Goal: Information Seeking & Learning: Learn about a topic

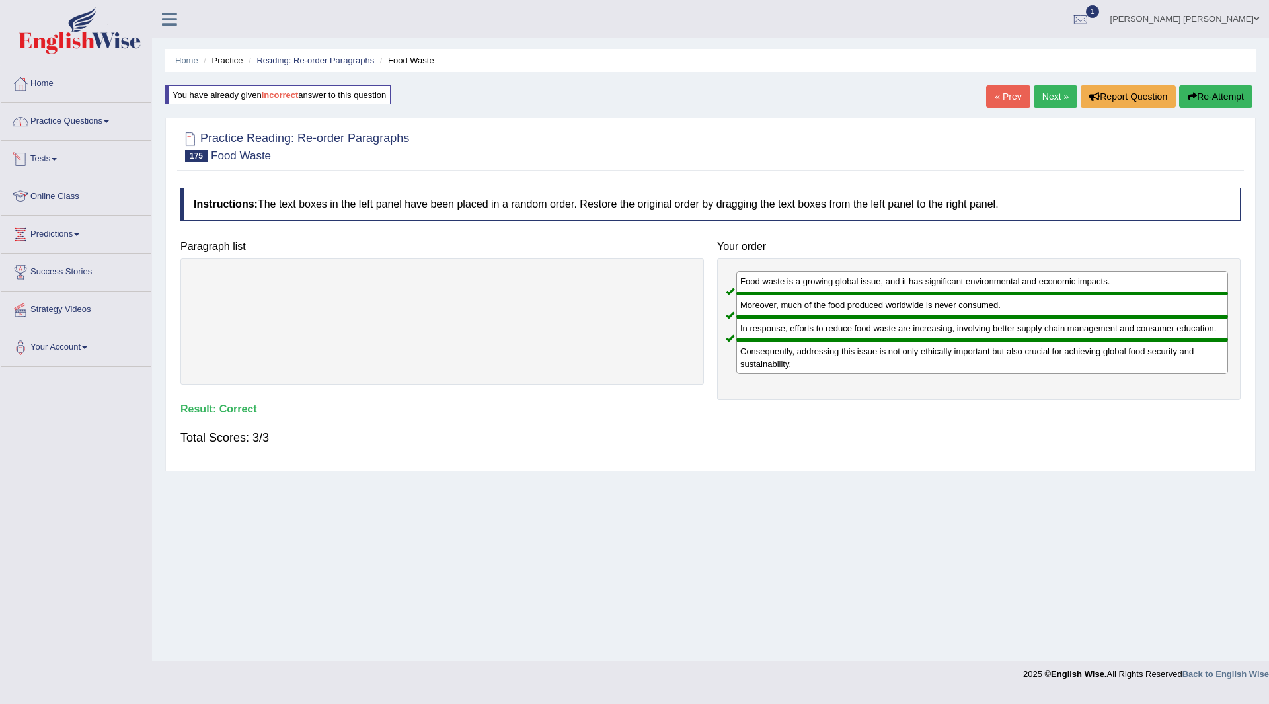
click at [61, 129] on link "Practice Questions" at bounding box center [76, 119] width 151 height 33
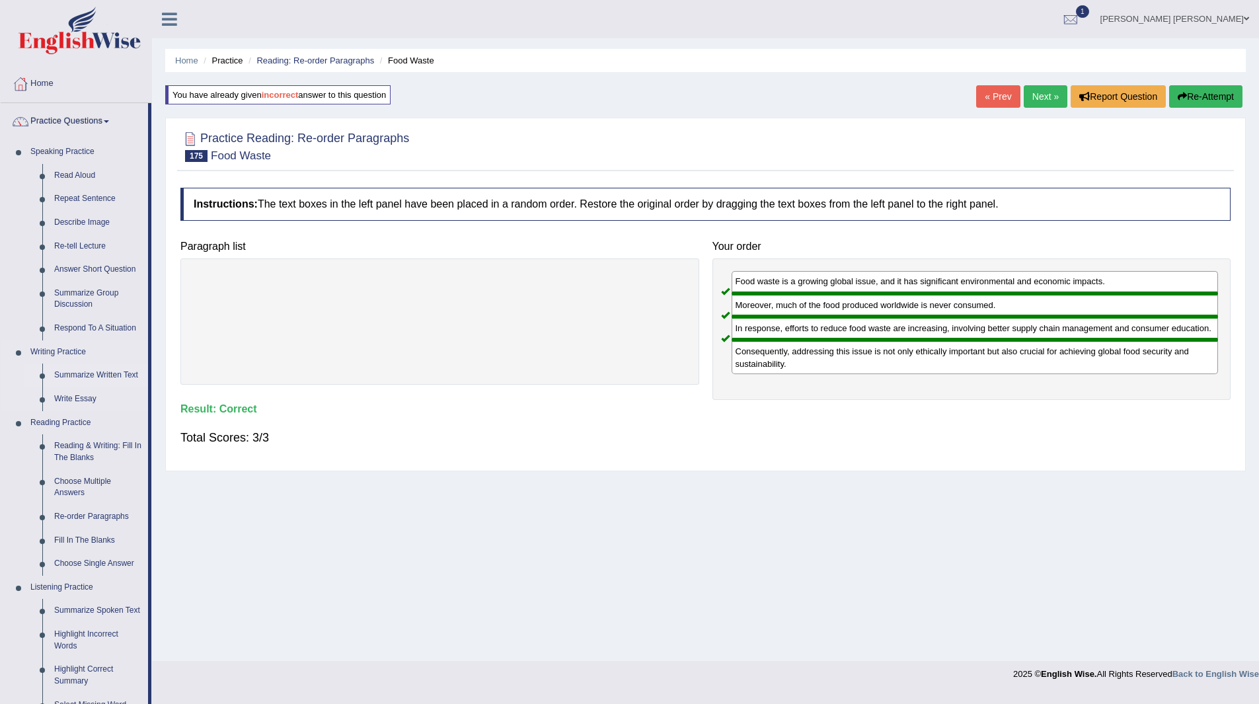
click at [81, 372] on link "Summarize Written Text" at bounding box center [98, 375] width 100 height 24
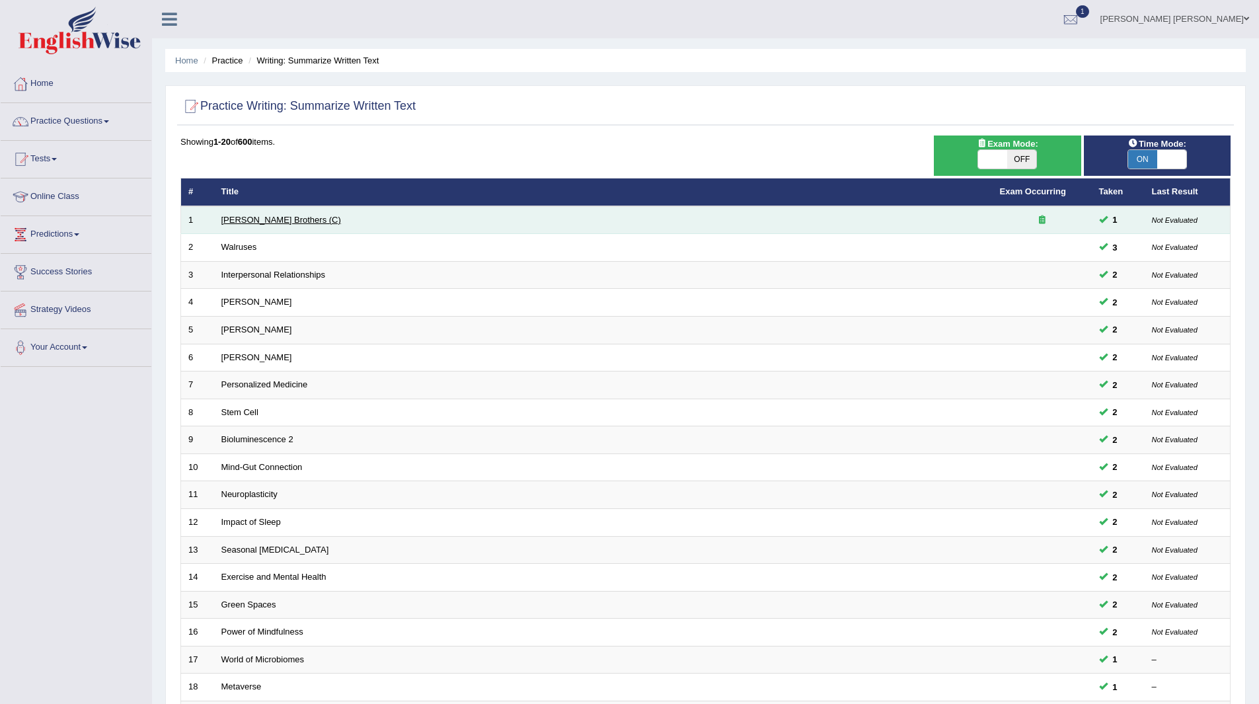
click at [239, 221] on link "[PERSON_NAME] Brothers (C)" at bounding box center [281, 220] width 120 height 10
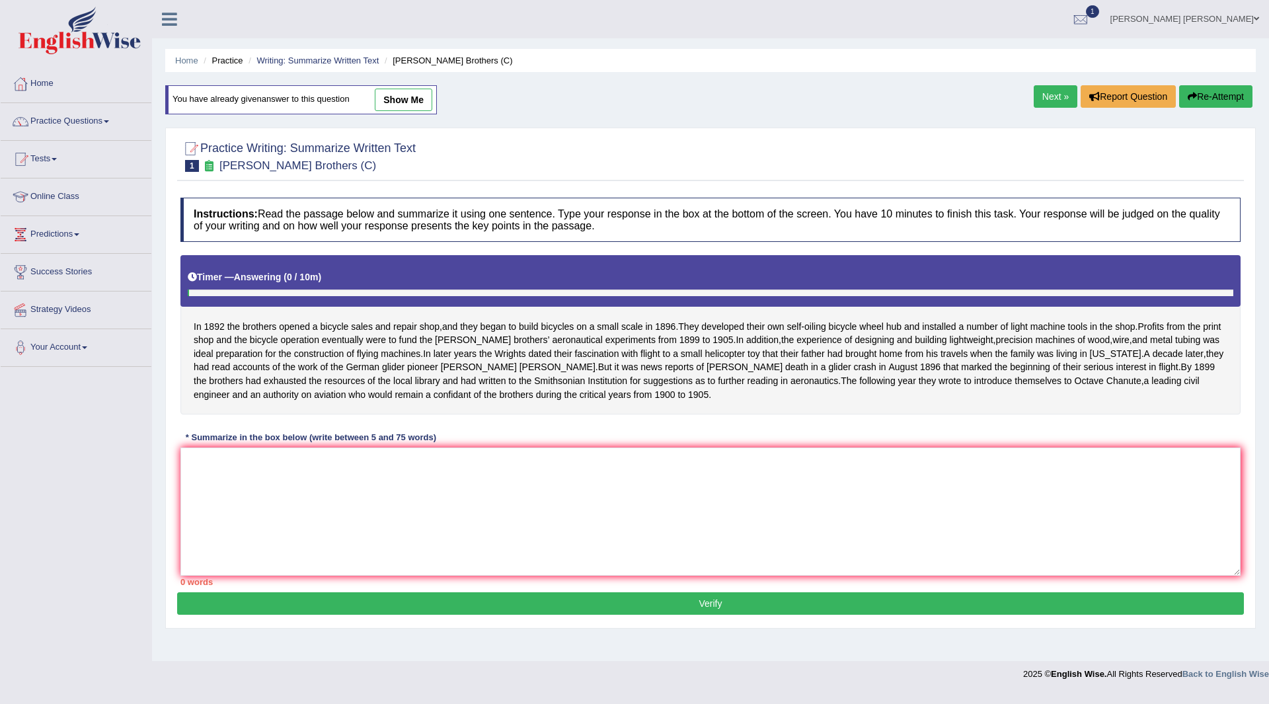
click at [406, 96] on link "show me" at bounding box center [403, 100] width 57 height 22
type textarea "The passage outlines in 1892 the brothers opened a bicycle sales and repair sho…"
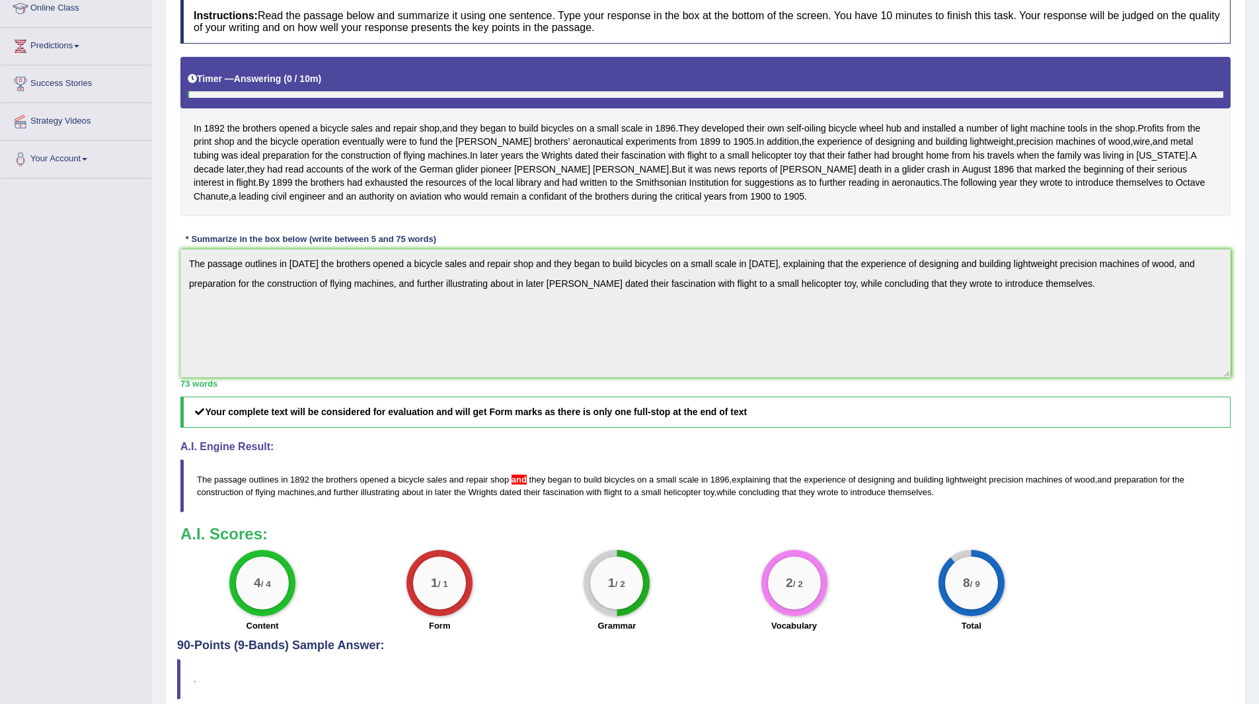
scroll to position [10, 0]
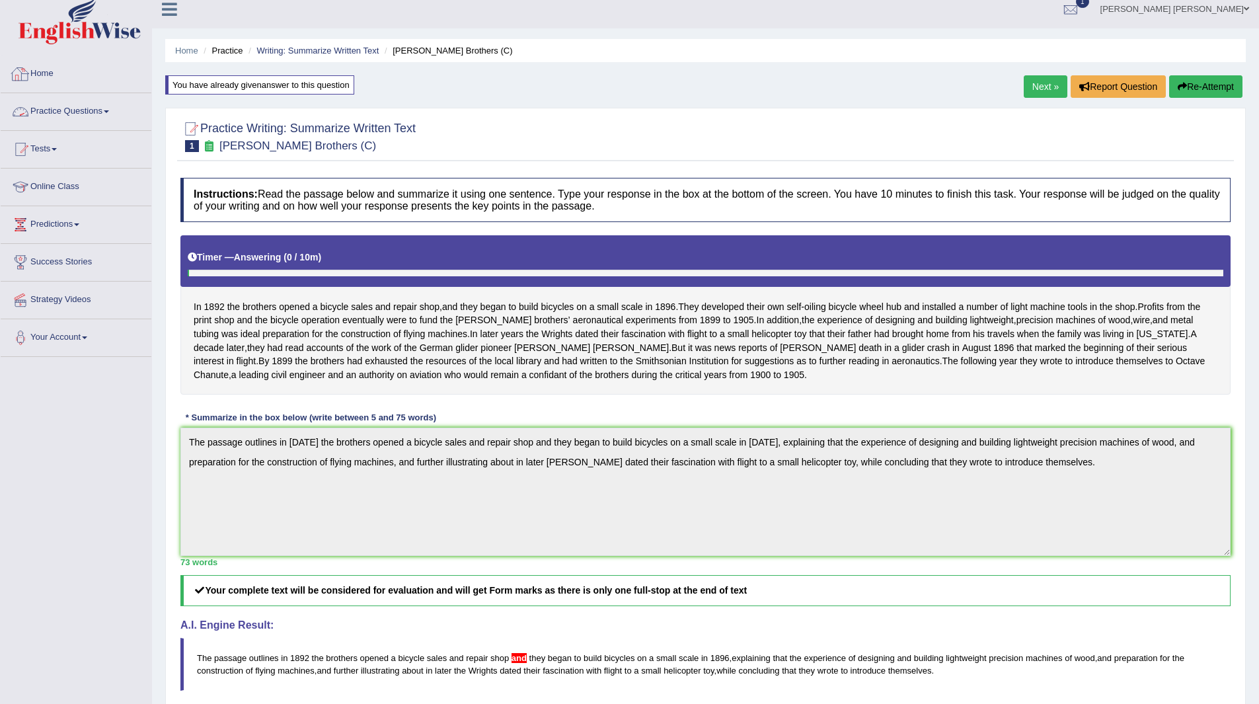
click at [61, 107] on link "Practice Questions" at bounding box center [76, 109] width 151 height 33
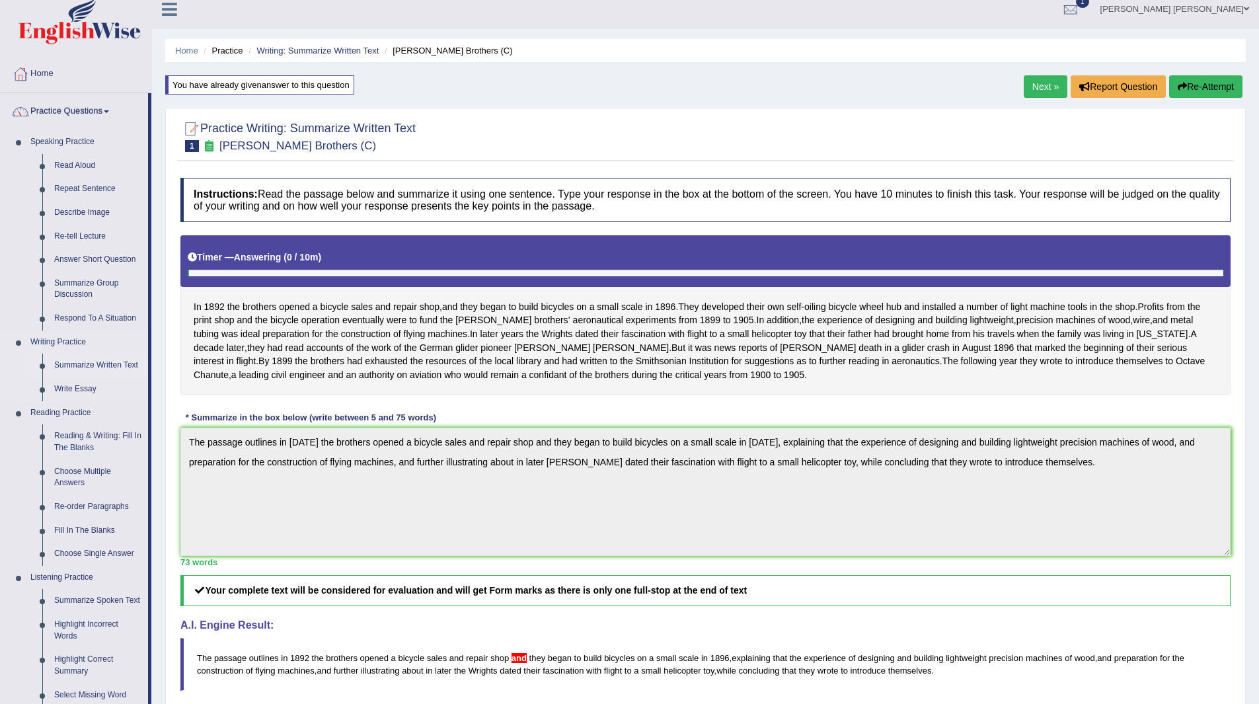
click at [93, 357] on link "Summarize Written Text" at bounding box center [98, 365] width 100 height 24
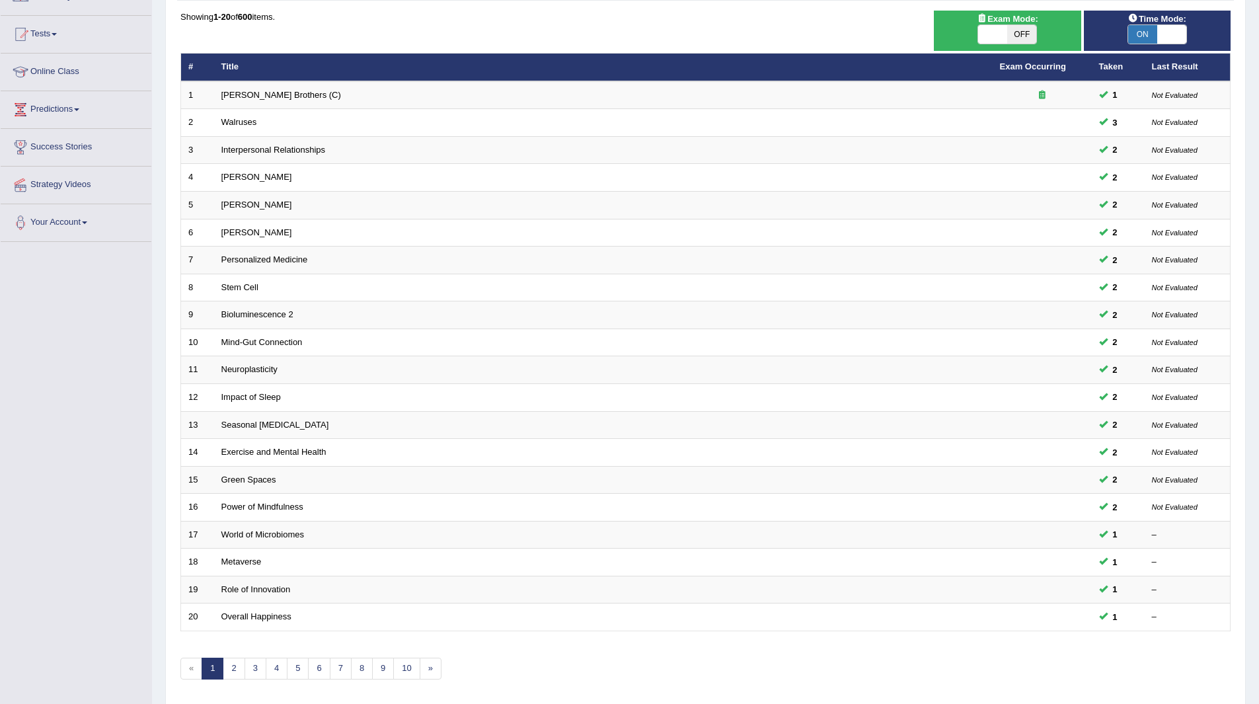
scroll to position [171, 0]
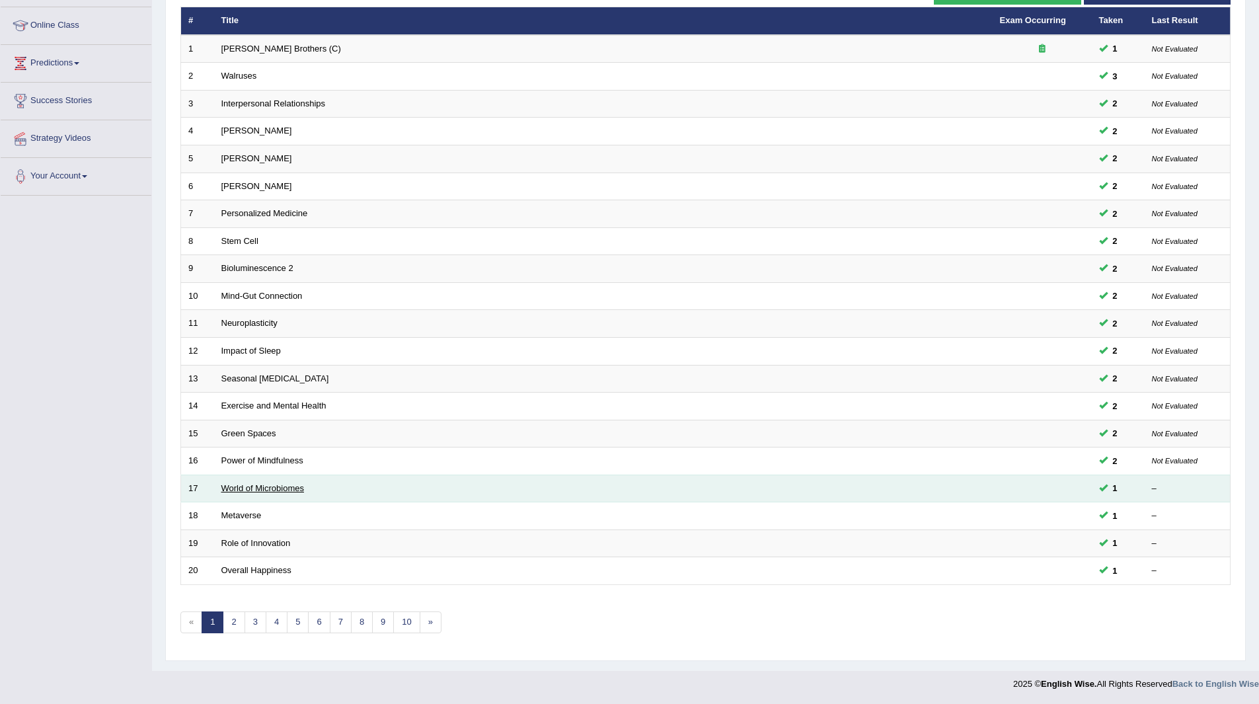
click at [255, 490] on link "World of Microbiomes" at bounding box center [262, 488] width 83 height 10
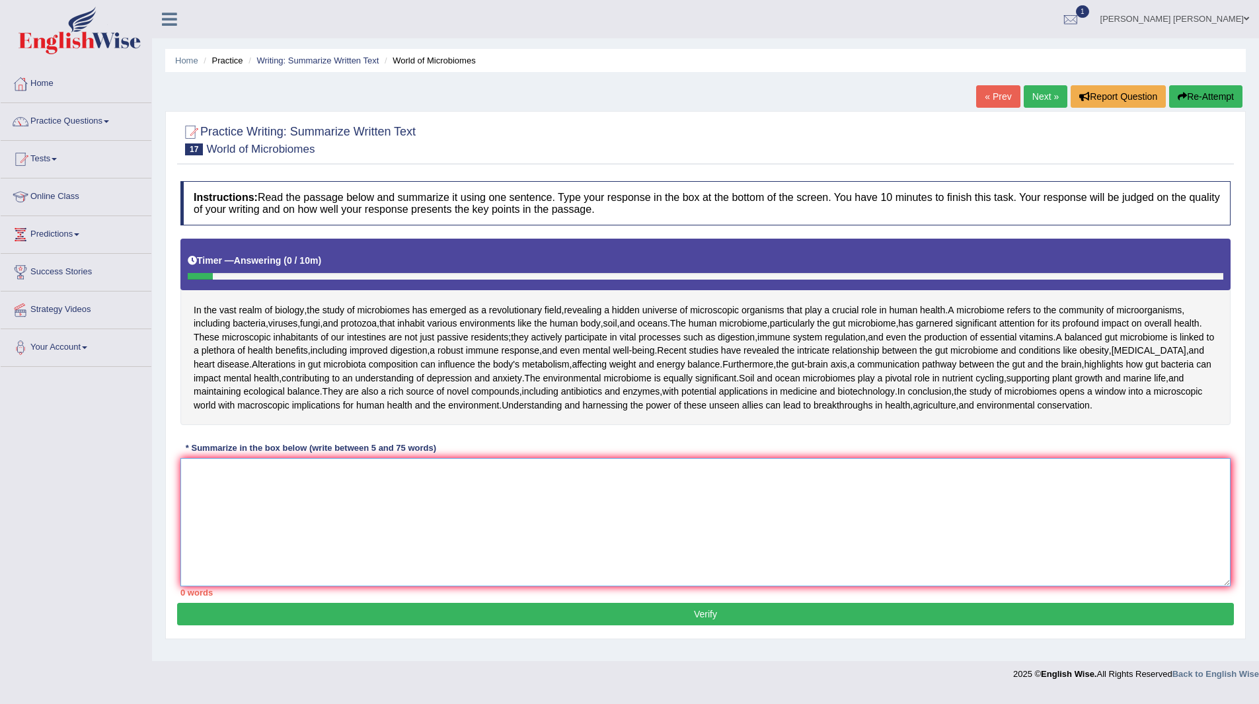
click at [577, 579] on textarea at bounding box center [705, 522] width 1050 height 128
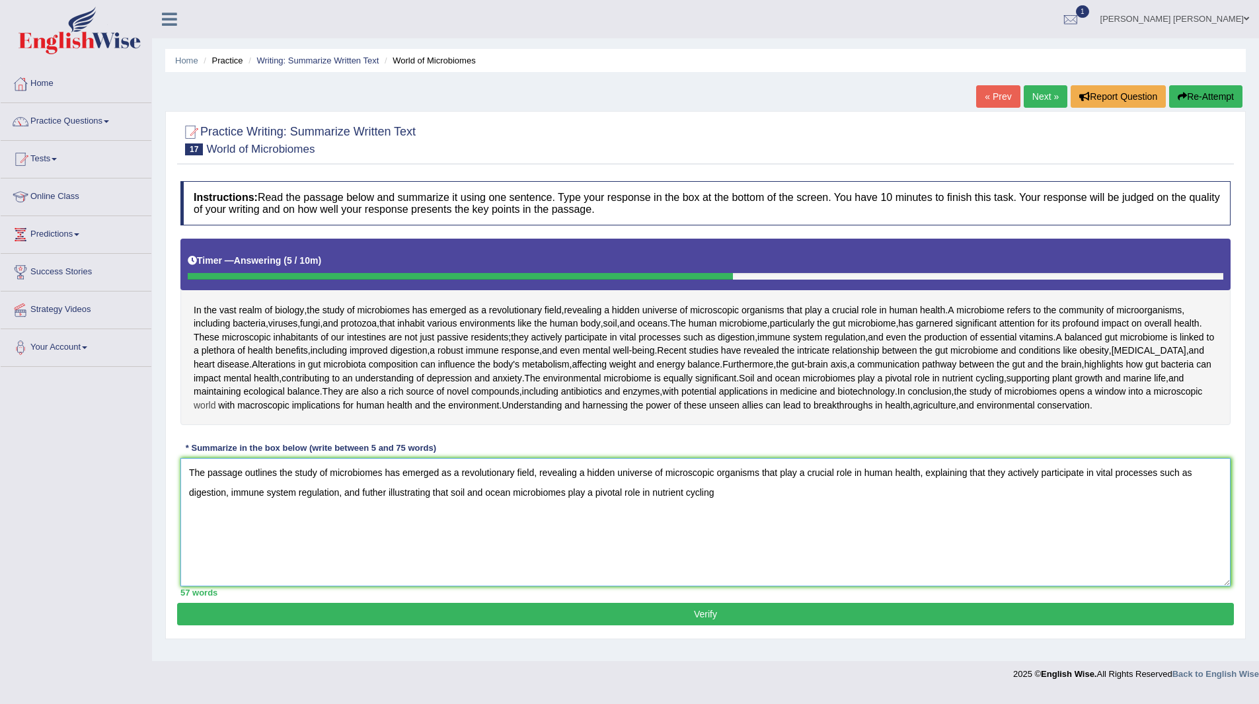
scroll to position [73, 0]
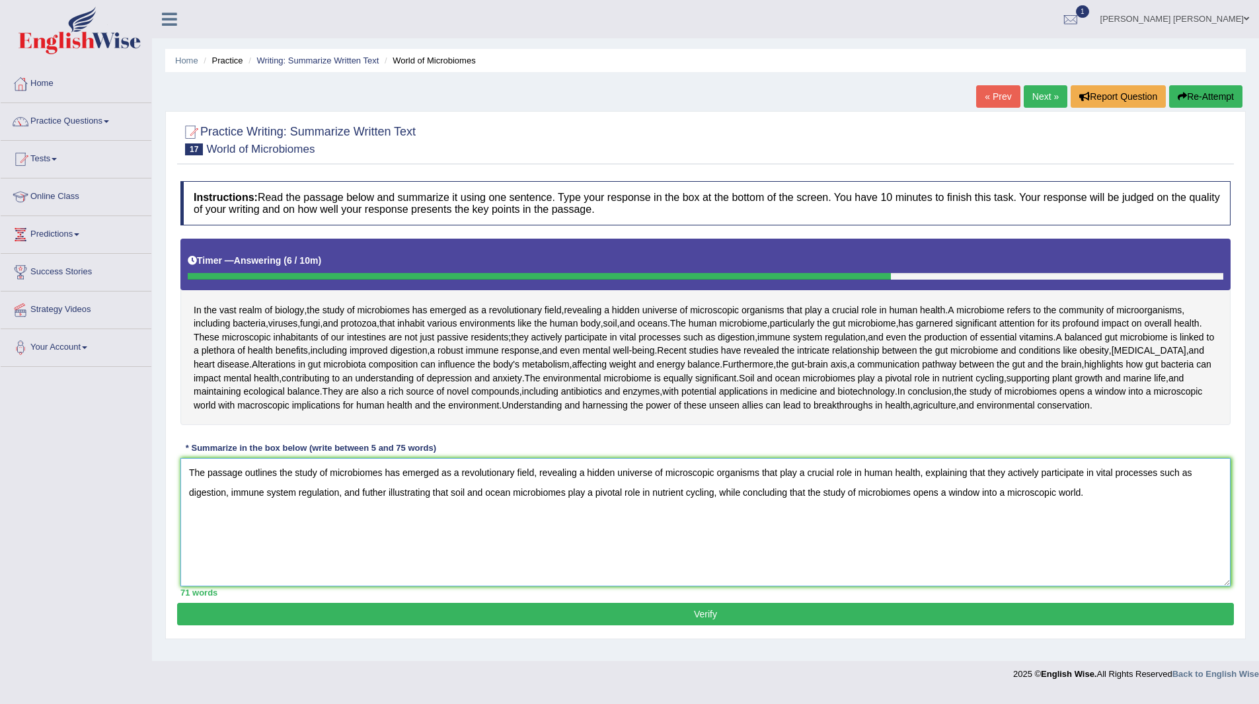
type textarea "The passage outlines the study of microbiomes has emerged as a revolutionary fi…"
click at [654, 625] on button "Verify" at bounding box center [705, 614] width 1057 height 22
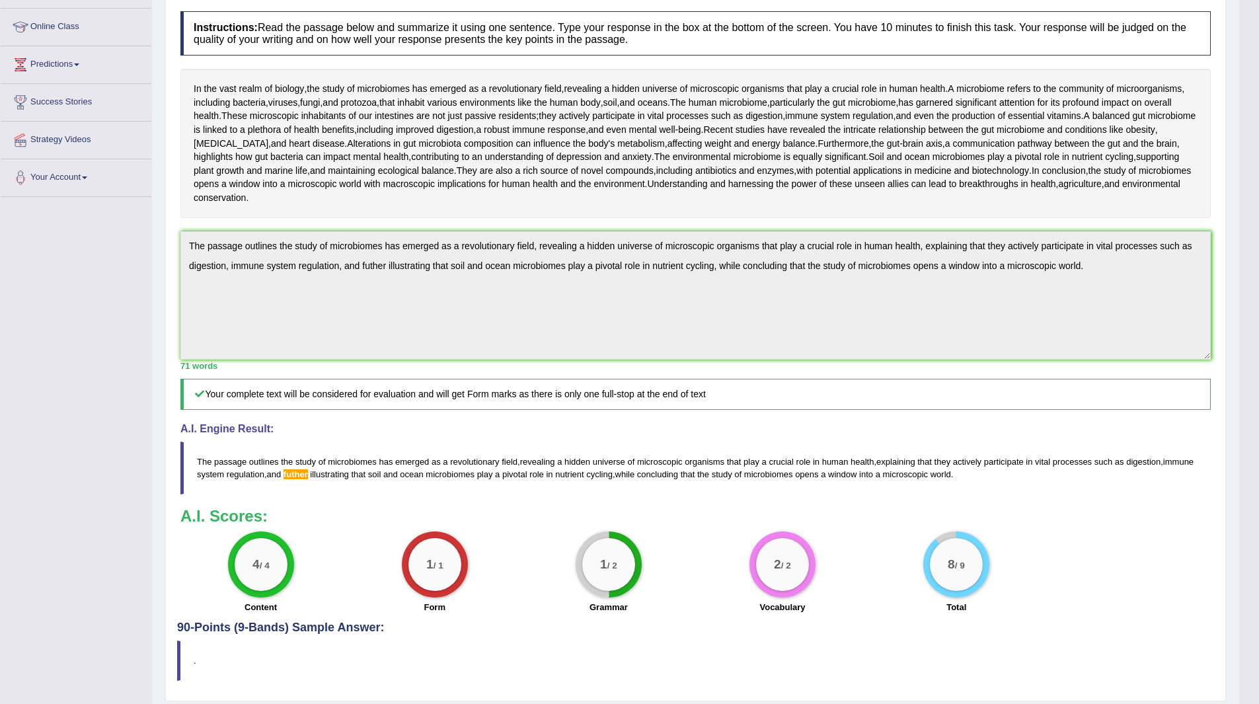
scroll to position [0, 0]
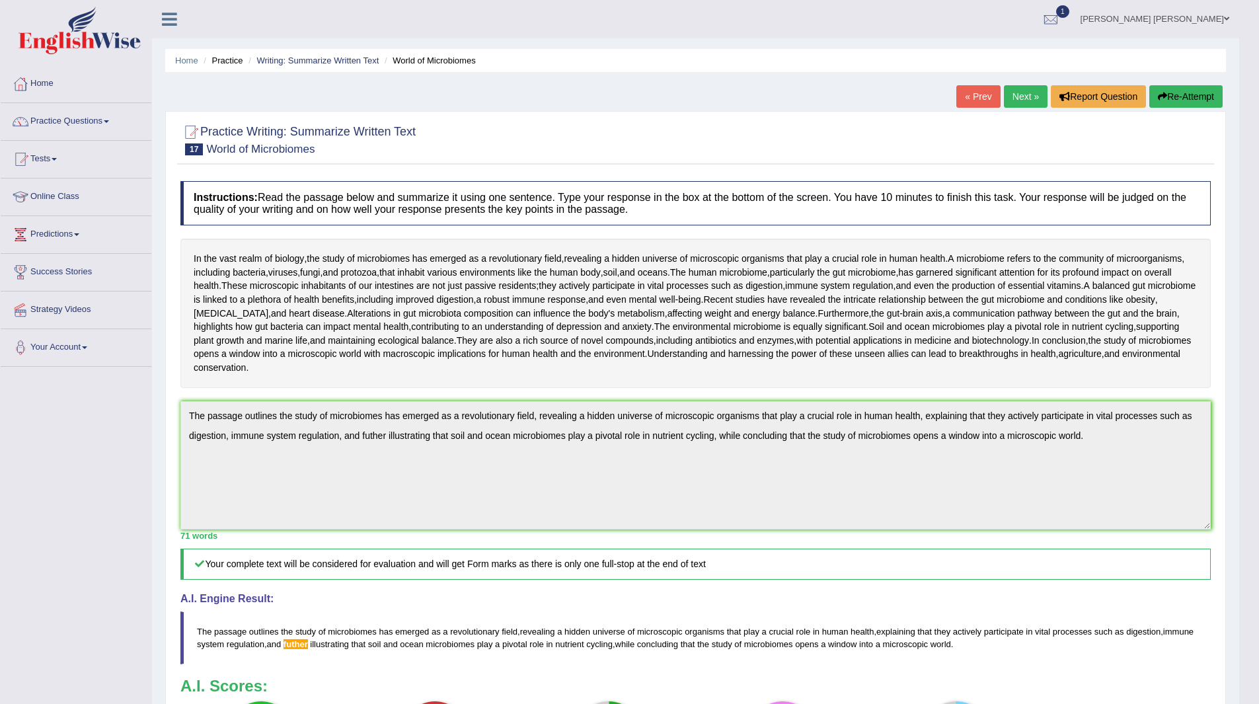
click at [1016, 95] on link "Next »" at bounding box center [1026, 96] width 44 height 22
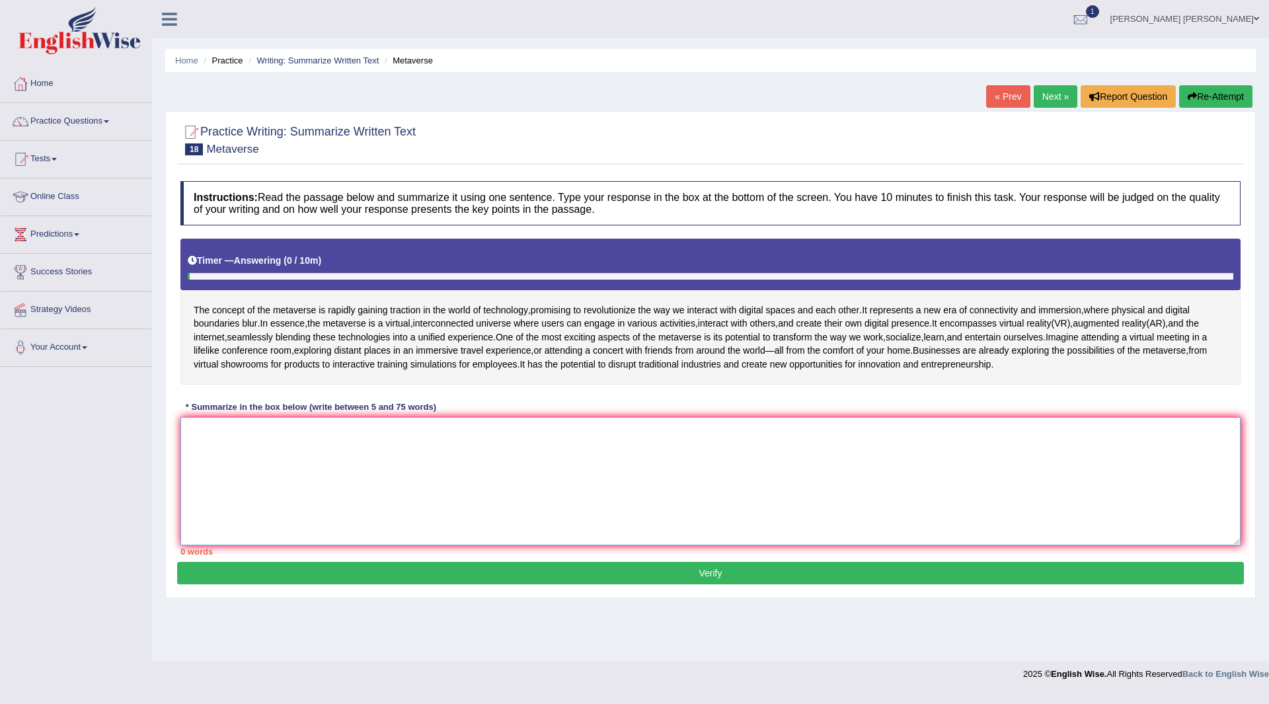
drag, startPoint x: 377, startPoint y: 503, endPoint x: 297, endPoint y: 321, distance: 198.5
click at [377, 489] on textarea at bounding box center [710, 481] width 1060 height 128
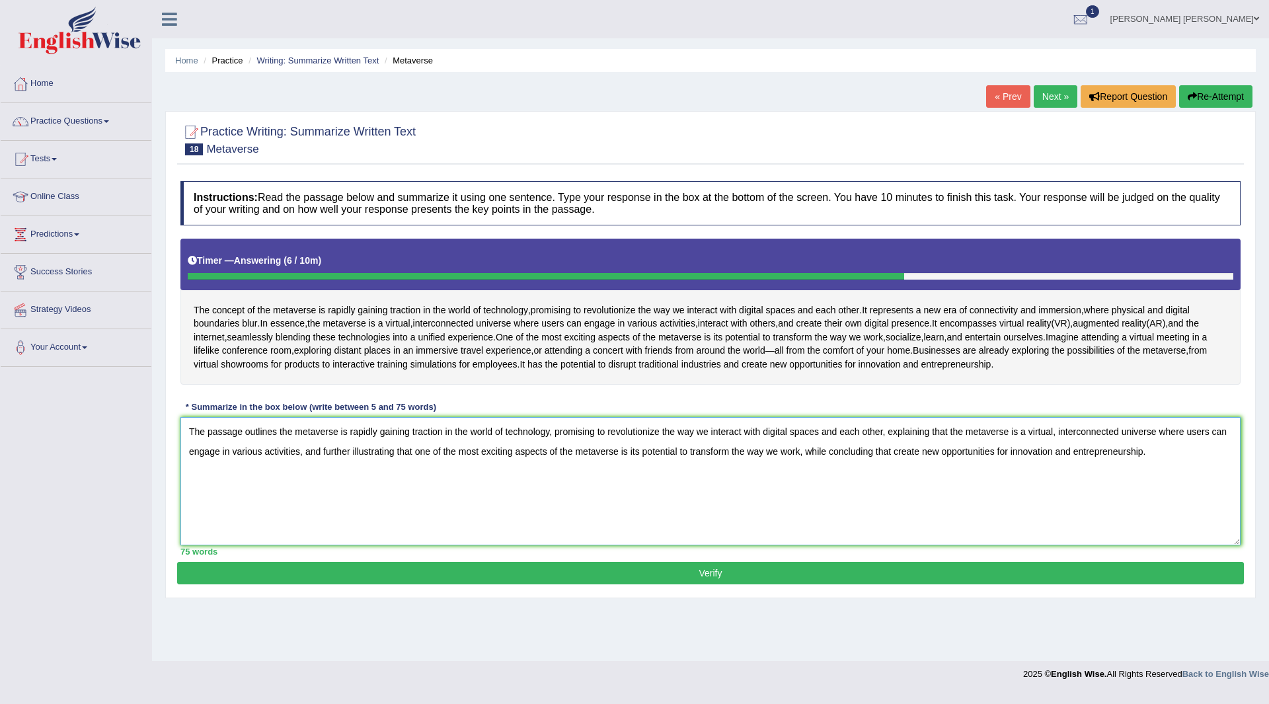
type textarea "The passage outlines the metaverse is rapidly gaining traction in the world of …"
click at [671, 584] on button "Verify" at bounding box center [710, 573] width 1066 height 22
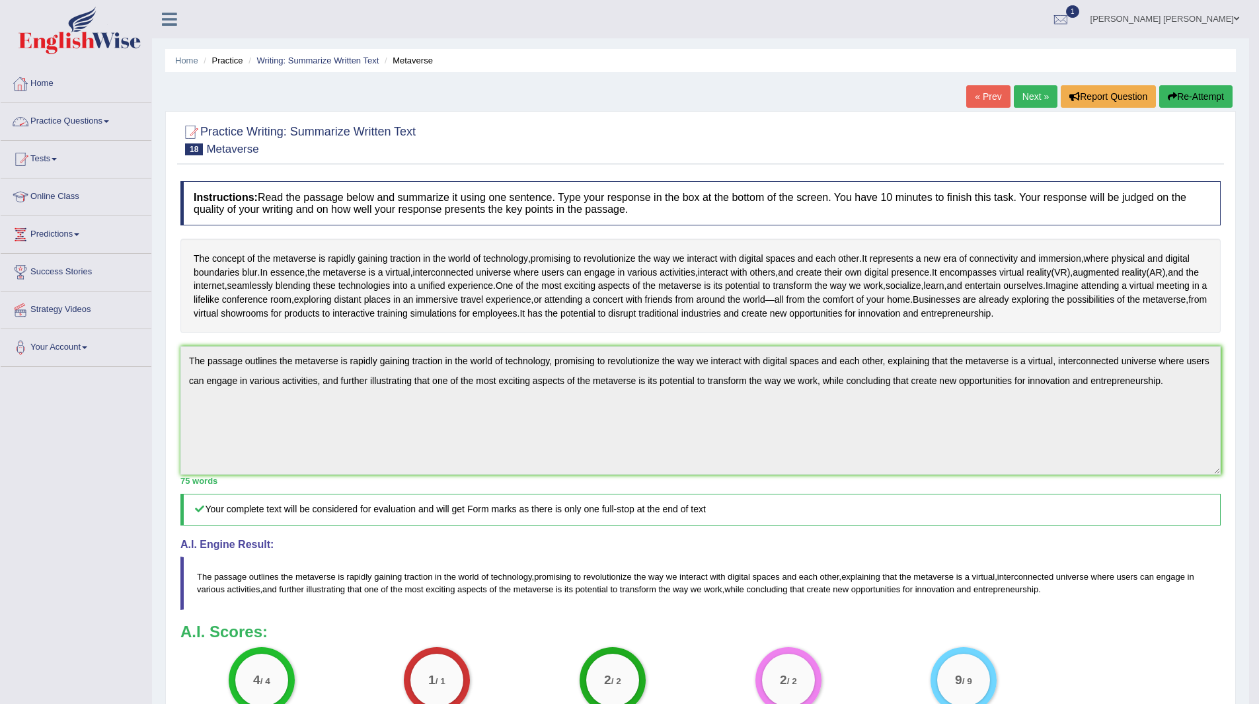
click at [56, 114] on link "Practice Questions" at bounding box center [76, 119] width 151 height 33
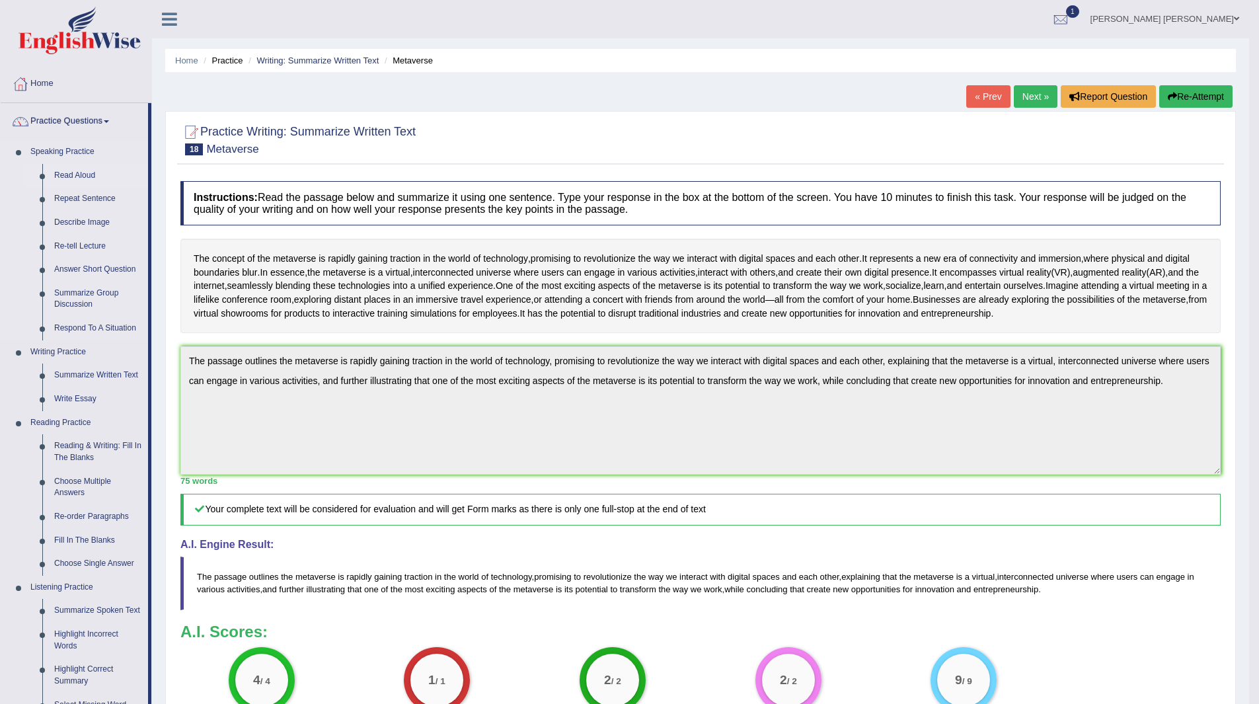
click at [71, 176] on link "Read Aloud" at bounding box center [98, 176] width 100 height 24
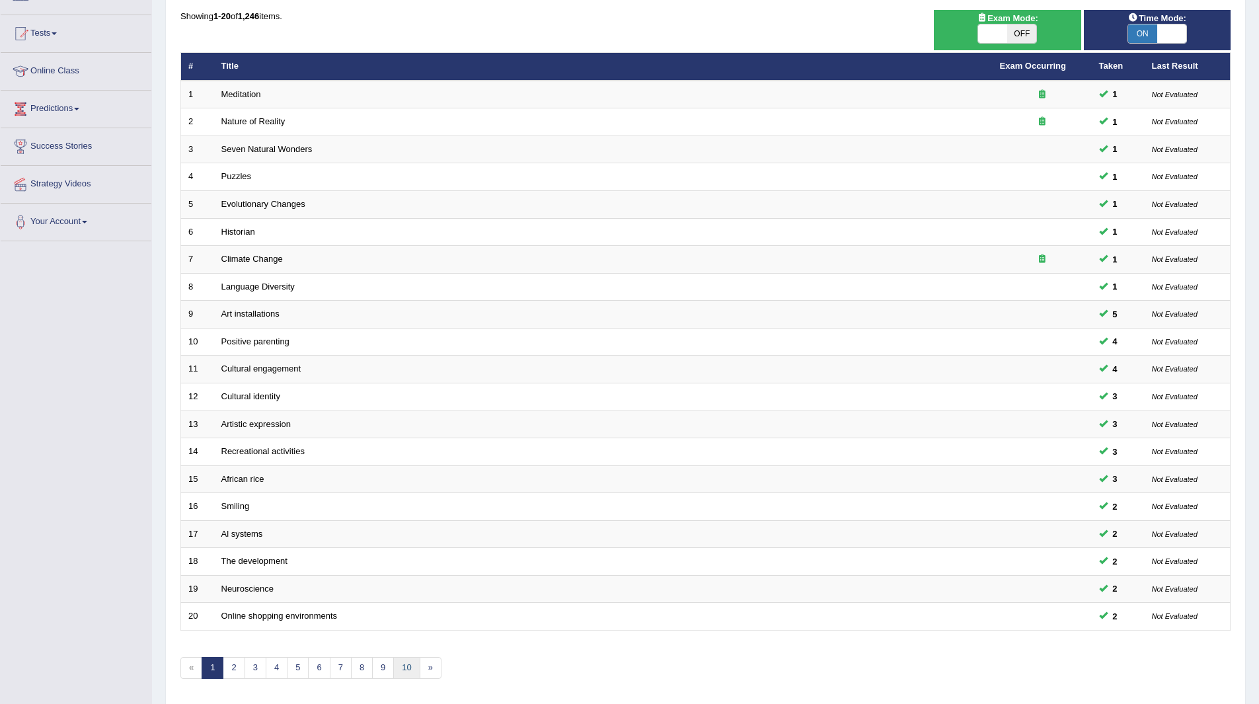
scroll to position [171, 0]
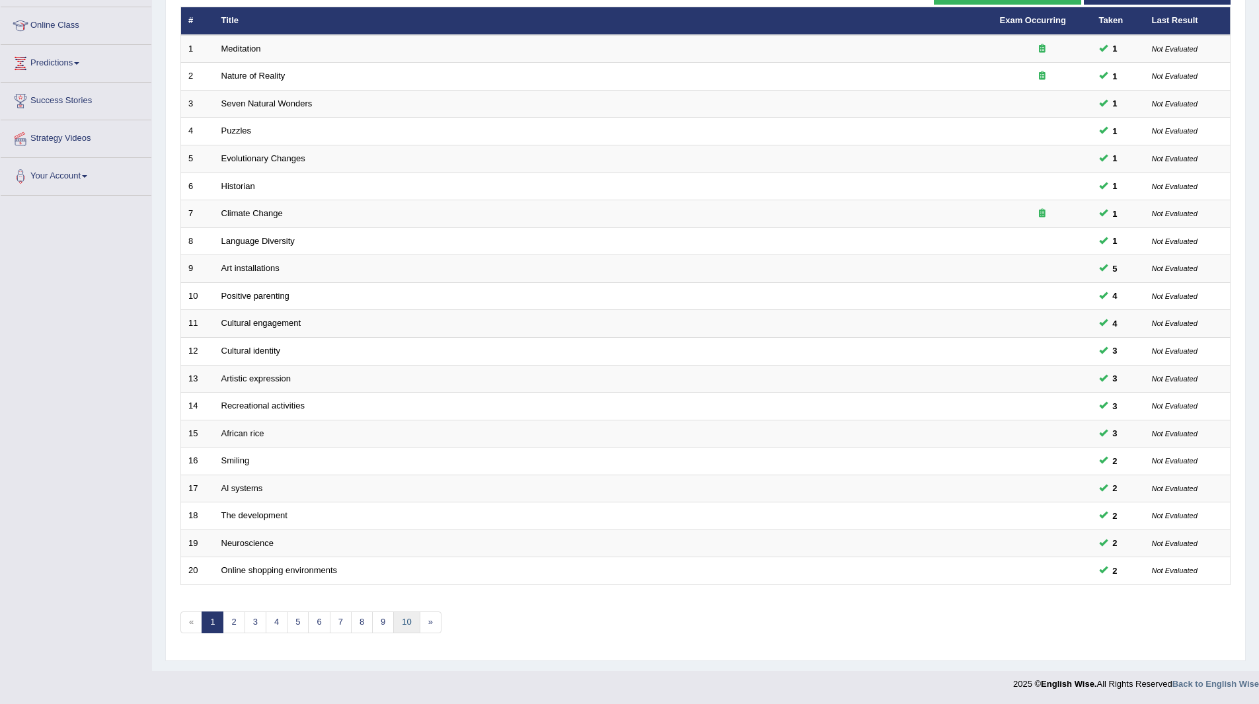
click at [408, 618] on link "10" at bounding box center [406, 622] width 26 height 22
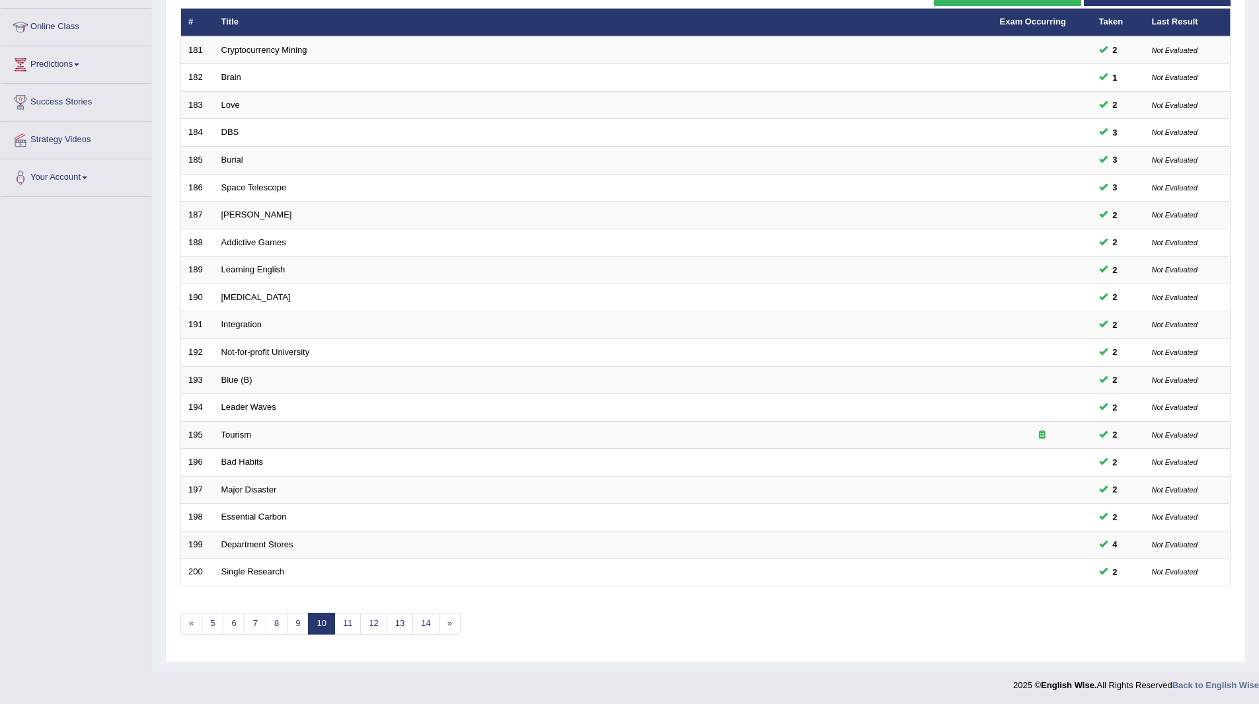
scroll to position [171, 0]
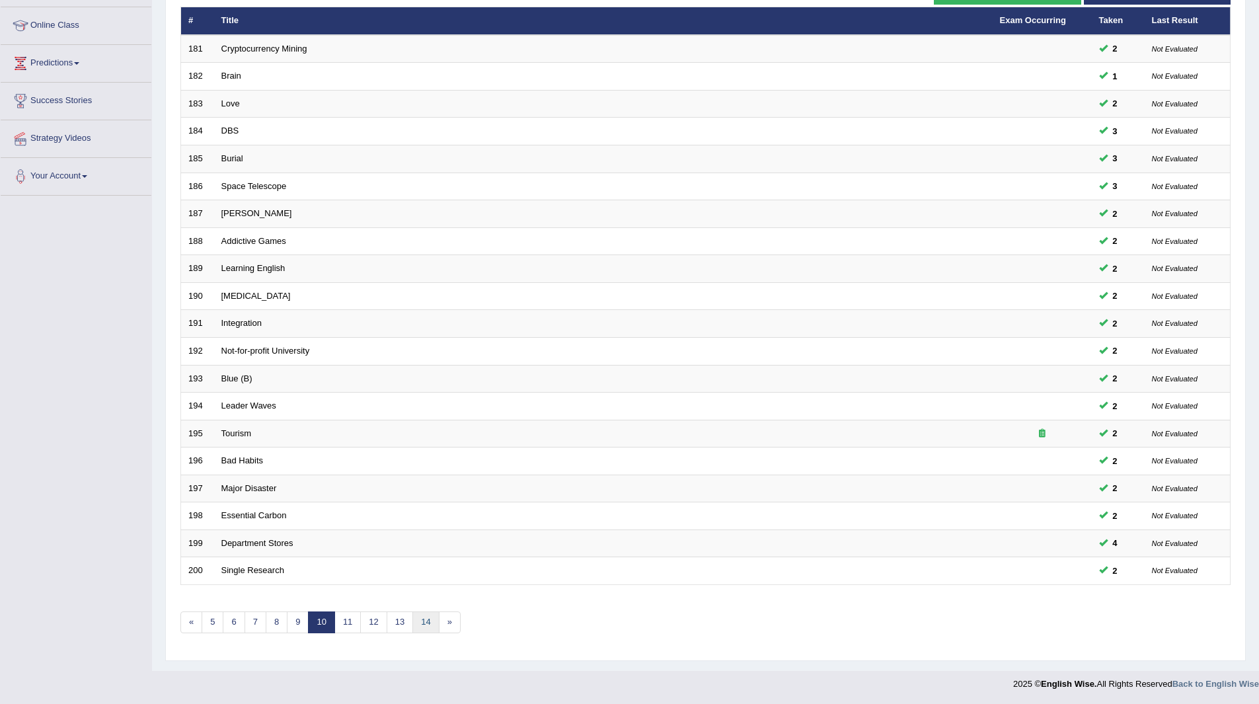
click at [431, 618] on link "14" at bounding box center [425, 622] width 26 height 22
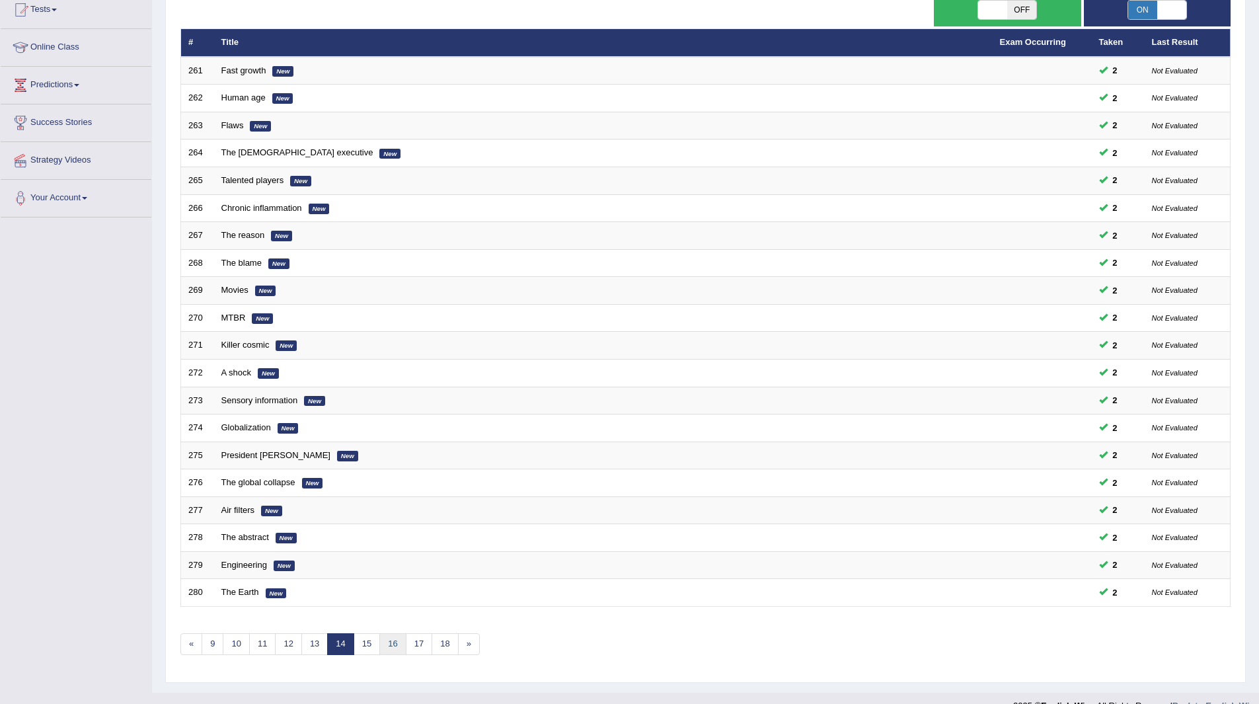
scroll to position [171, 0]
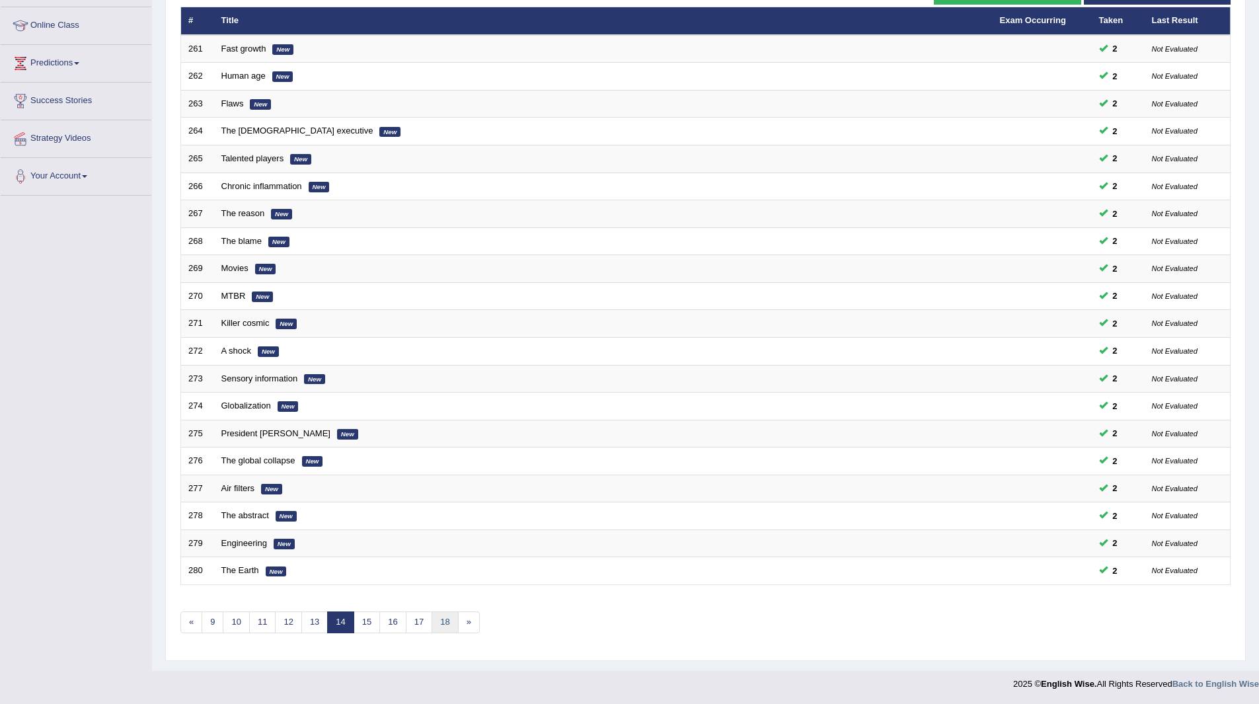
click at [448, 623] on link "18" at bounding box center [444, 622] width 26 height 22
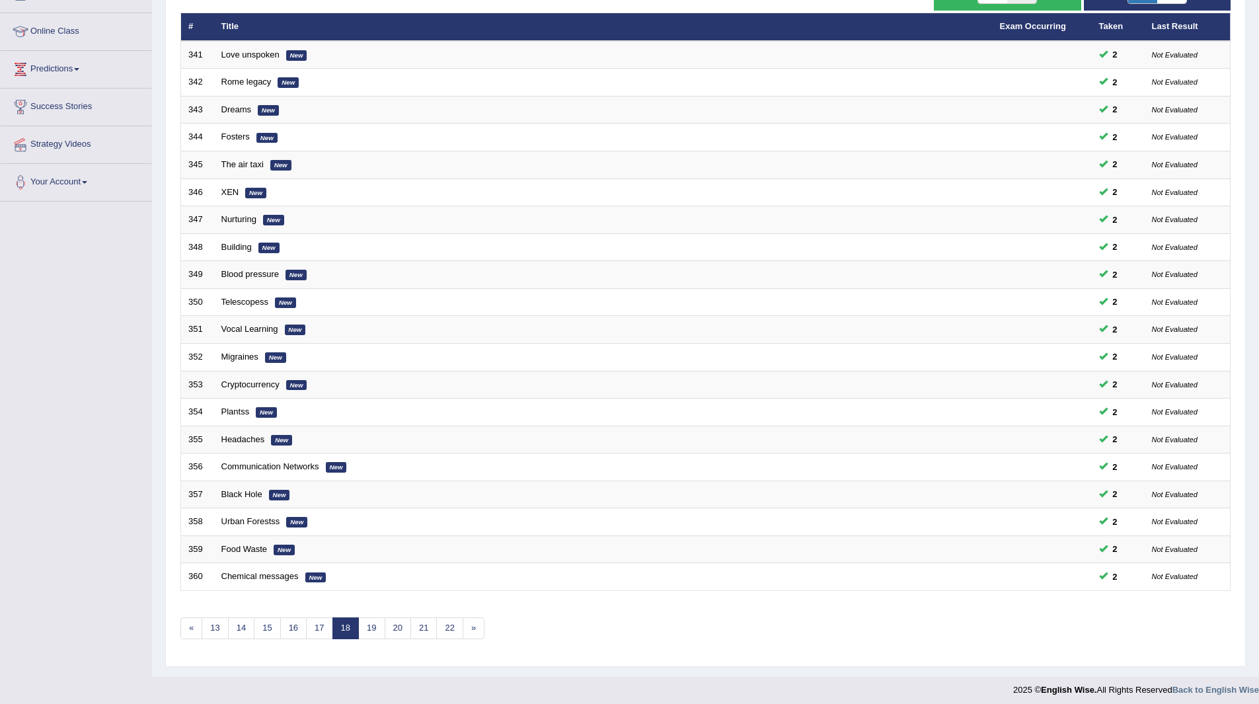
scroll to position [171, 0]
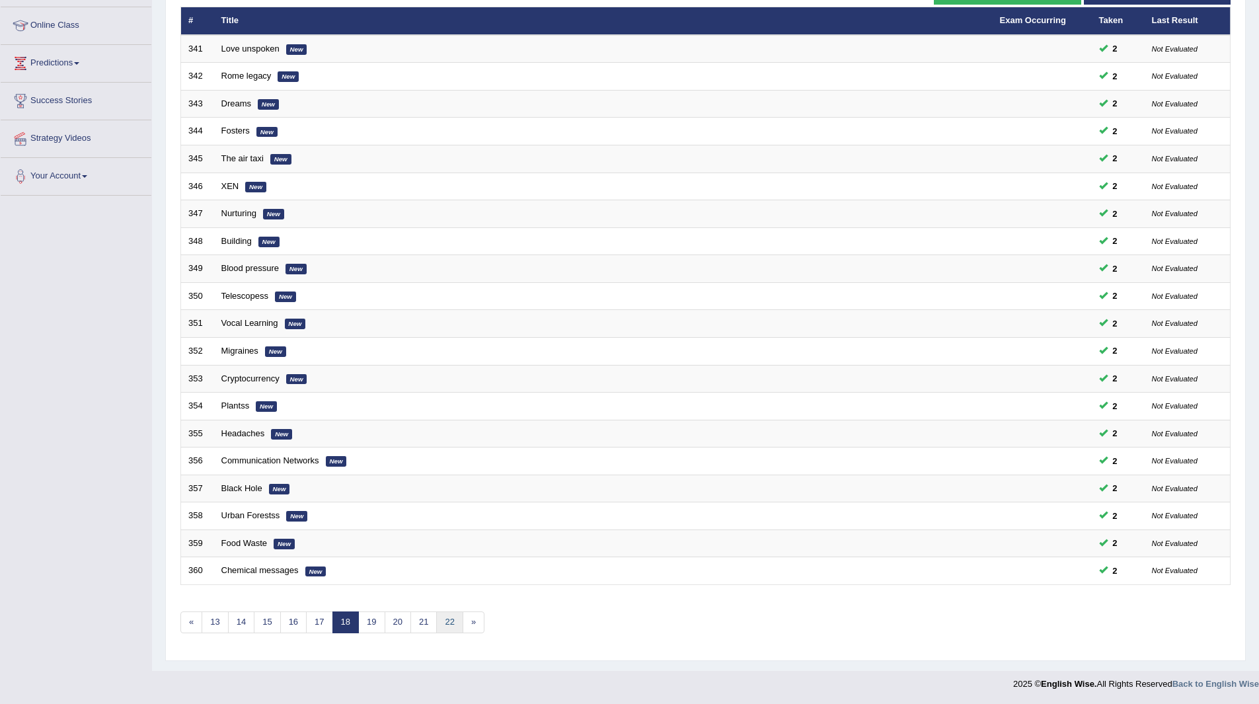
click at [445, 622] on link "22" at bounding box center [449, 622] width 26 height 22
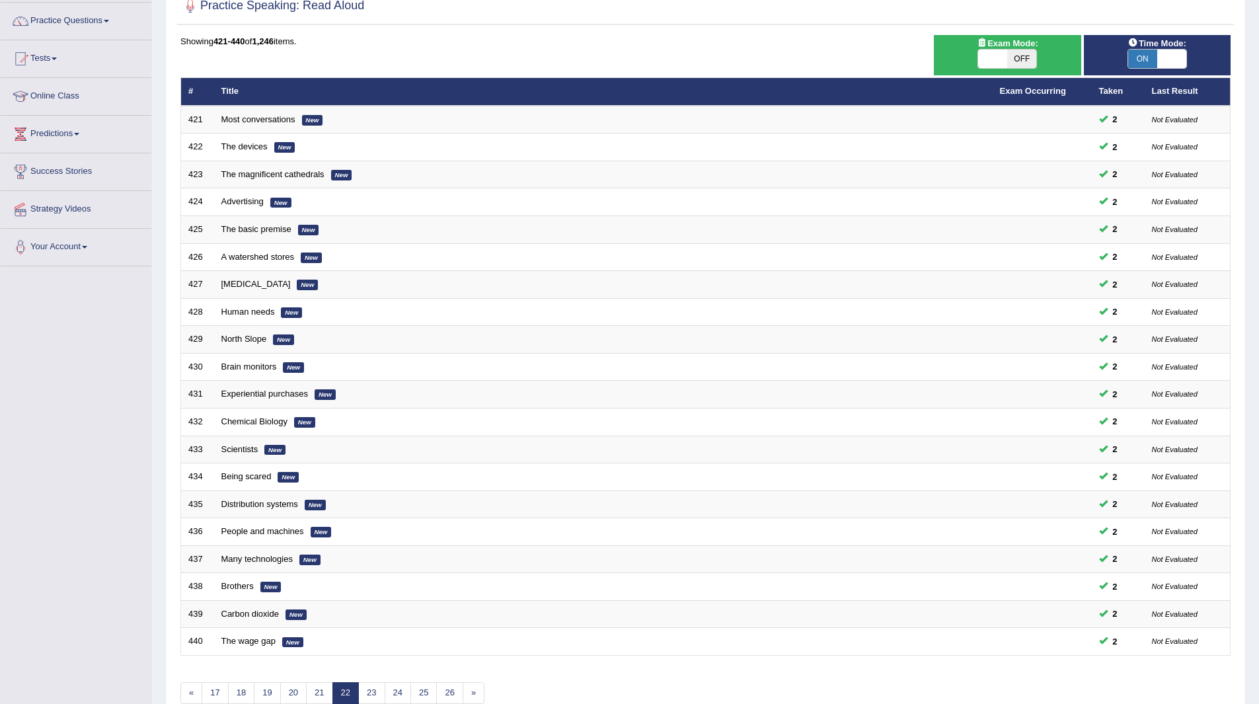
scroll to position [171, 0]
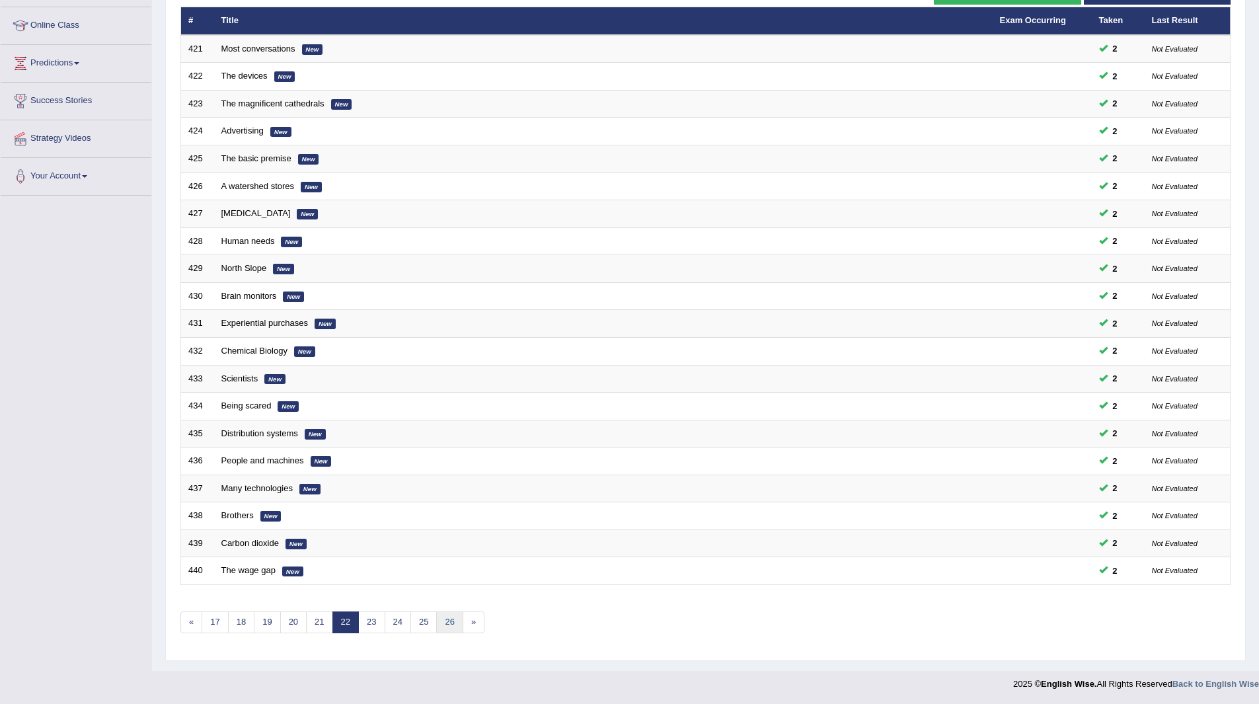
click at [457, 623] on link "26" at bounding box center [449, 622] width 26 height 22
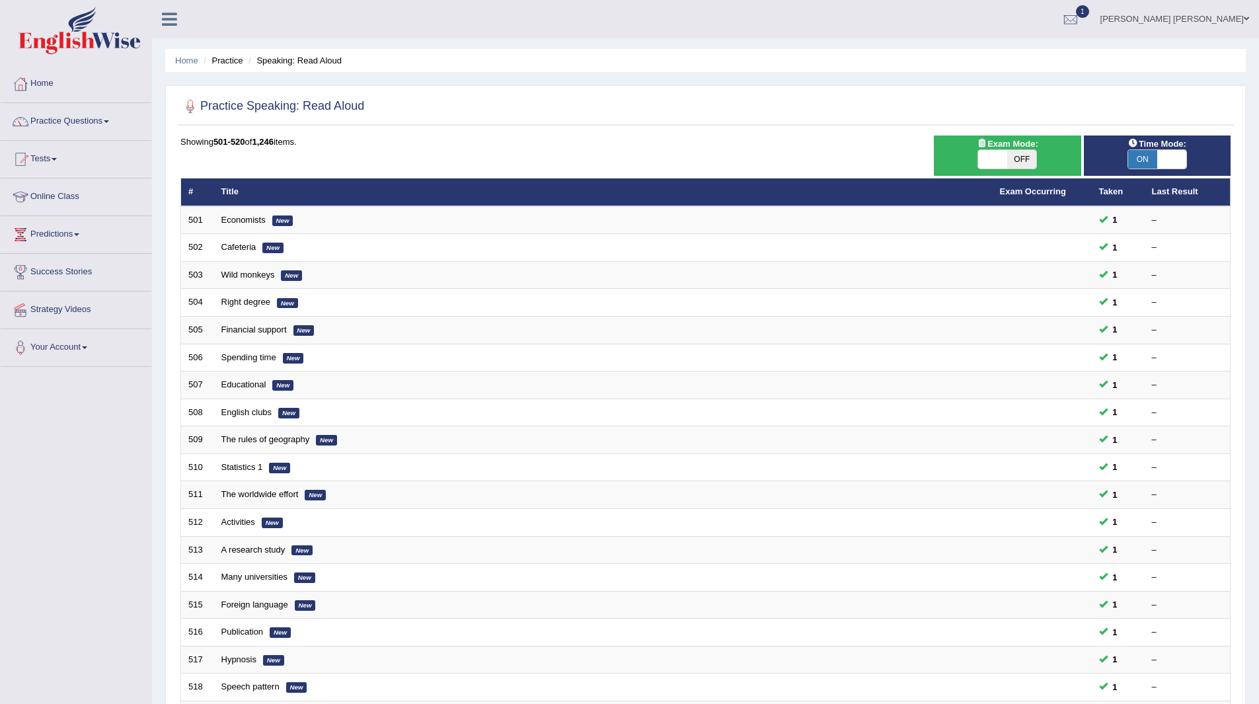
scroll to position [171, 0]
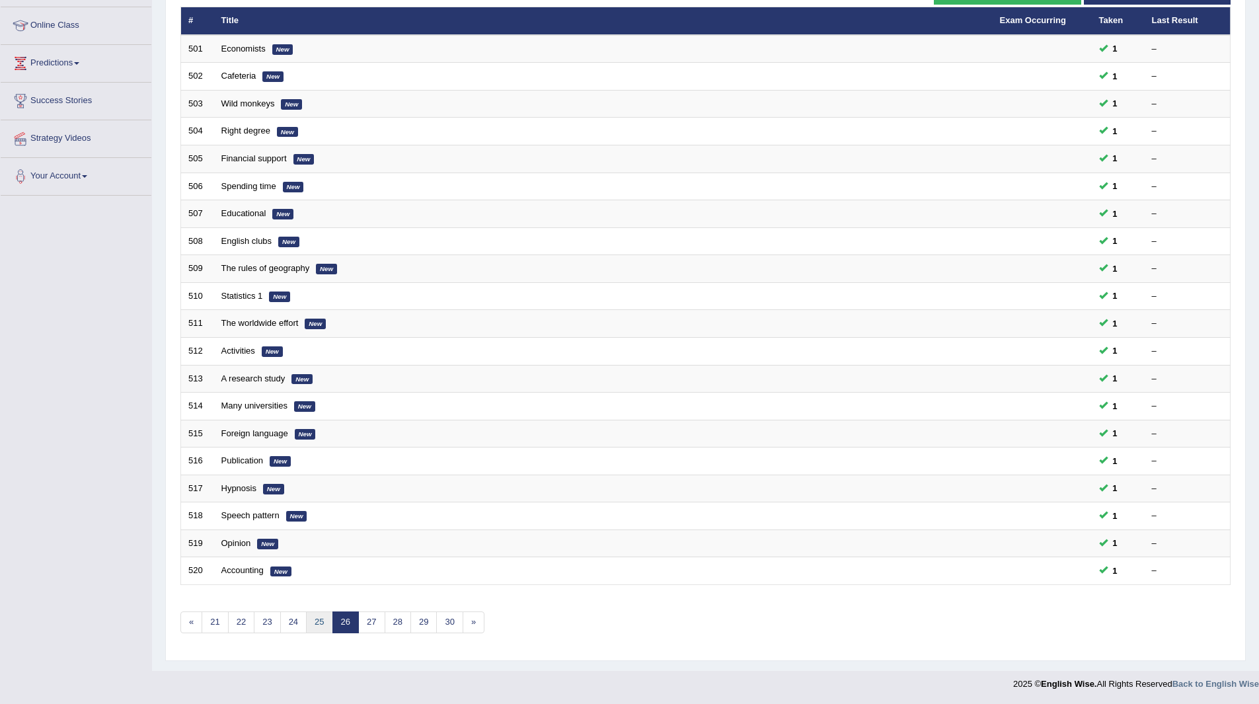
click at [318, 620] on link "25" at bounding box center [319, 622] width 26 height 22
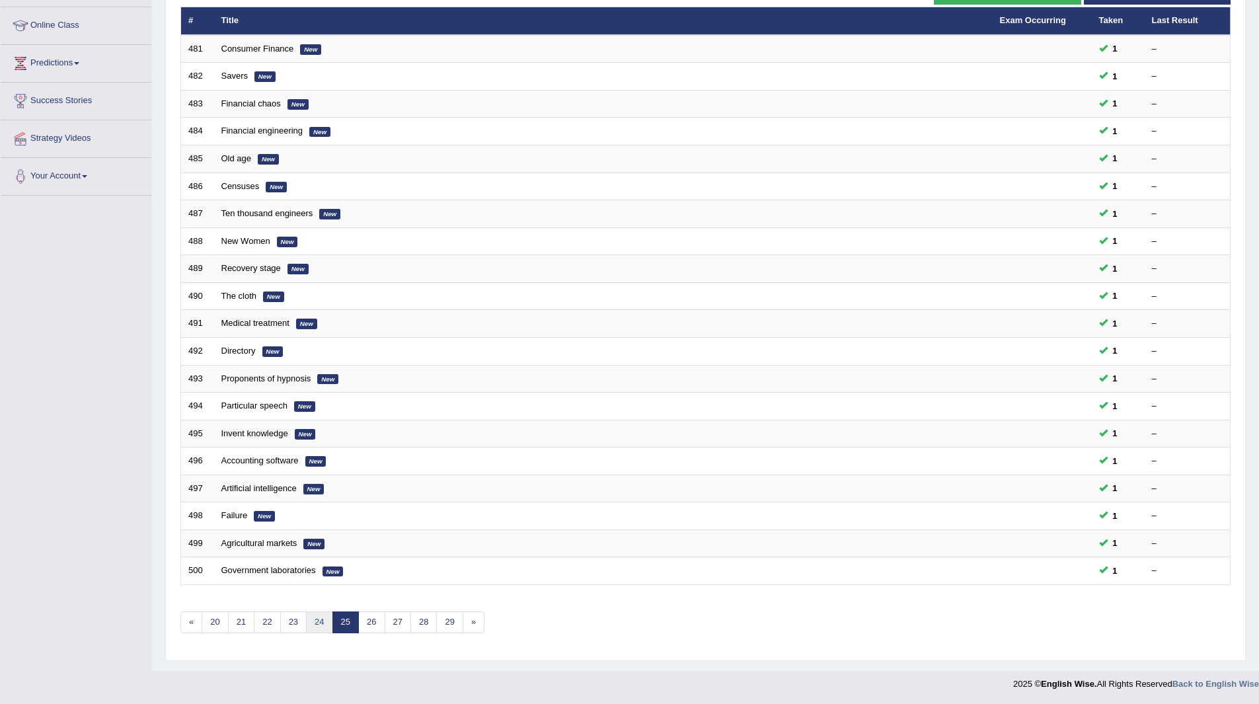
click at [318, 620] on link "24" at bounding box center [319, 622] width 26 height 22
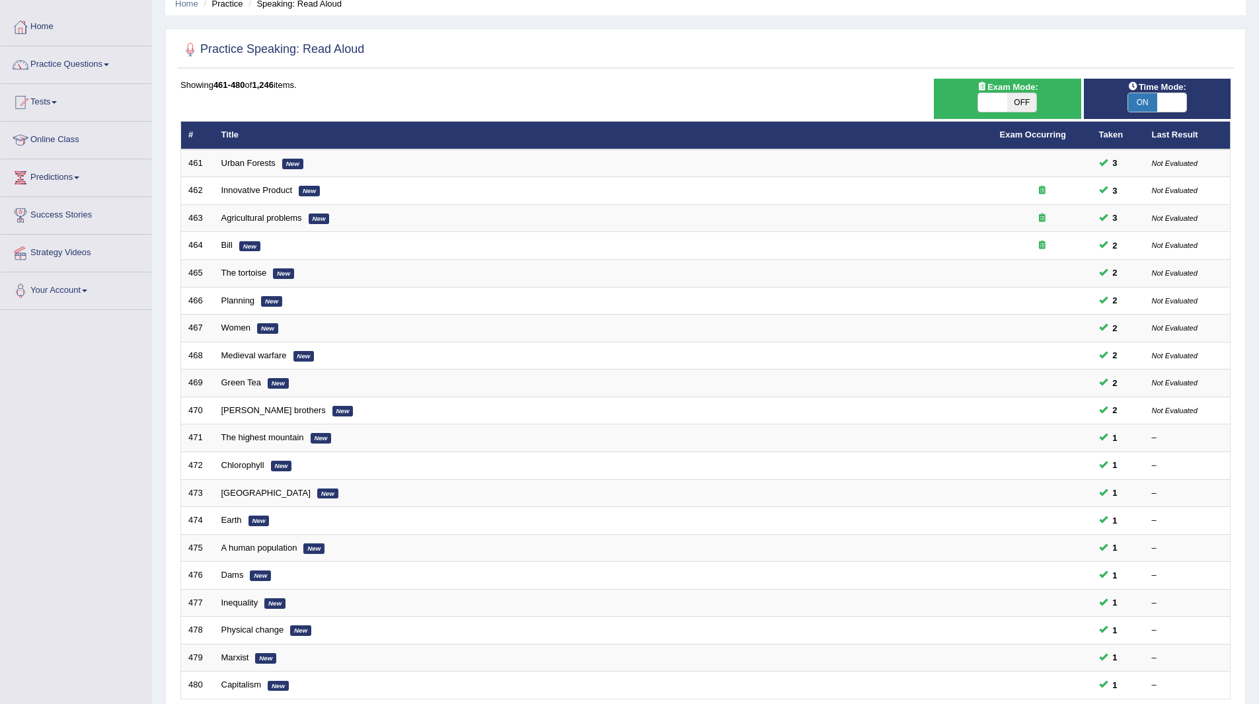
scroll to position [132, 0]
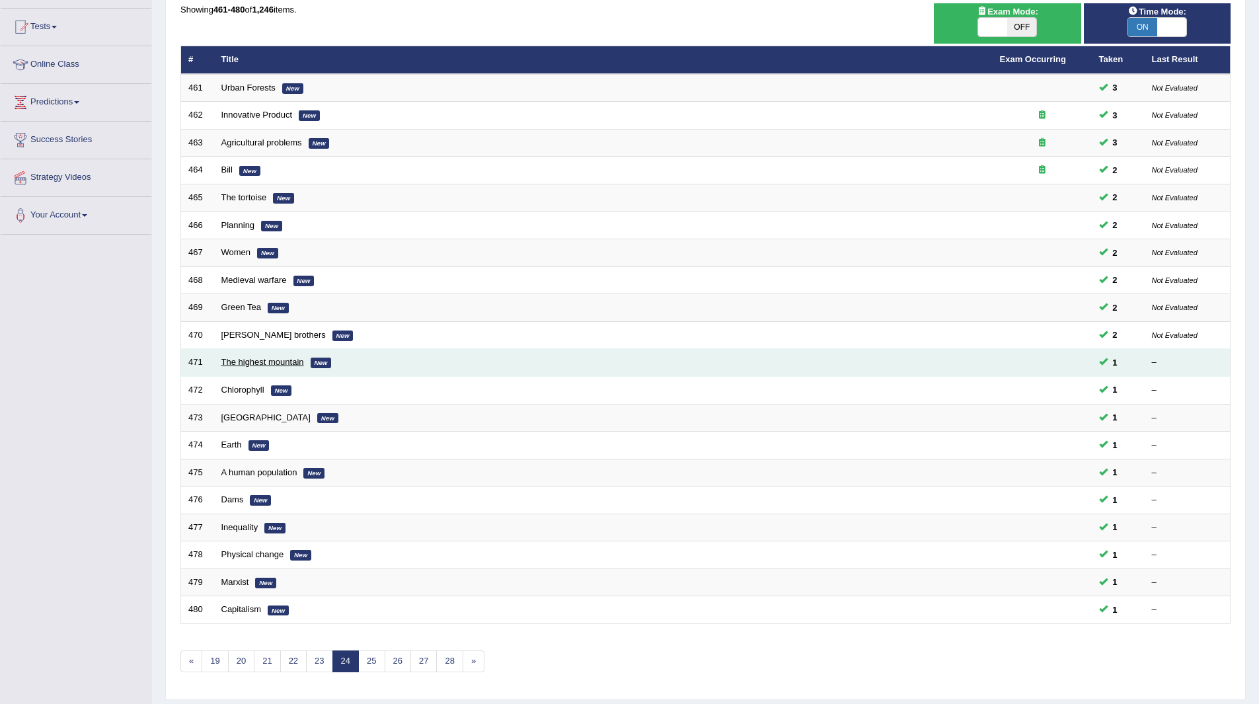
click at [248, 359] on link "The highest mountain" at bounding box center [262, 362] width 83 height 10
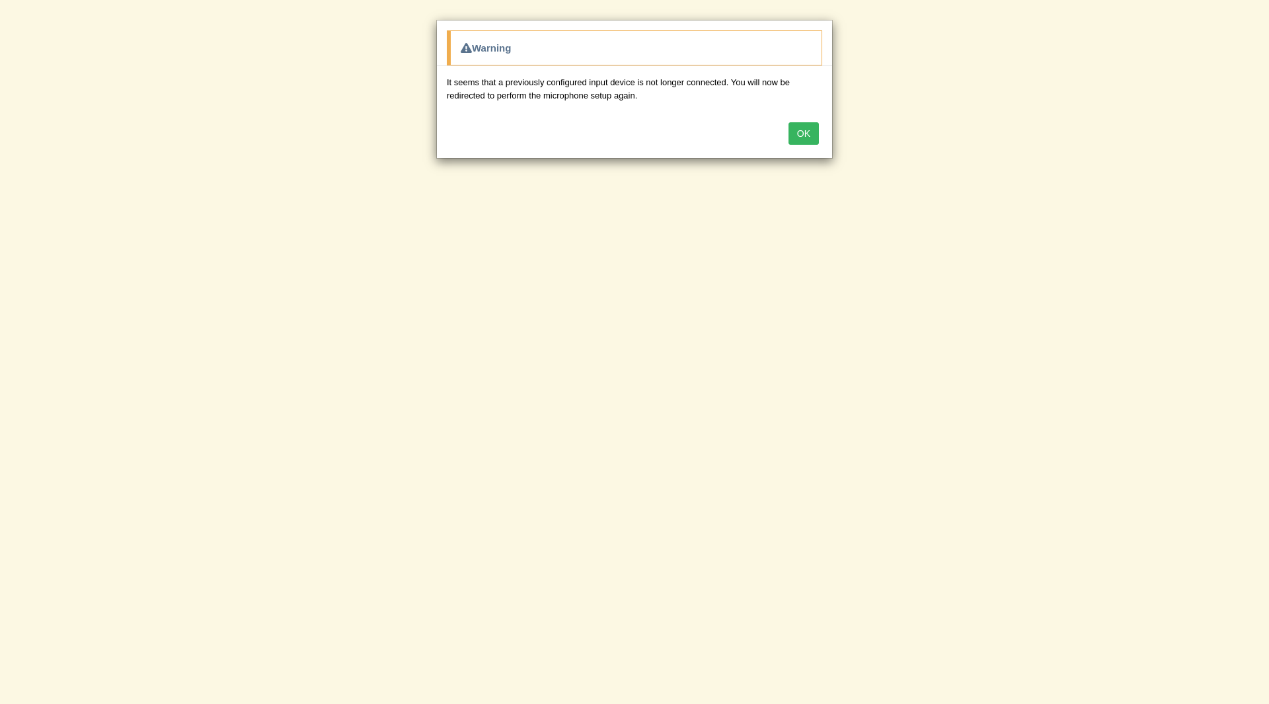
click at [805, 130] on button "OK" at bounding box center [803, 133] width 30 height 22
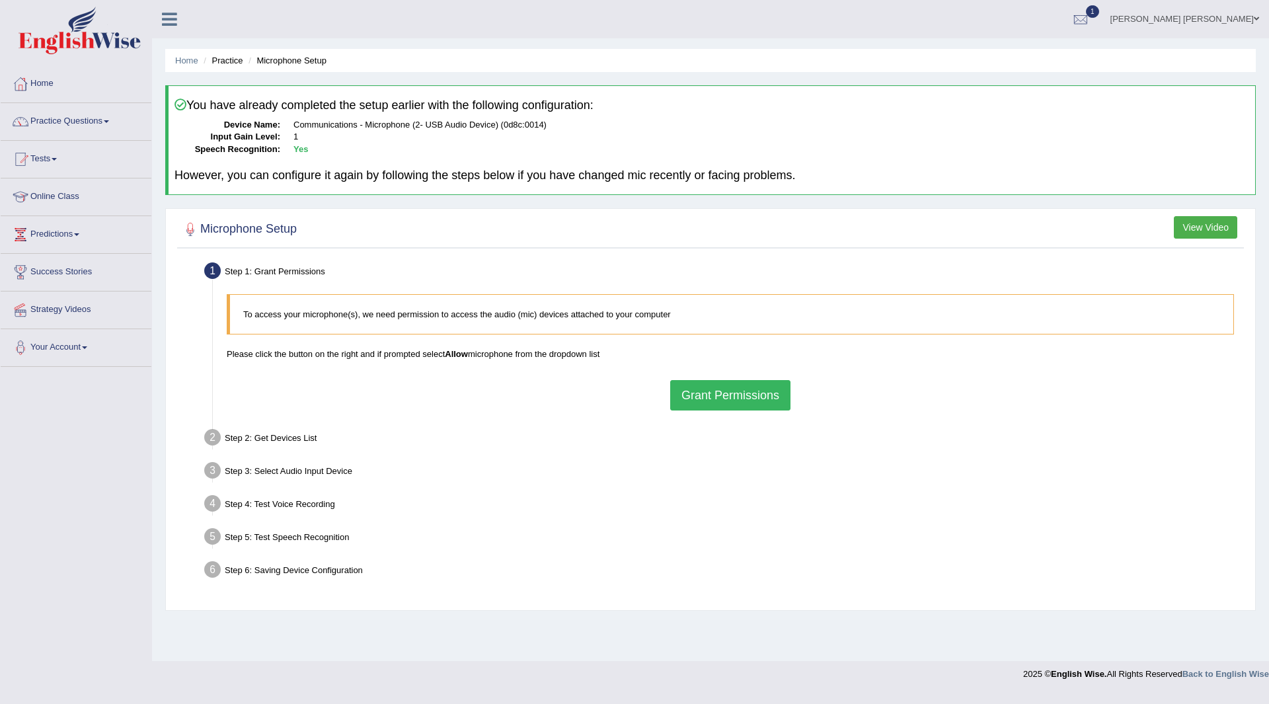
click at [735, 389] on button "Grant Permissions" at bounding box center [730, 395] width 120 height 30
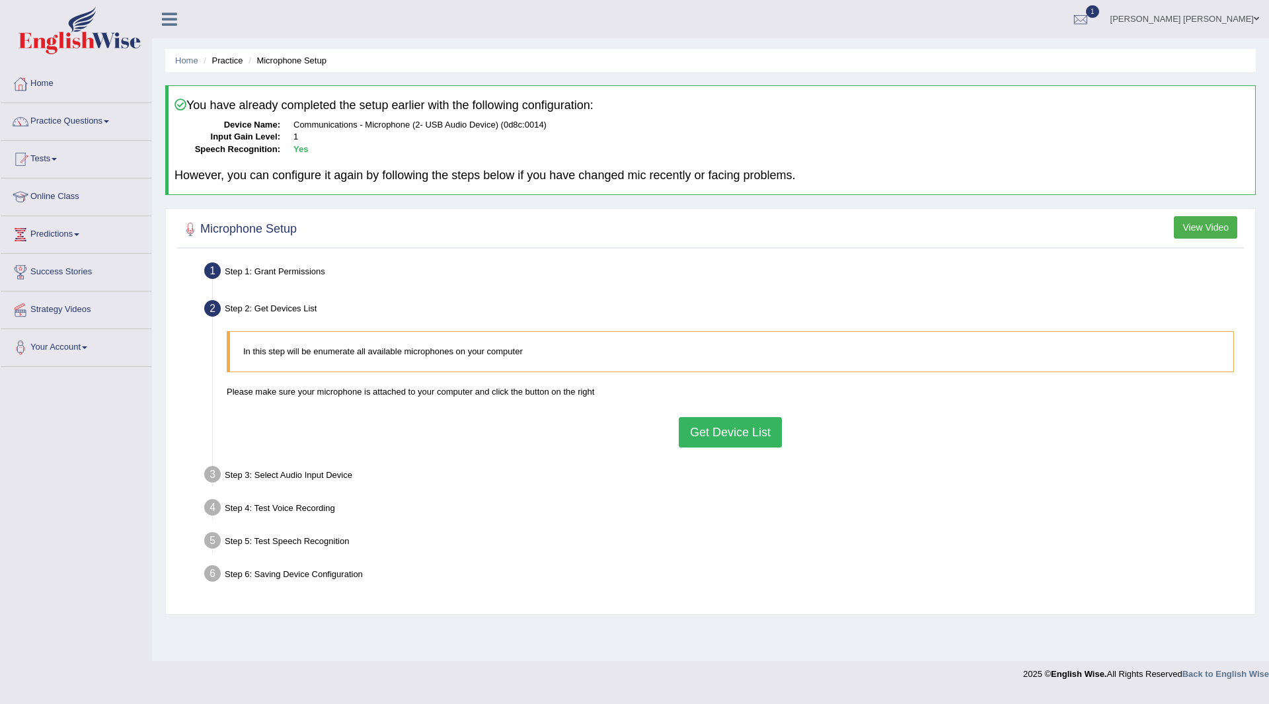
click at [736, 426] on button "Get Device List" at bounding box center [730, 432] width 103 height 30
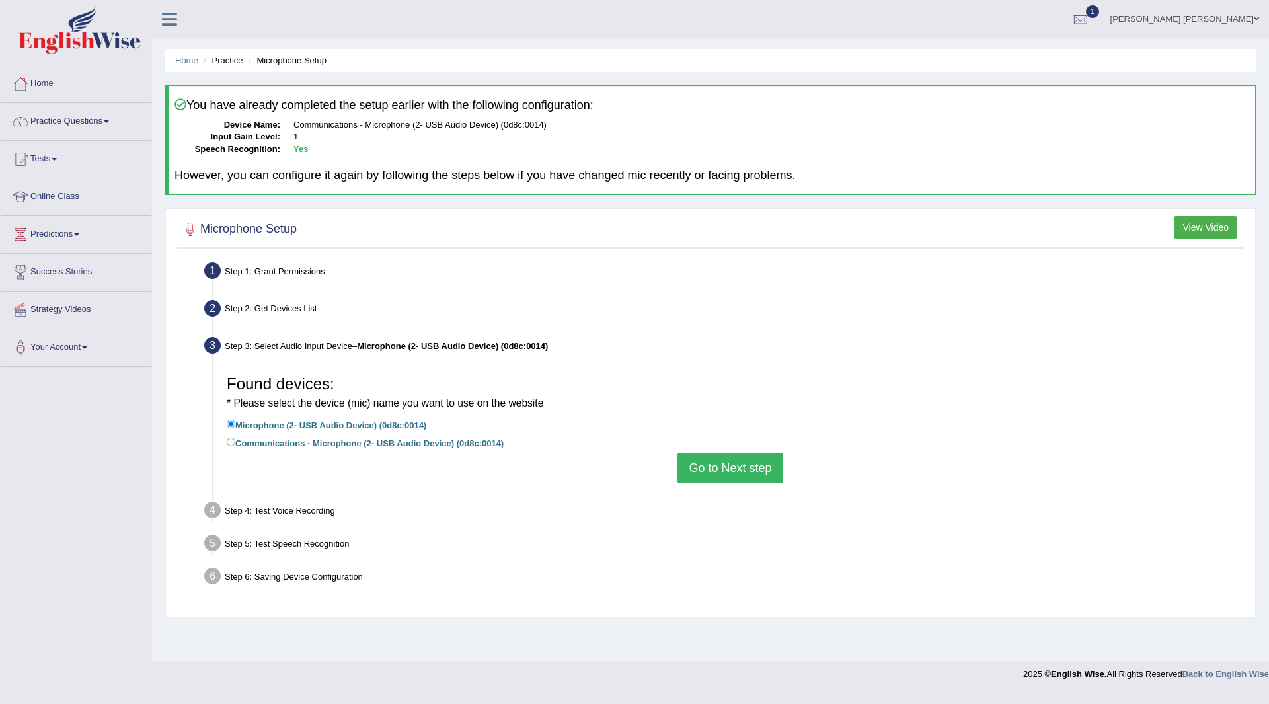
click at [724, 455] on button "Go to Next step" at bounding box center [729, 468] width 105 height 30
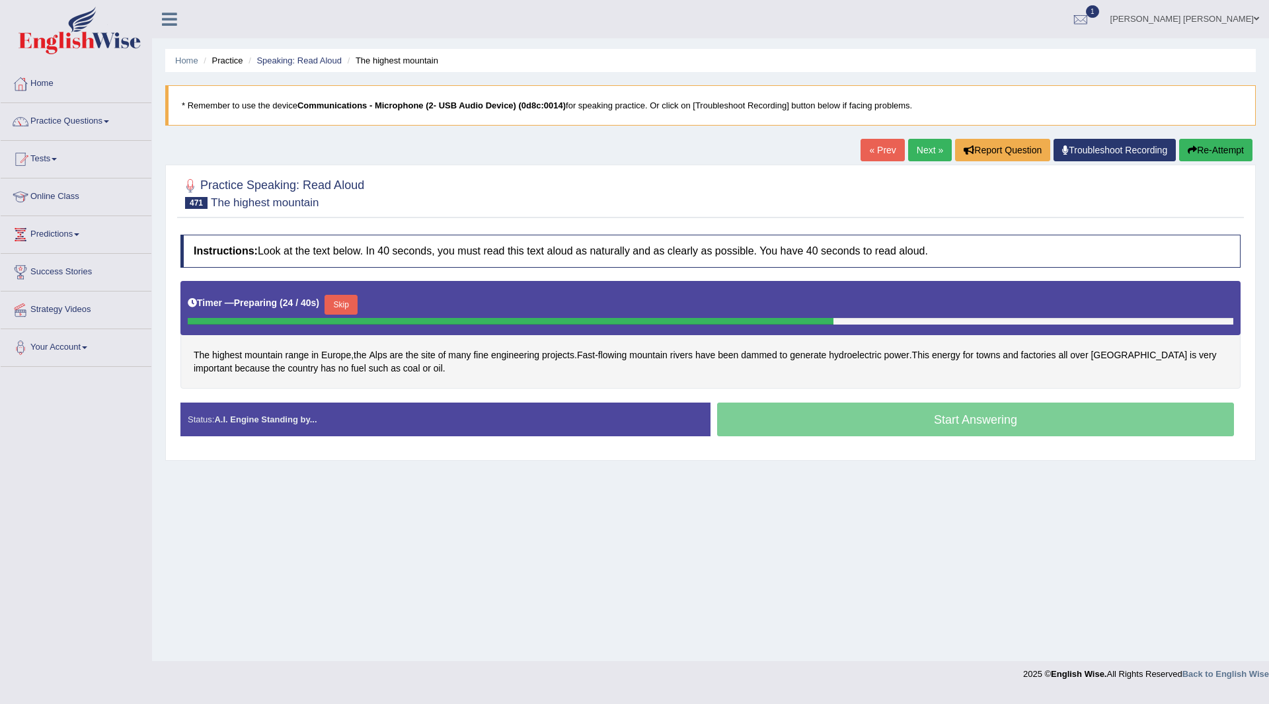
click at [345, 301] on button "Skip" at bounding box center [340, 305] width 33 height 20
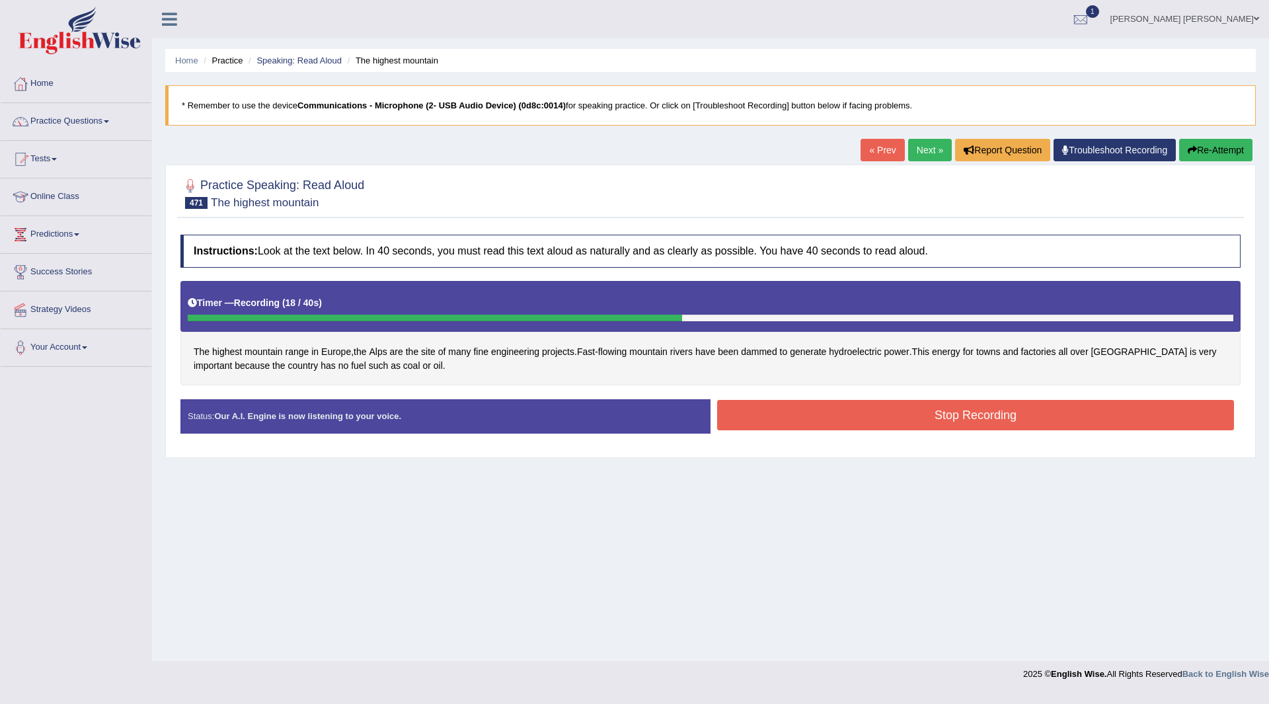
click at [843, 413] on button "Stop Recording" at bounding box center [975, 415] width 517 height 30
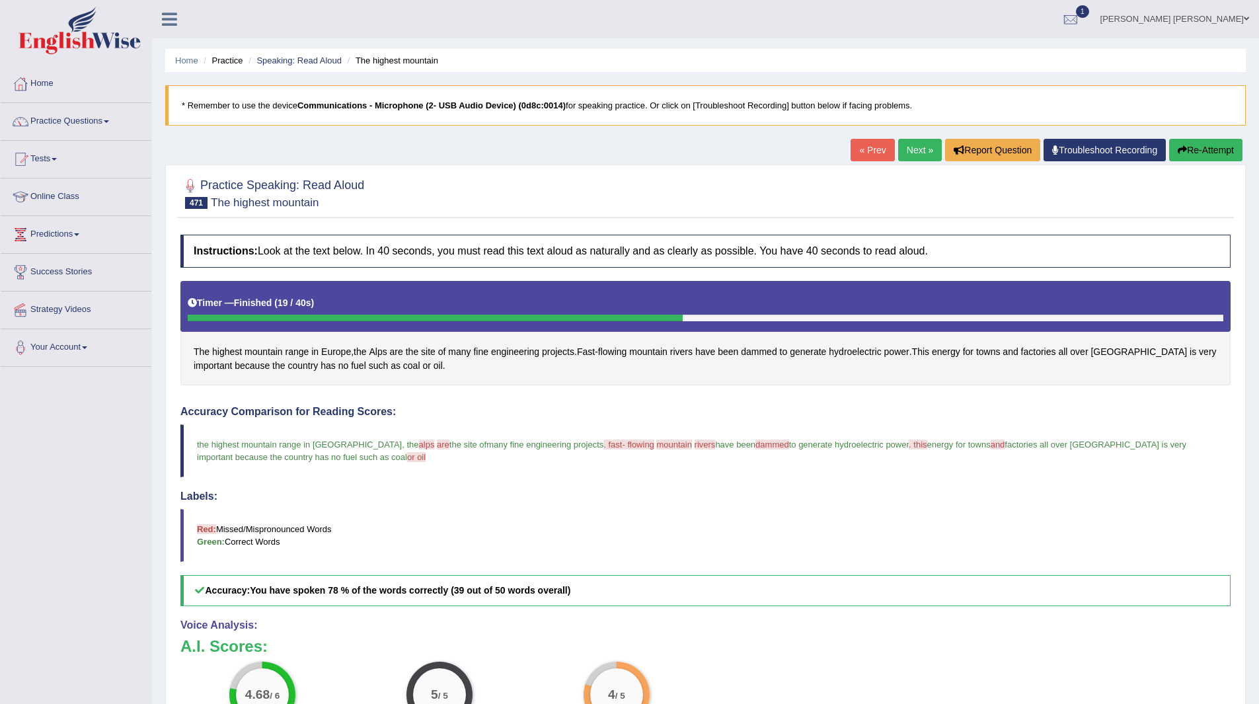
click at [780, 667] on div "4.68 / 6 Content 5 / 5 Oral fluency 4 / 5 Pronunciation" at bounding box center [705, 703] width 1063 height 85
click at [927, 153] on link "Next »" at bounding box center [920, 150] width 44 height 22
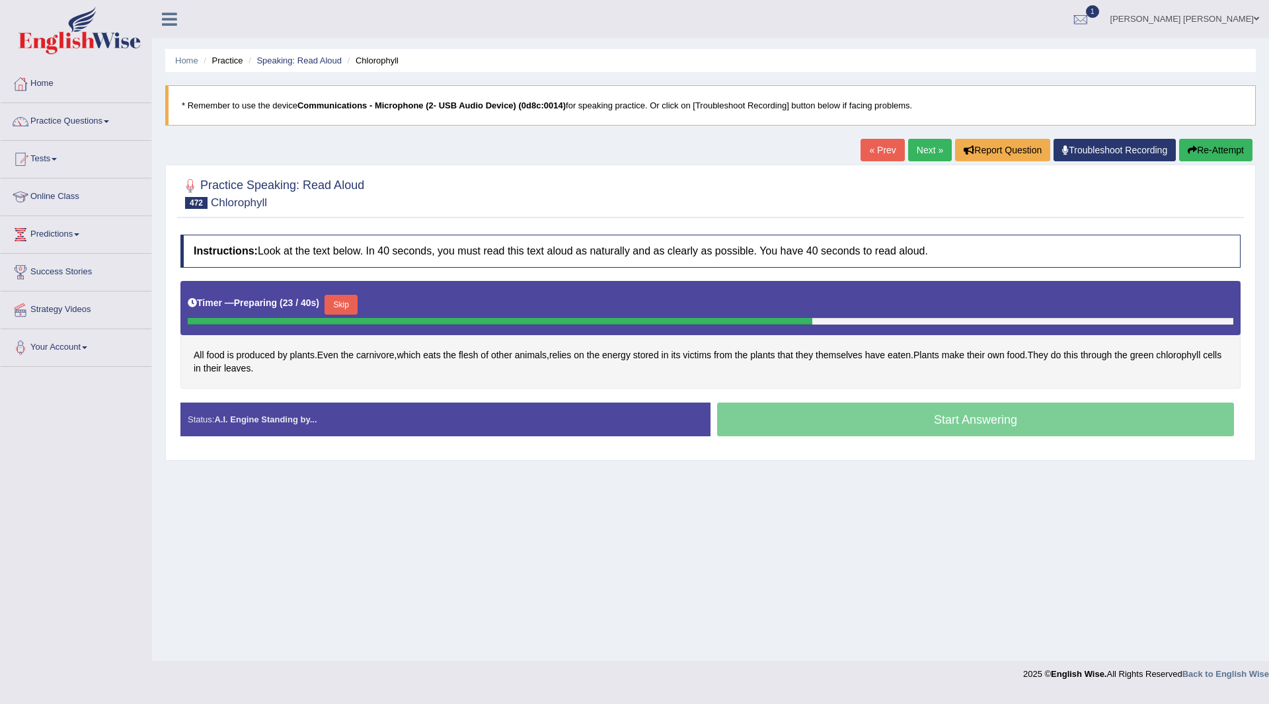
click at [351, 302] on button "Skip" at bounding box center [340, 305] width 33 height 20
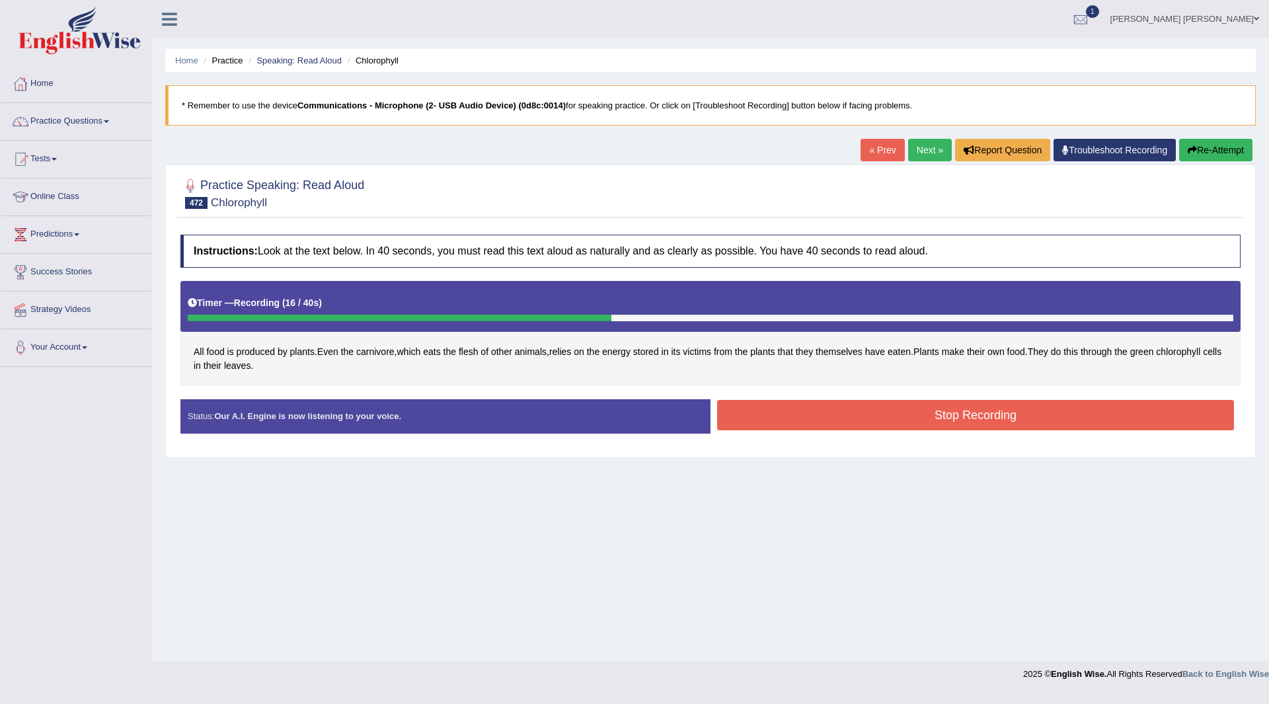
click at [786, 414] on button "Stop Recording" at bounding box center [975, 415] width 517 height 30
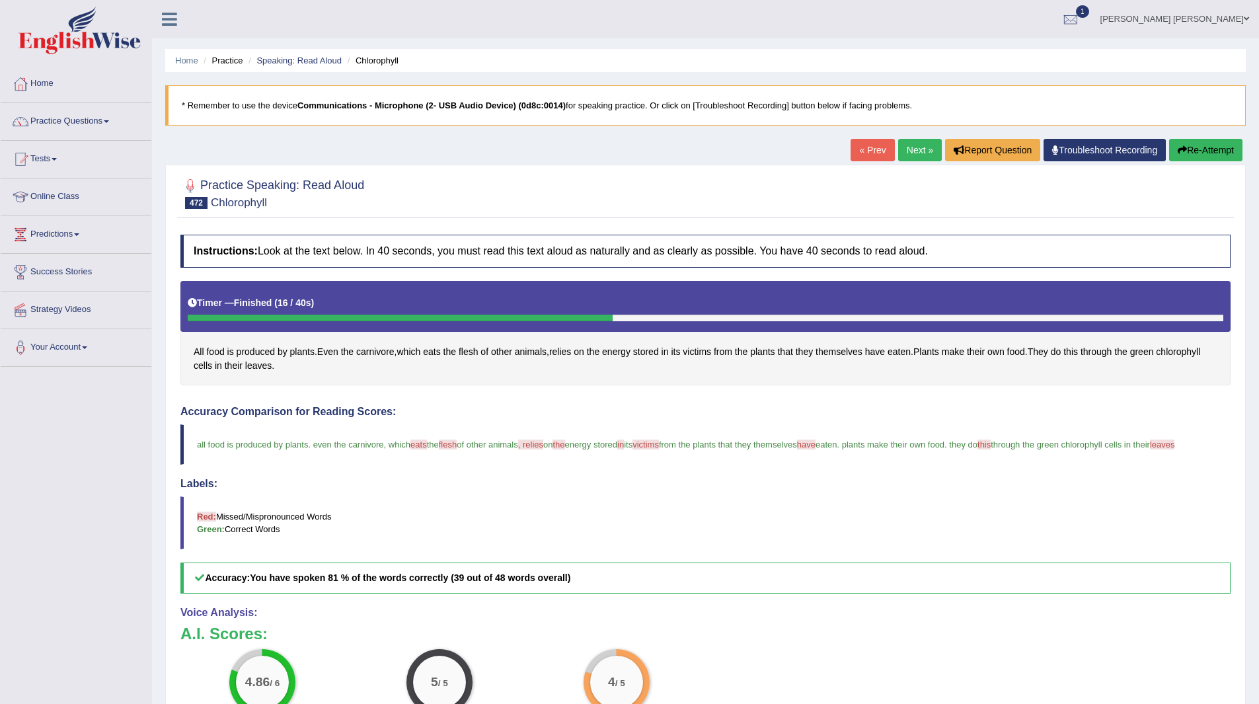
click at [903, 147] on link "Next »" at bounding box center [920, 150] width 44 height 22
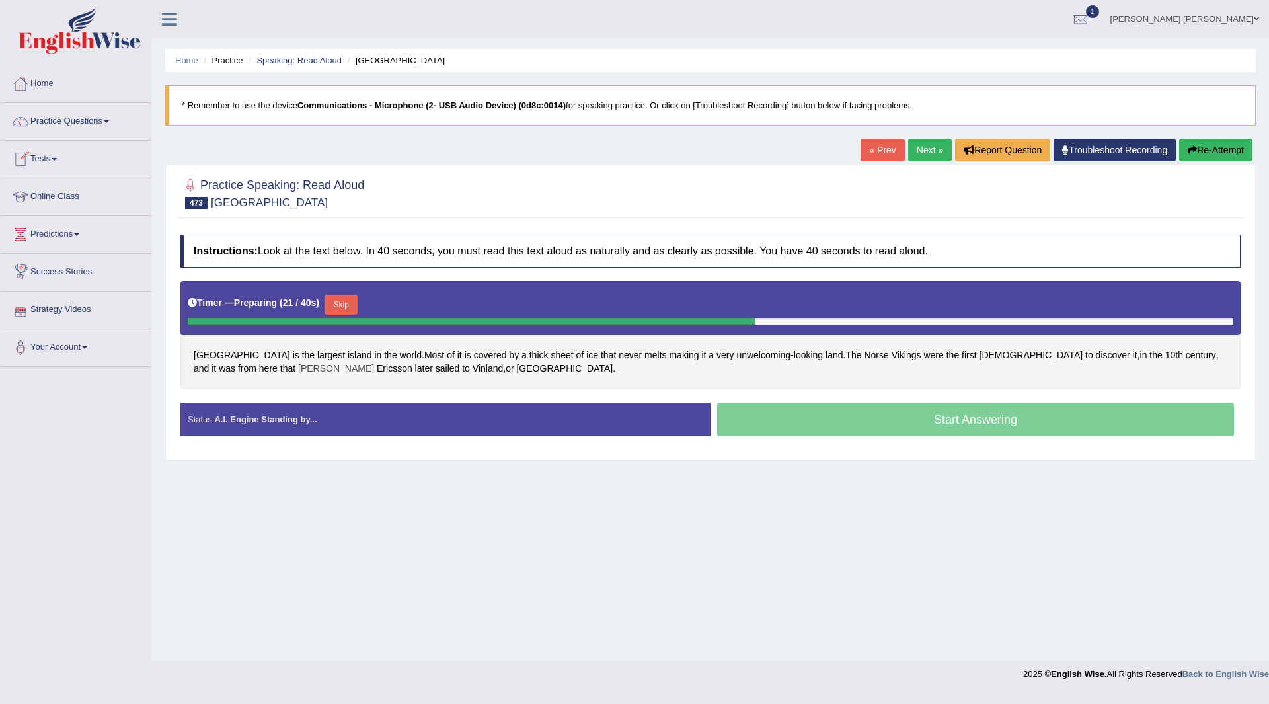
click at [298, 367] on span "[PERSON_NAME]" at bounding box center [336, 368] width 76 height 14
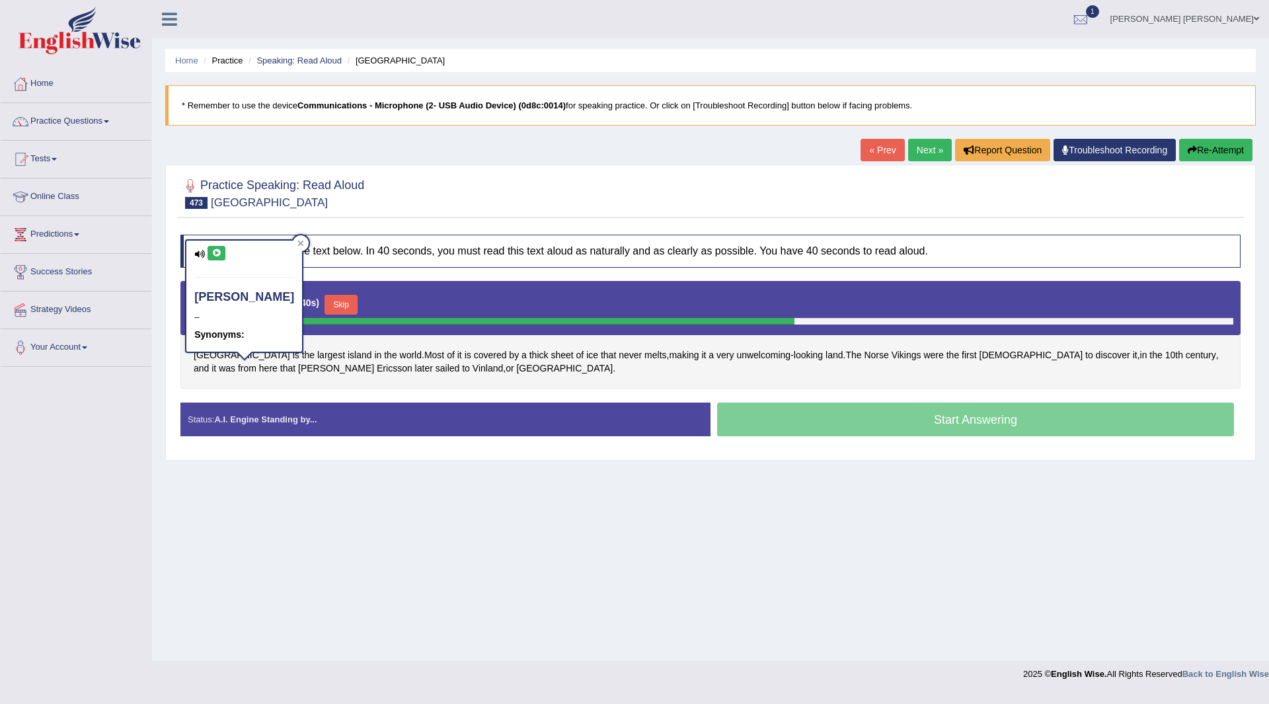
click at [215, 249] on icon at bounding box center [216, 253] width 10 height 8
click at [377, 369] on span "Ericsson" at bounding box center [395, 368] width 36 height 14
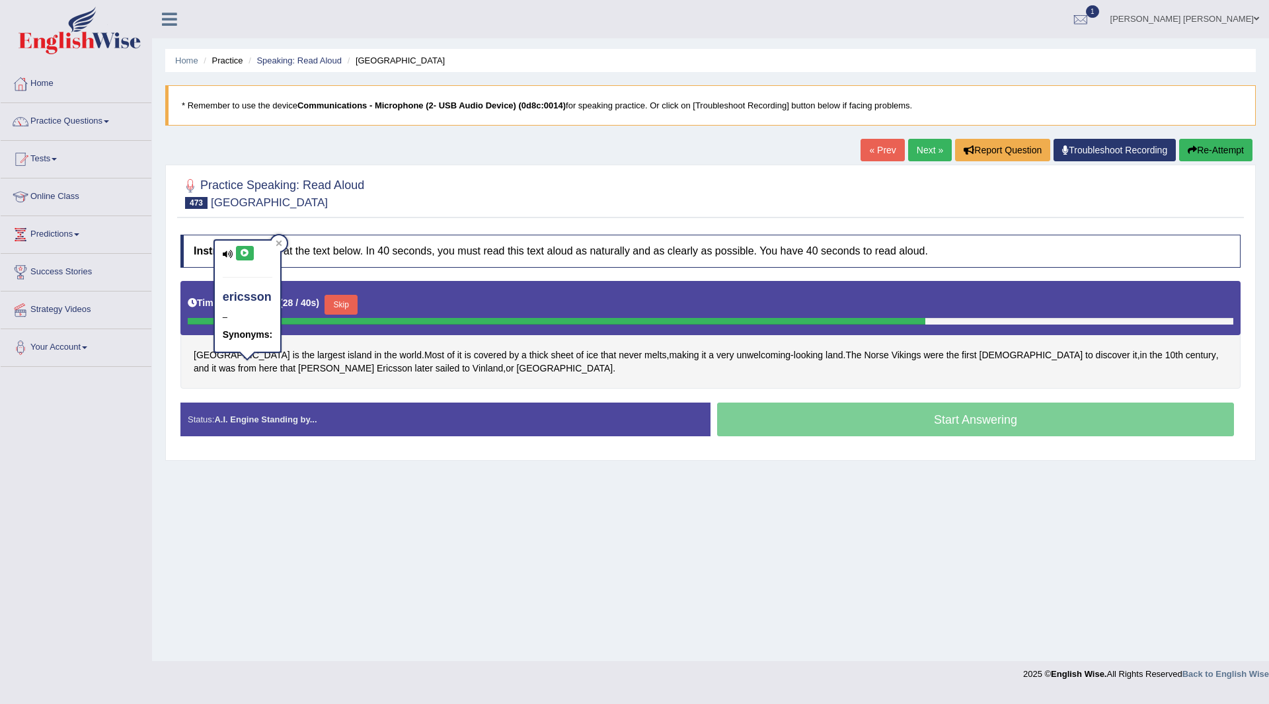
click at [244, 253] on icon at bounding box center [245, 253] width 10 height 8
click at [365, 516] on div "Home Practice Speaking: Read Aloud Greenland * Remember to use the device Commu…" at bounding box center [710, 330] width 1117 height 661
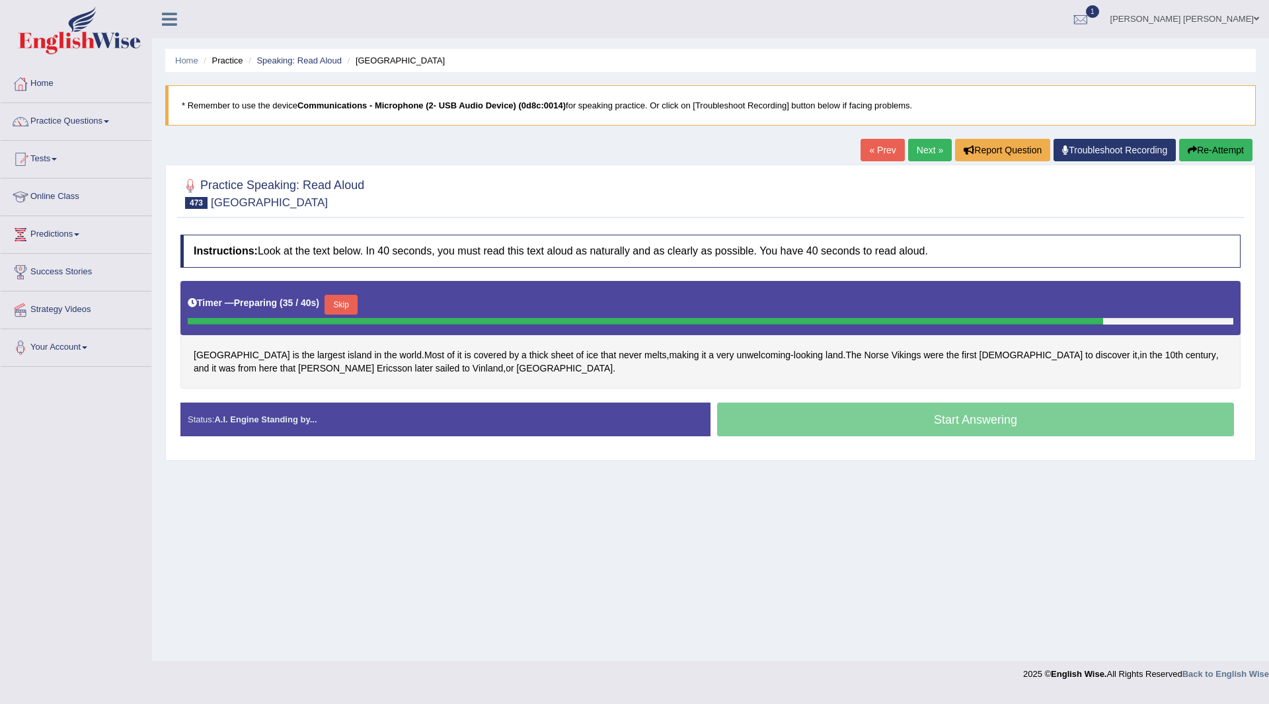
click at [355, 300] on button "Skip" at bounding box center [340, 305] width 33 height 20
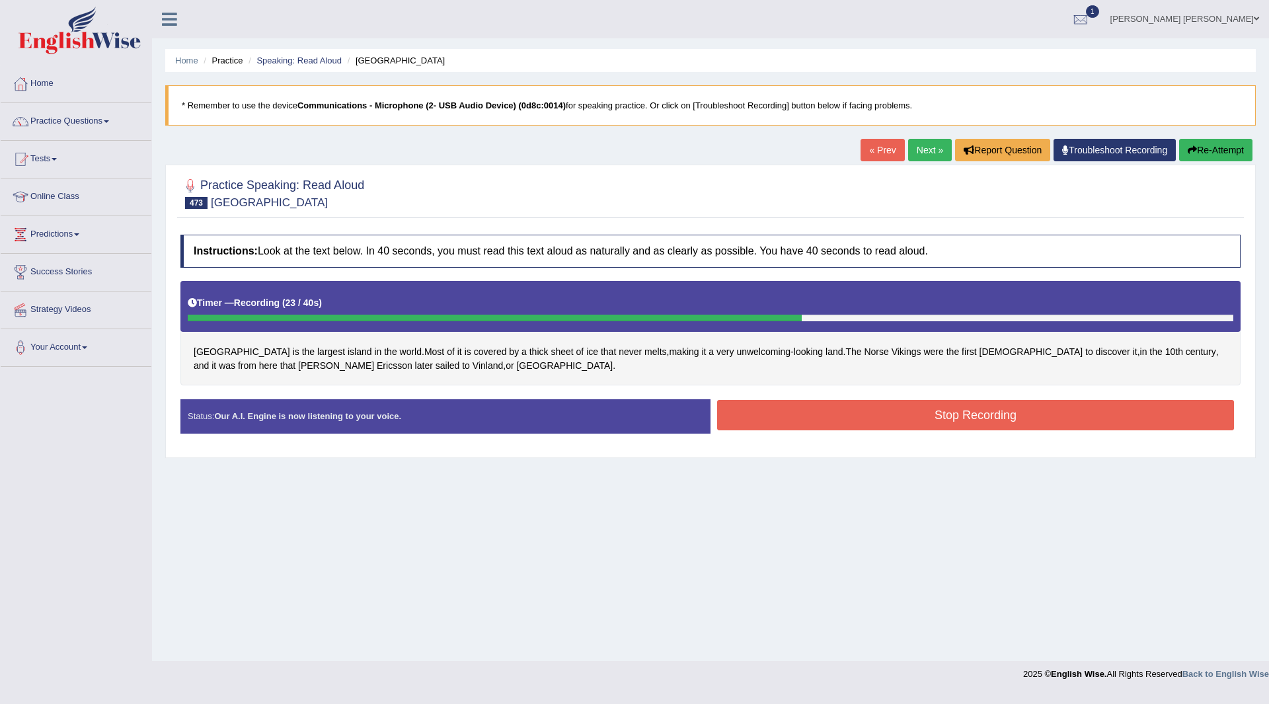
click at [780, 418] on button "Stop Recording" at bounding box center [975, 415] width 517 height 30
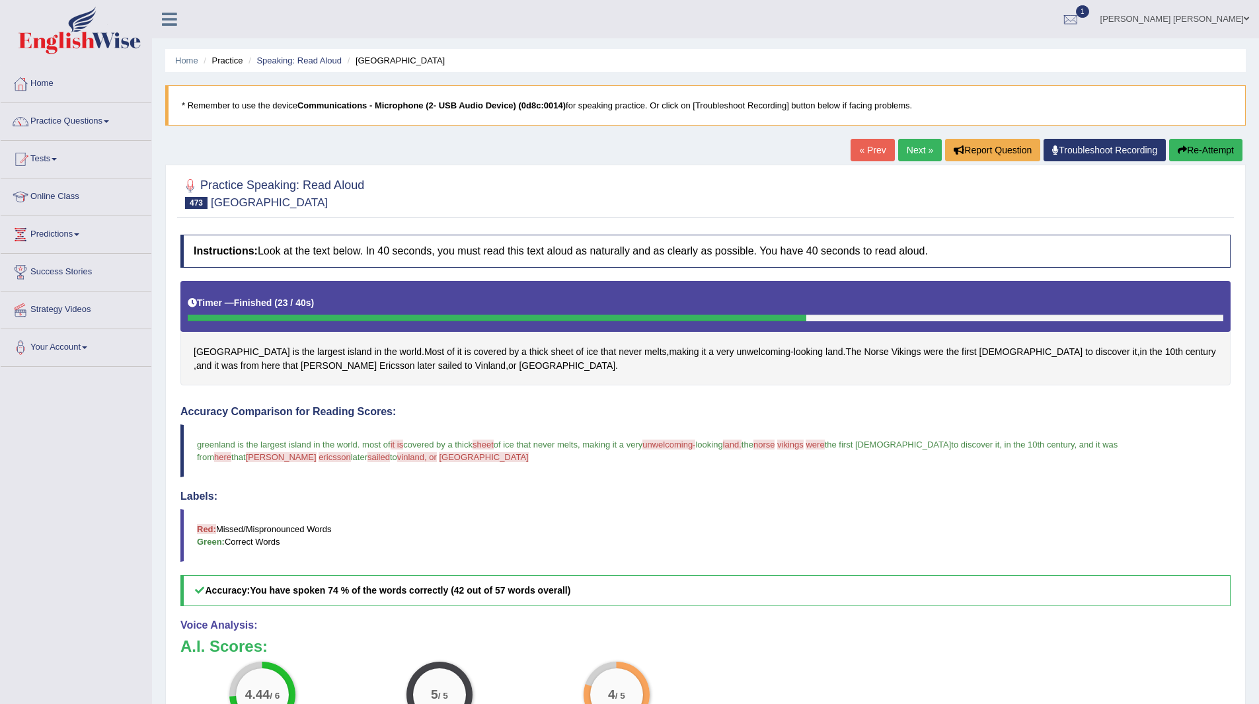
click at [912, 143] on link "Next »" at bounding box center [920, 150] width 44 height 22
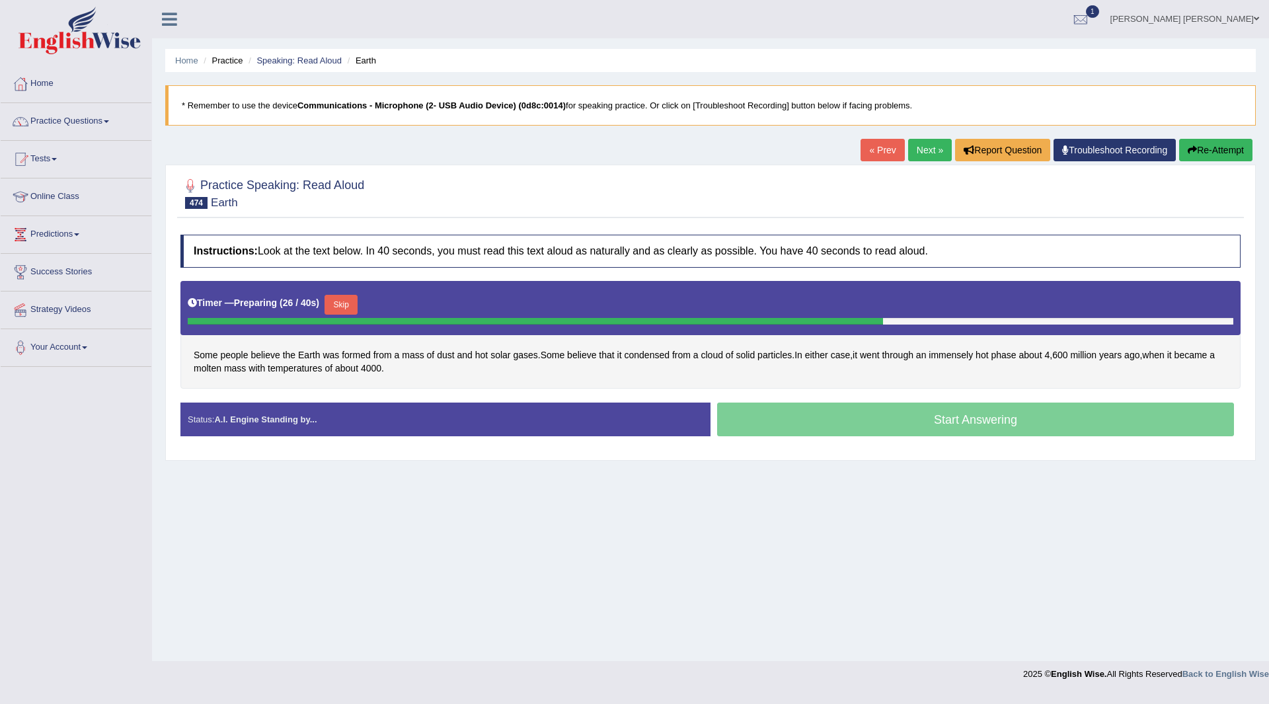
click at [343, 302] on button "Skip" at bounding box center [340, 305] width 33 height 20
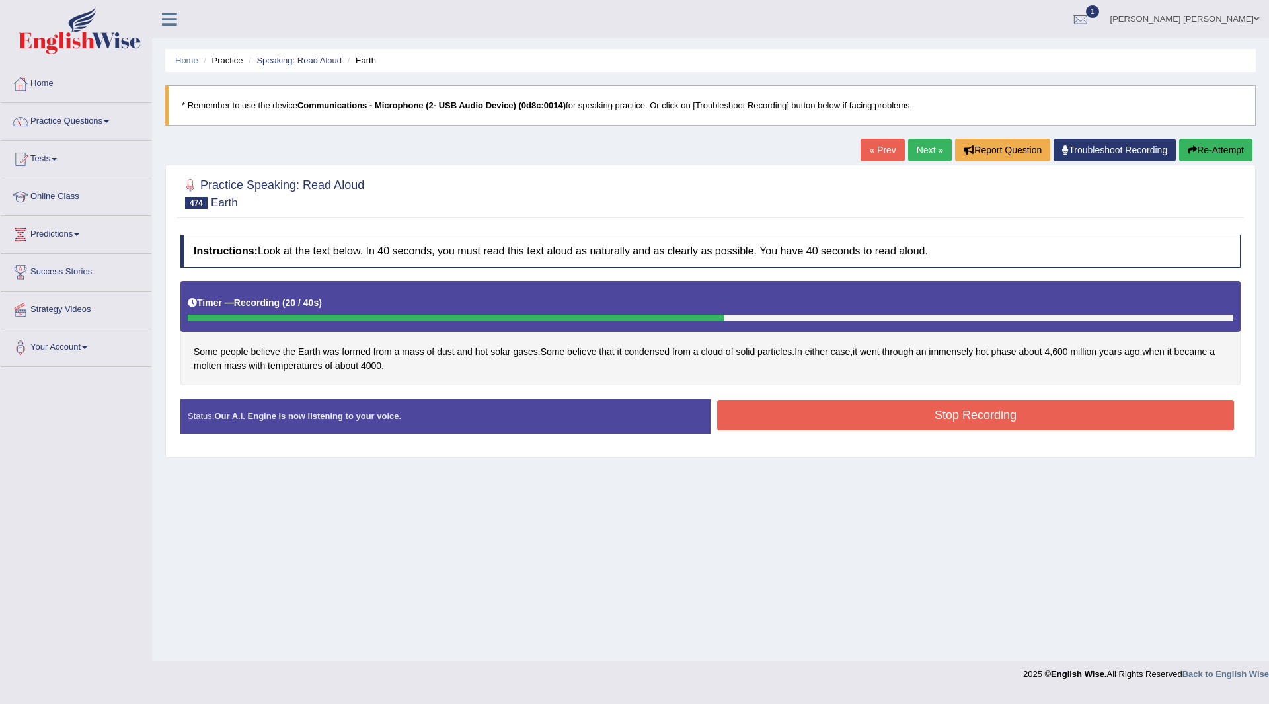
click at [789, 416] on button "Stop Recording" at bounding box center [975, 415] width 517 height 30
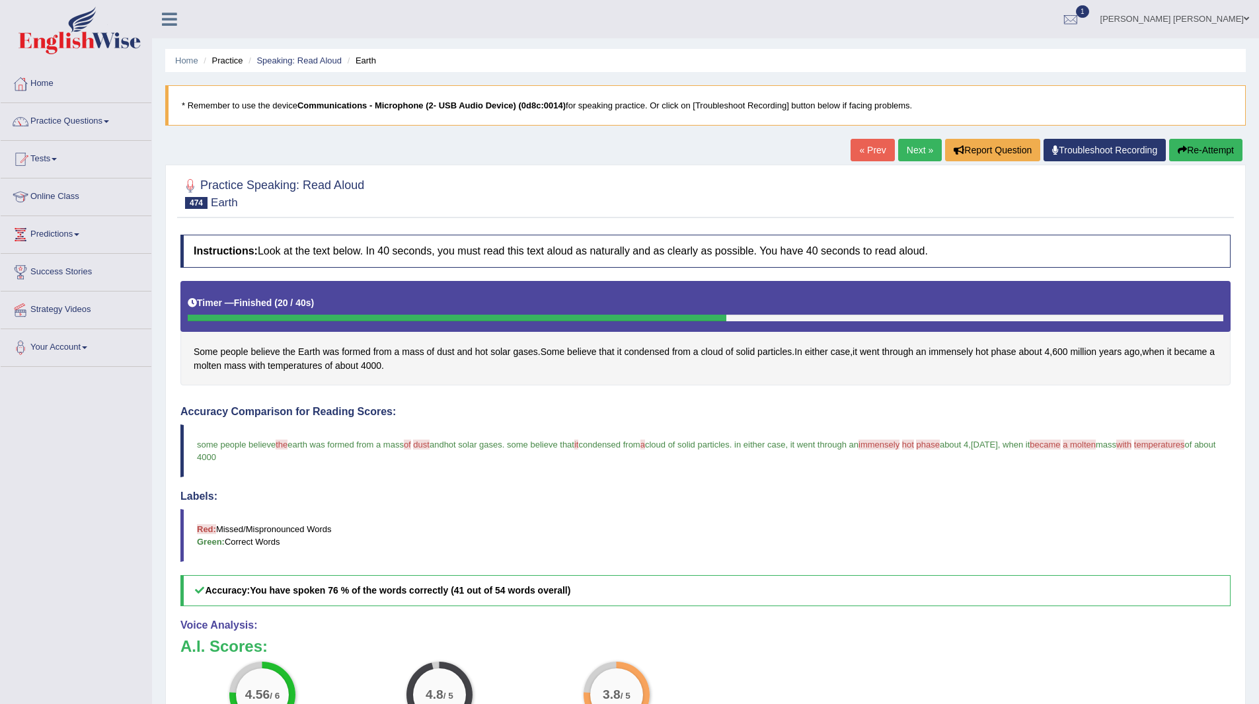
click at [914, 147] on link "Next »" at bounding box center [920, 150] width 44 height 22
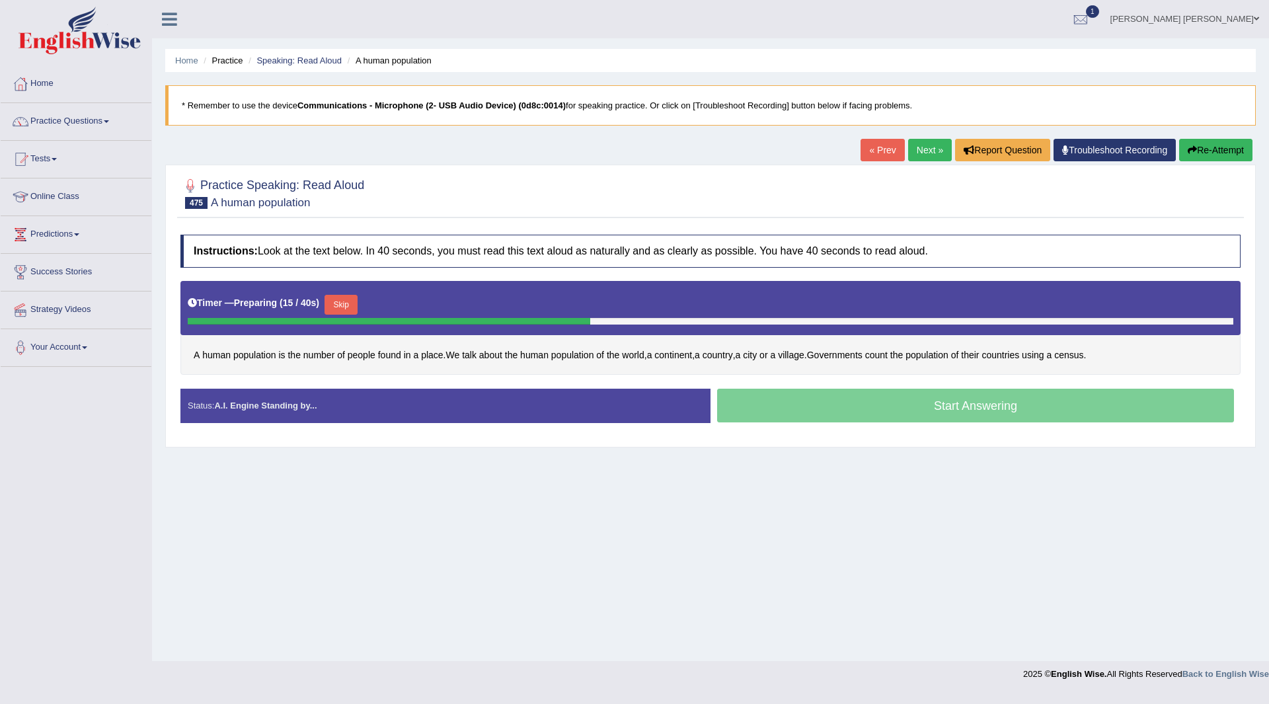
click at [355, 303] on button "Skip" at bounding box center [340, 305] width 33 height 20
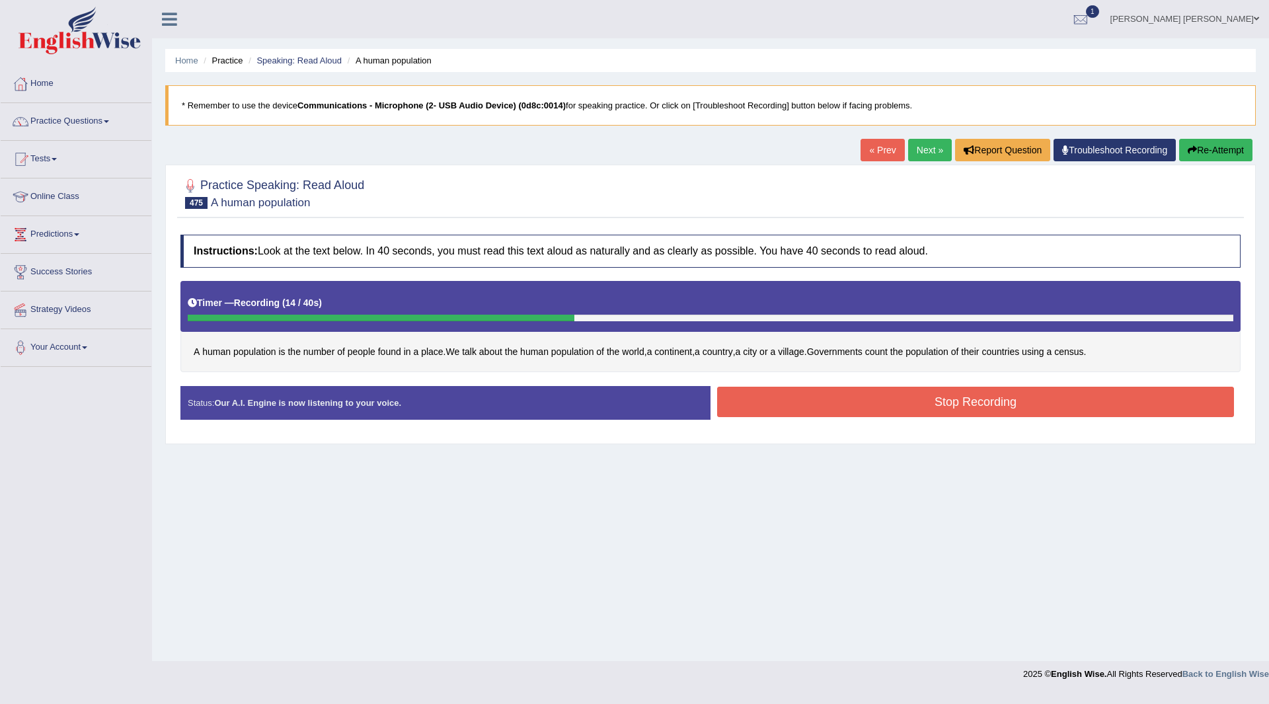
click at [731, 398] on button "Stop Recording" at bounding box center [975, 402] width 517 height 30
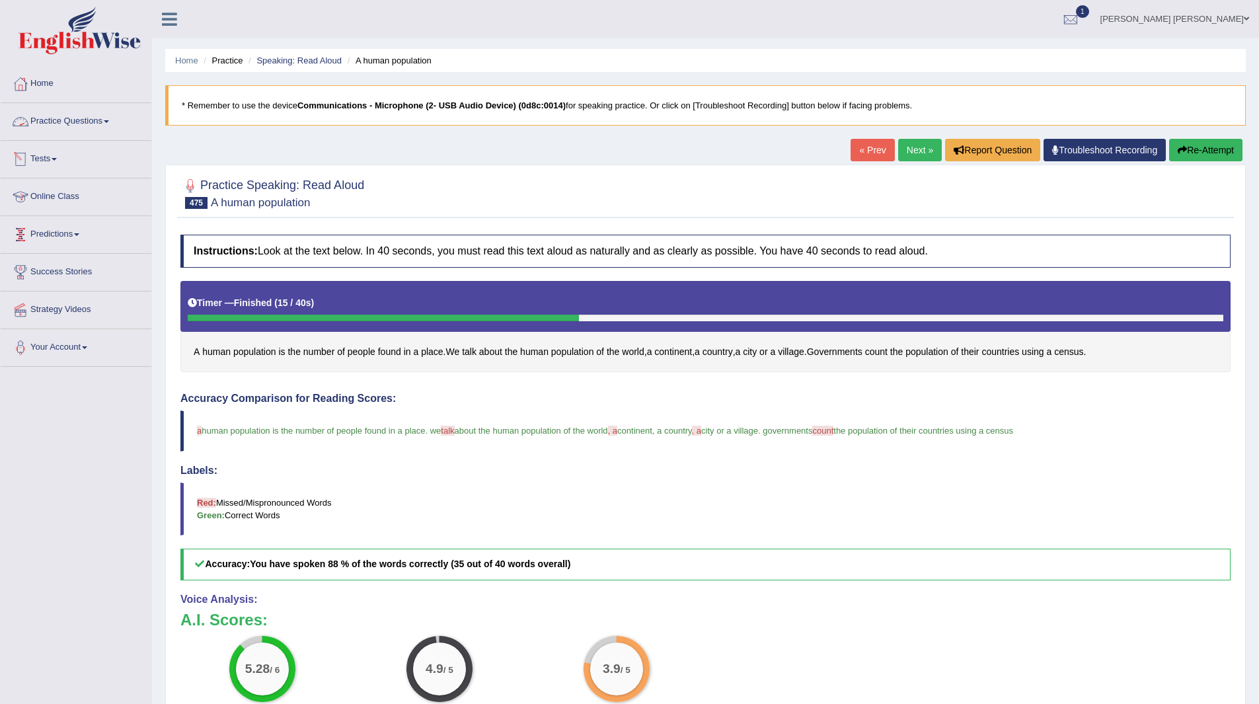
click at [59, 122] on link "Practice Questions" at bounding box center [76, 119] width 151 height 33
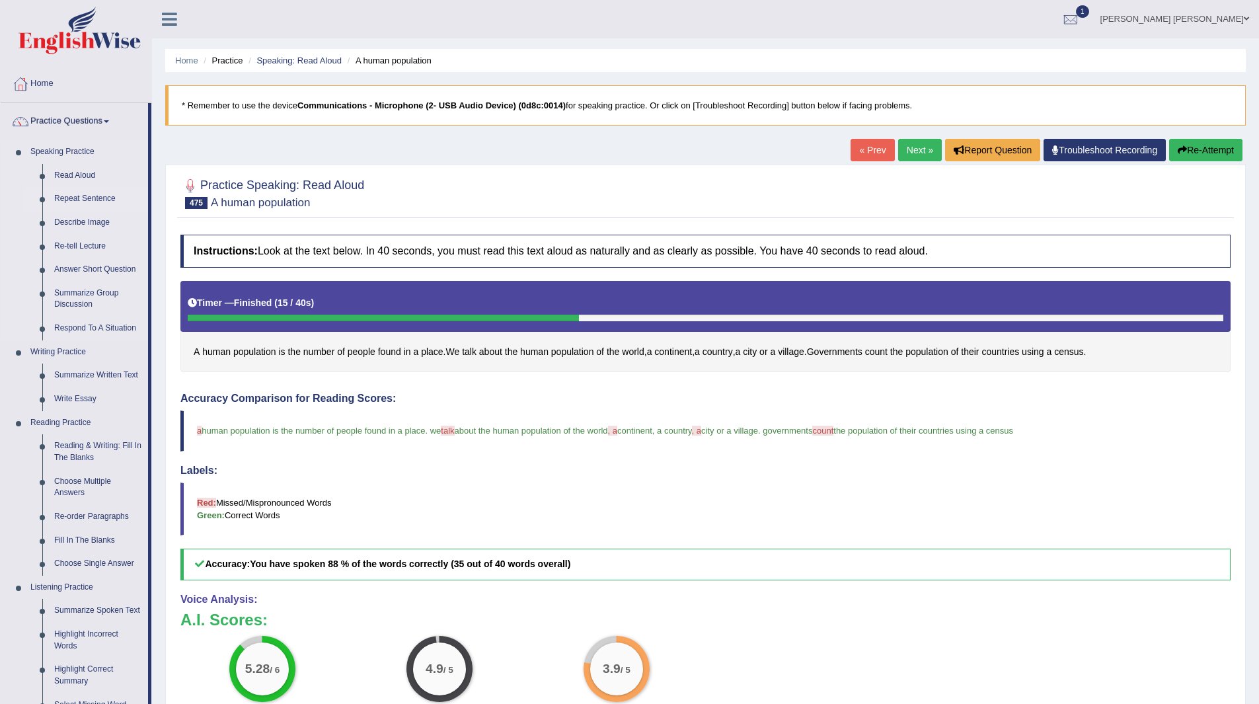
click at [72, 190] on link "Repeat Sentence" at bounding box center [98, 199] width 100 height 24
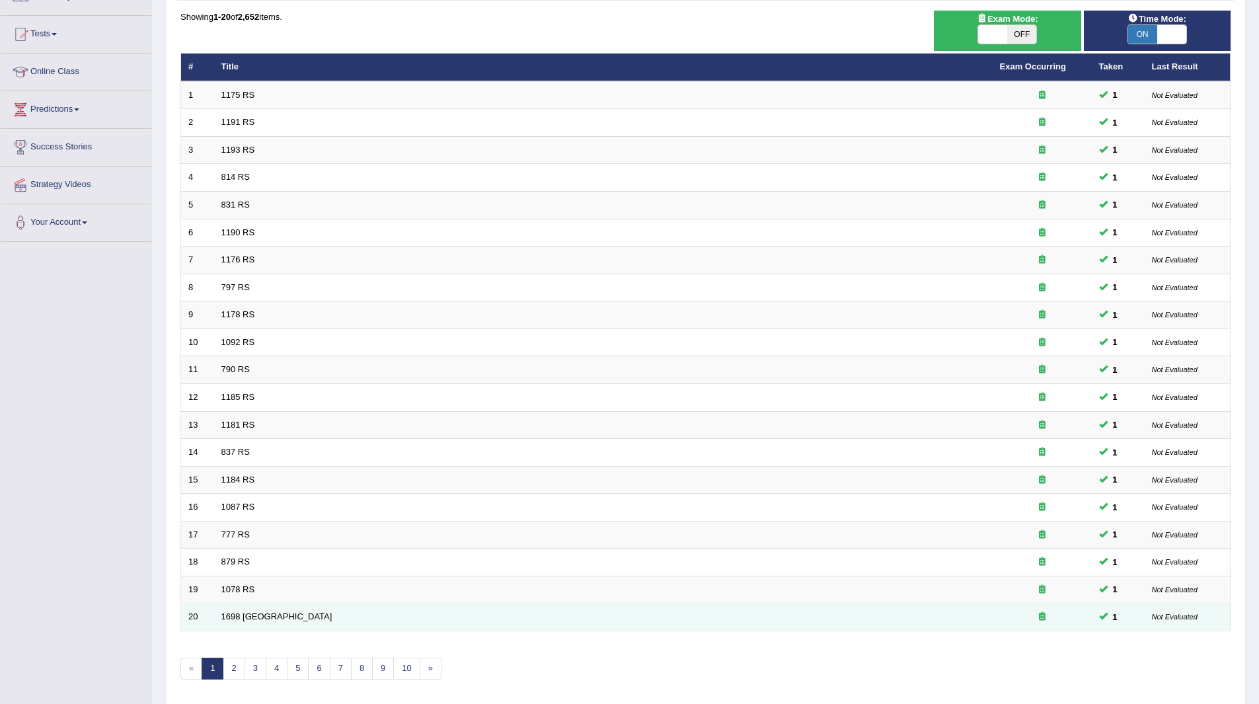
scroll to position [171, 0]
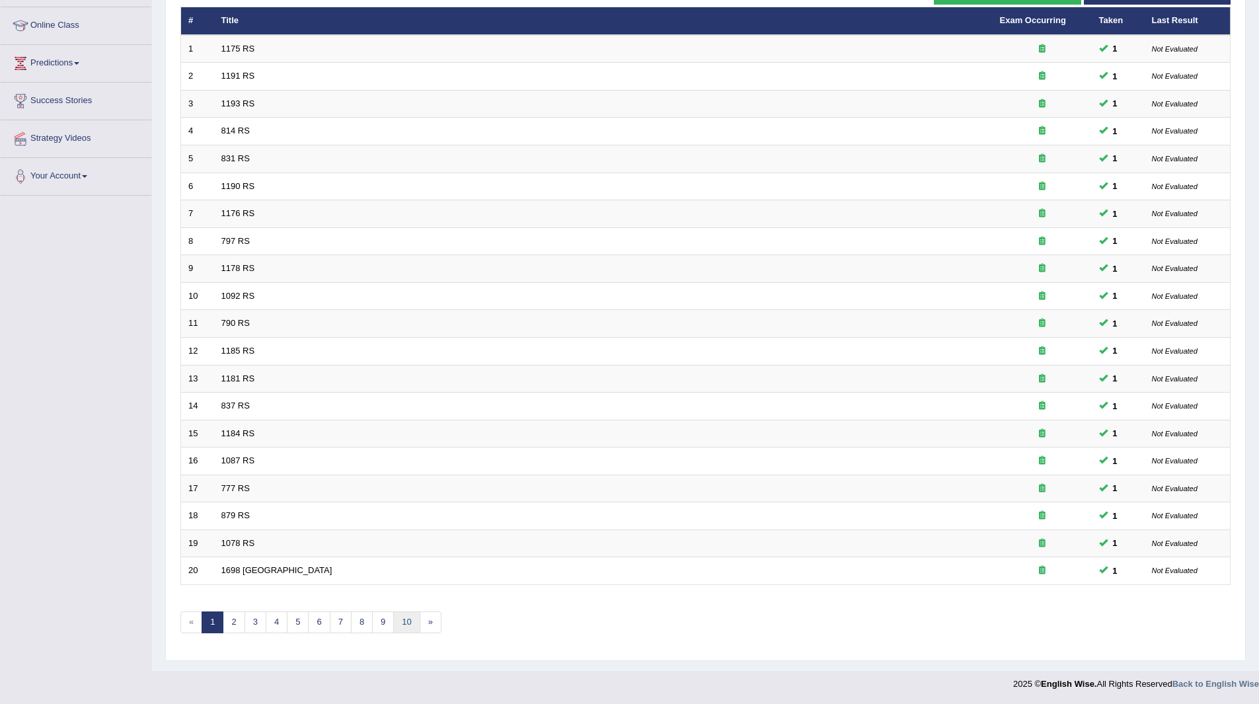
click at [408, 621] on link "10" at bounding box center [406, 622] width 26 height 22
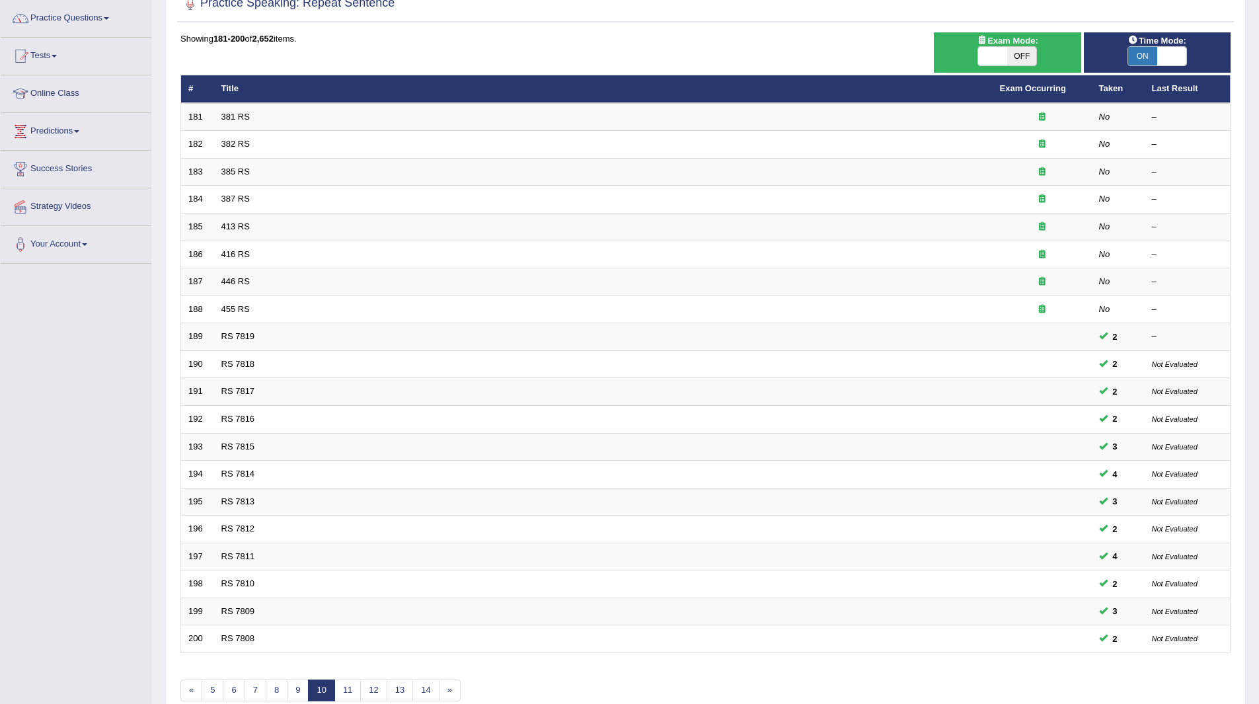
scroll to position [171, 0]
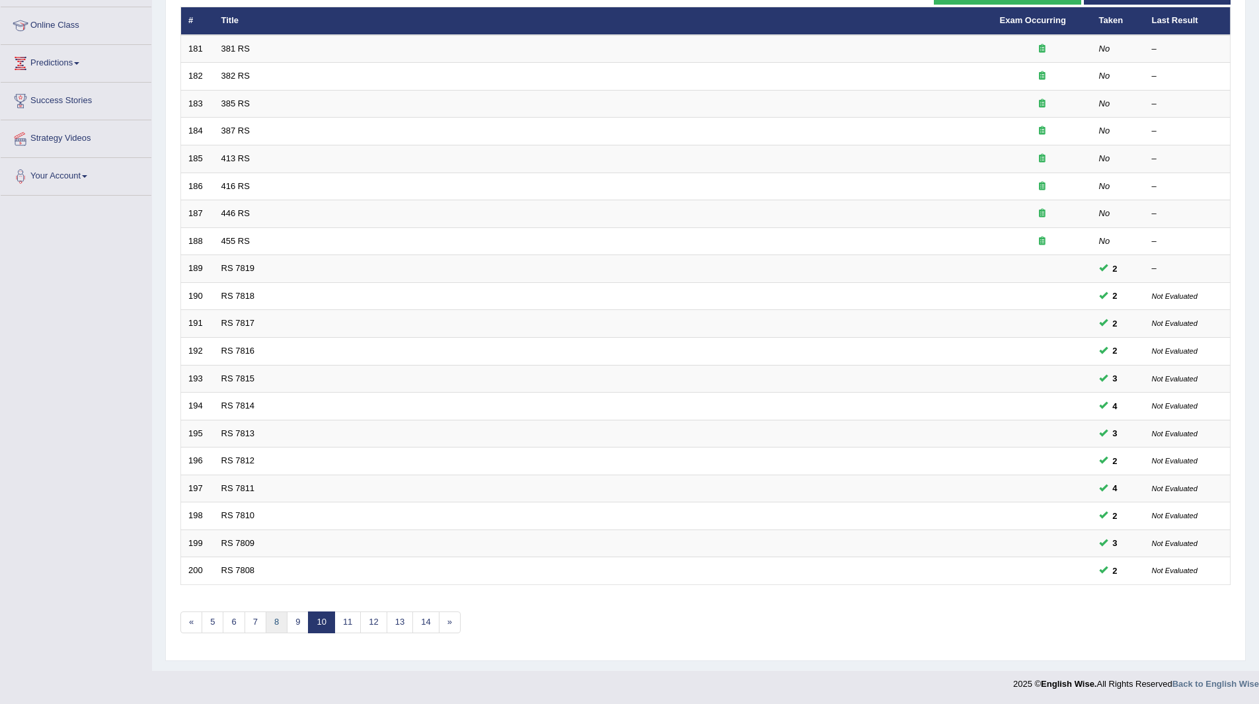
click at [274, 619] on link "8" at bounding box center [277, 622] width 22 height 22
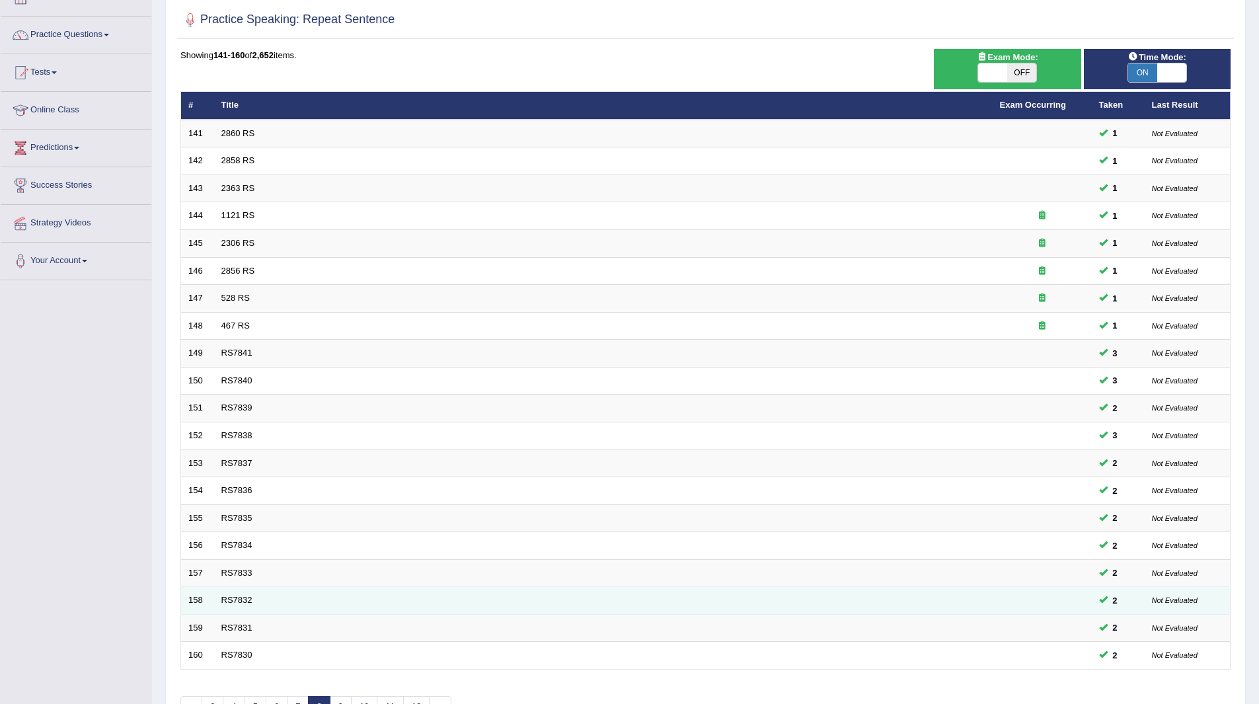
scroll to position [171, 0]
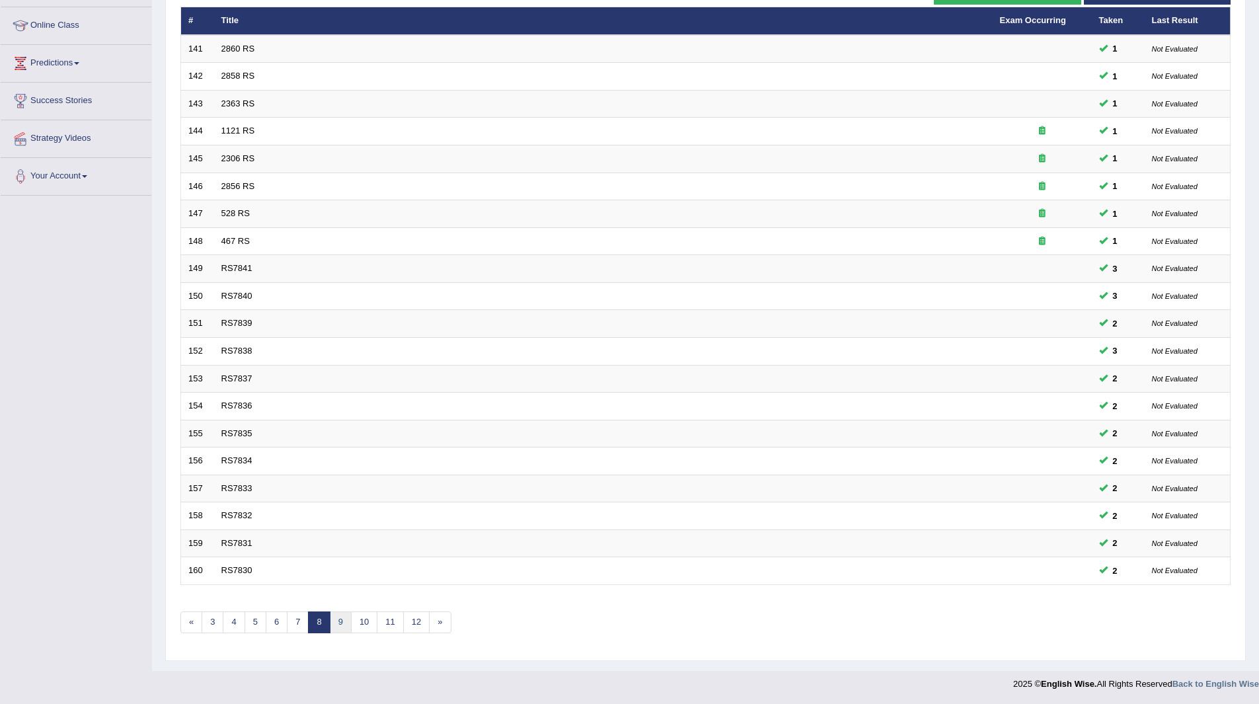
click at [340, 623] on link "9" at bounding box center [341, 622] width 22 height 22
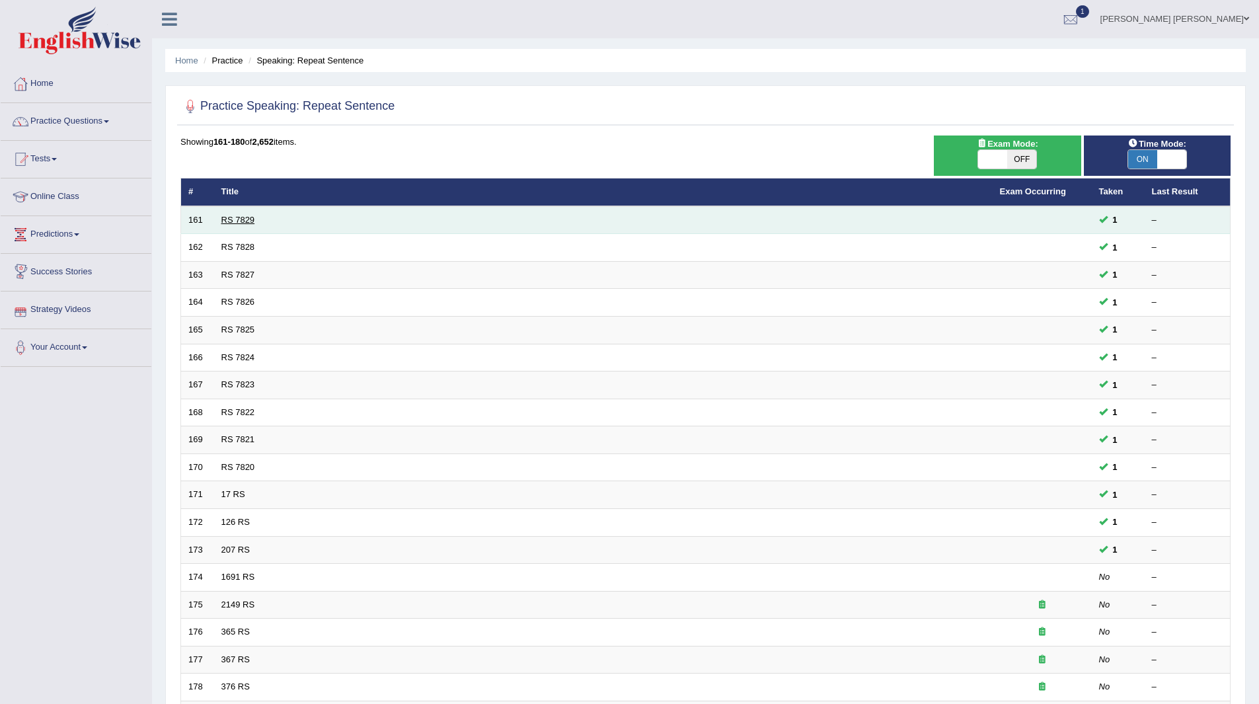
click at [244, 221] on link "RS 7829" at bounding box center [238, 220] width 34 height 10
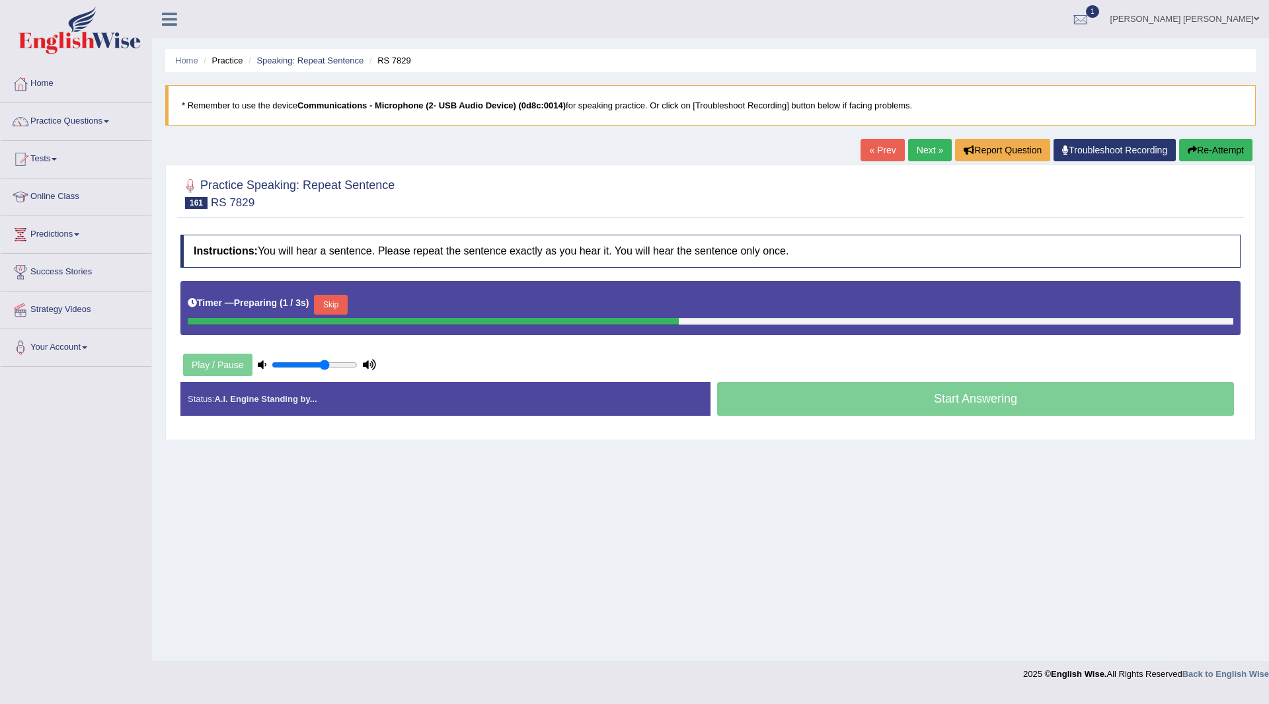
click at [340, 303] on button "Skip" at bounding box center [330, 305] width 33 height 20
click at [387, 305] on button "Skip" at bounding box center [388, 305] width 33 height 20
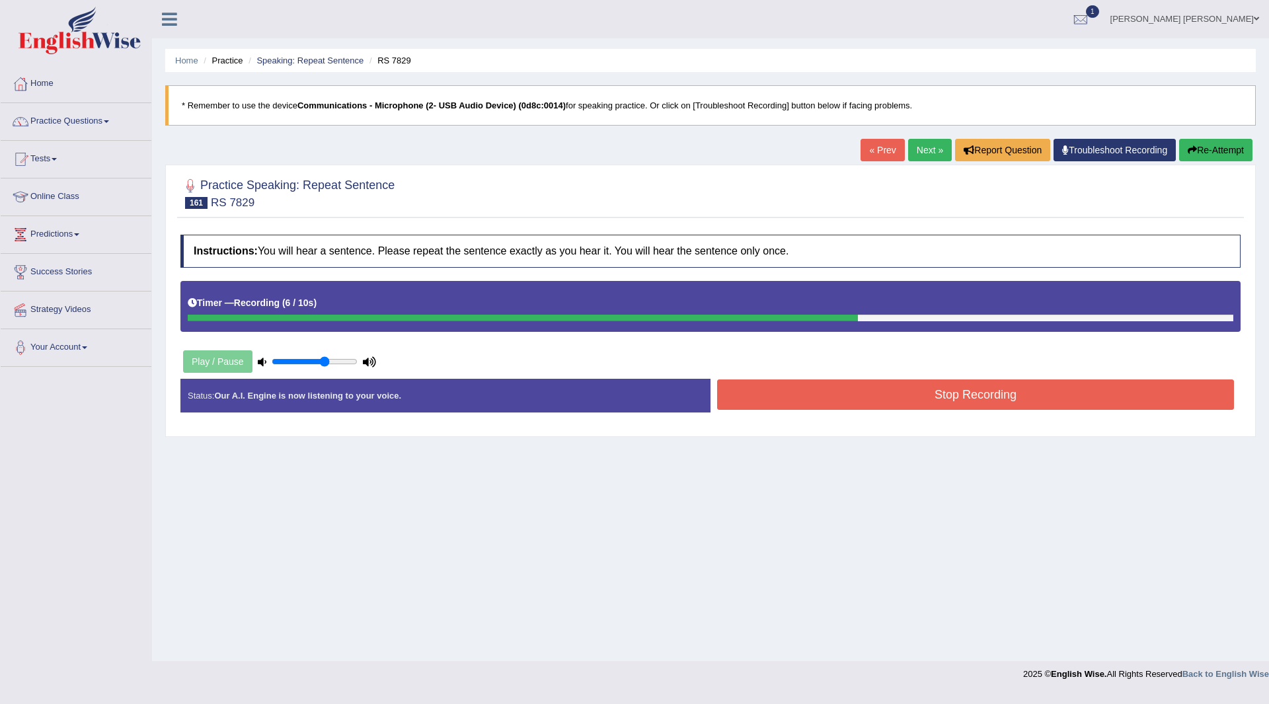
click at [759, 391] on button "Stop Recording" at bounding box center [975, 394] width 517 height 30
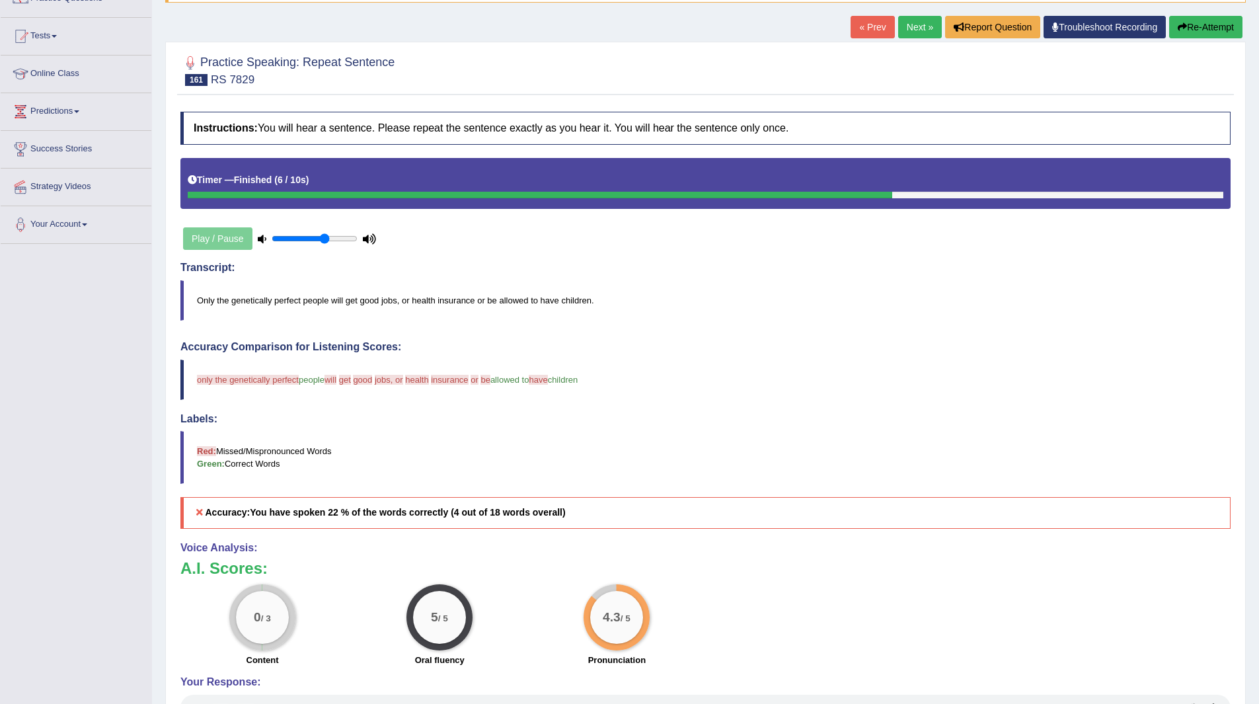
scroll to position [112, 0]
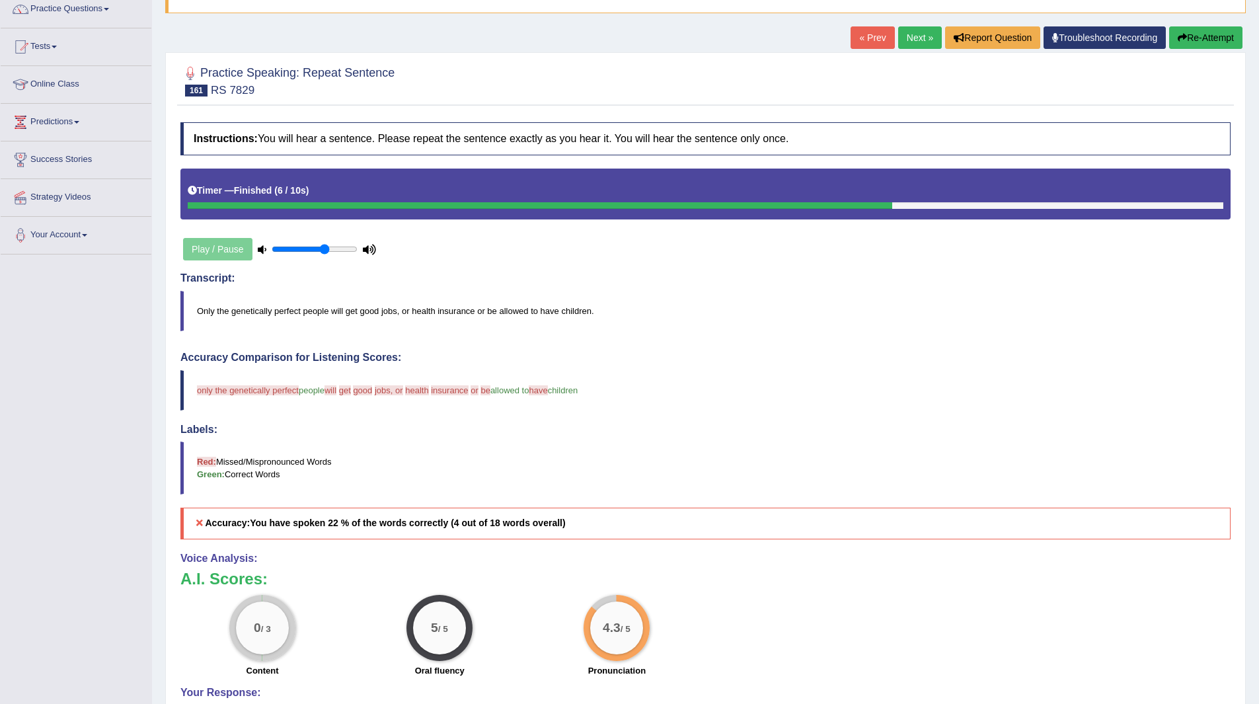
drag, startPoint x: 905, startPoint y: 38, endPoint x: 733, endPoint y: 38, distance: 171.8
click at [905, 38] on link "Next »" at bounding box center [920, 37] width 44 height 22
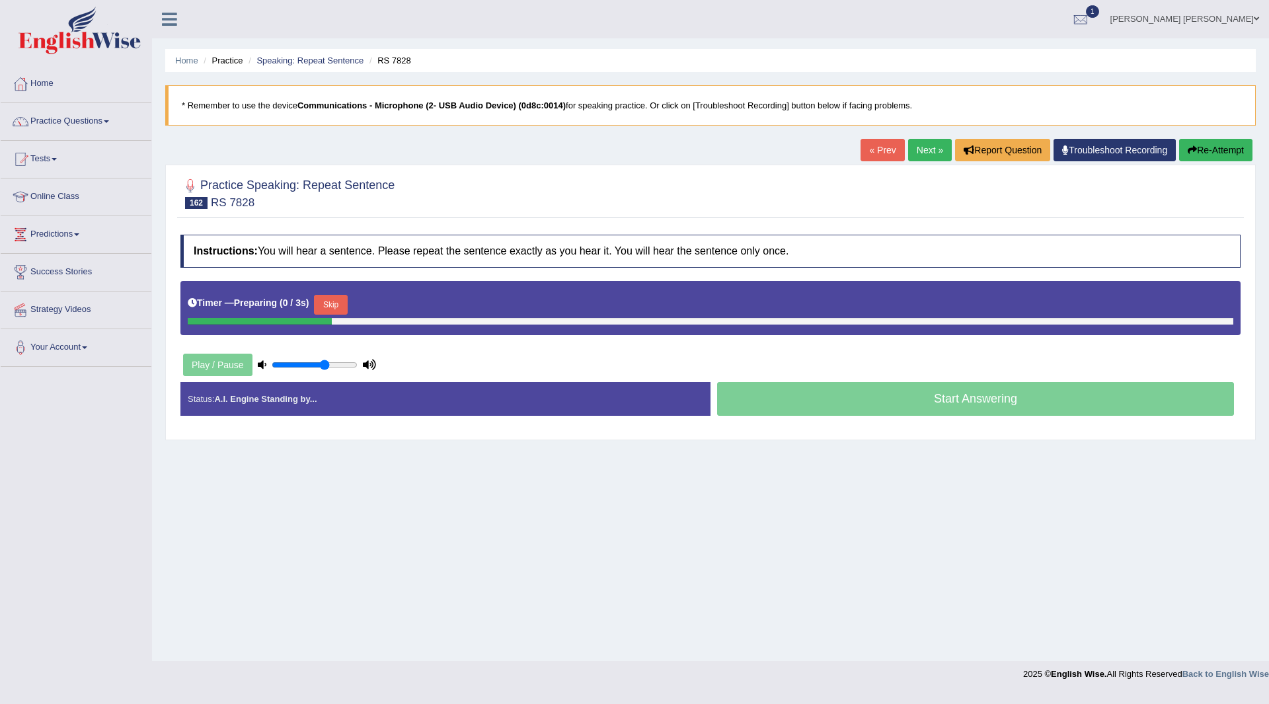
click at [324, 303] on button "Skip" at bounding box center [330, 305] width 33 height 20
click at [384, 293] on div "Timer — Pause before speaking ( 0 / 3s ) Skip" at bounding box center [710, 304] width 1045 height 26
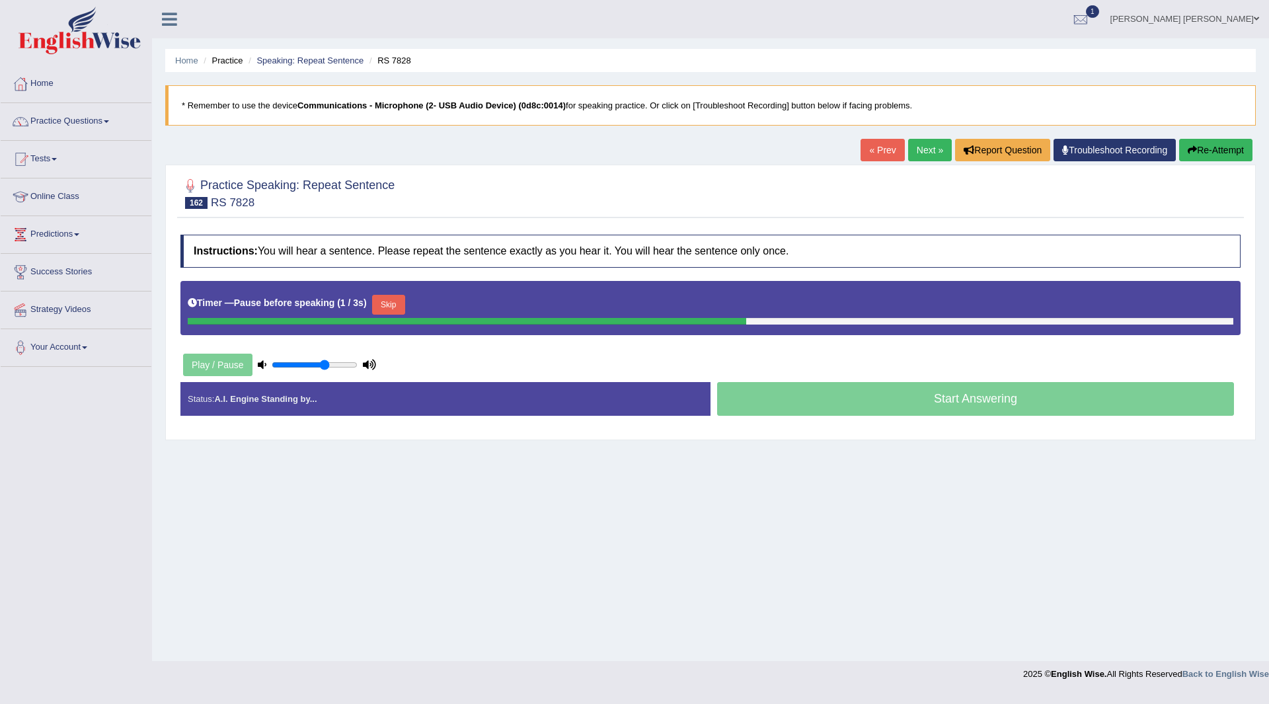
click at [391, 303] on button "Skip" at bounding box center [388, 305] width 33 height 20
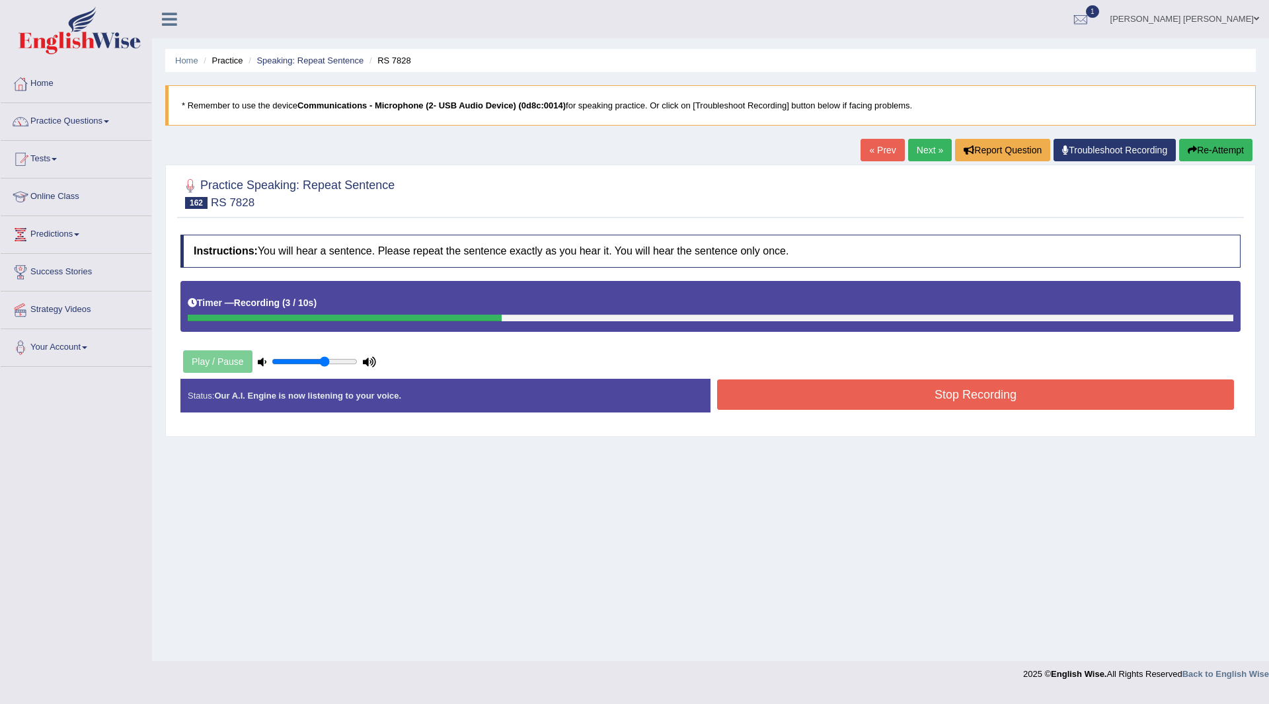
click at [794, 392] on button "Stop Recording" at bounding box center [975, 394] width 517 height 30
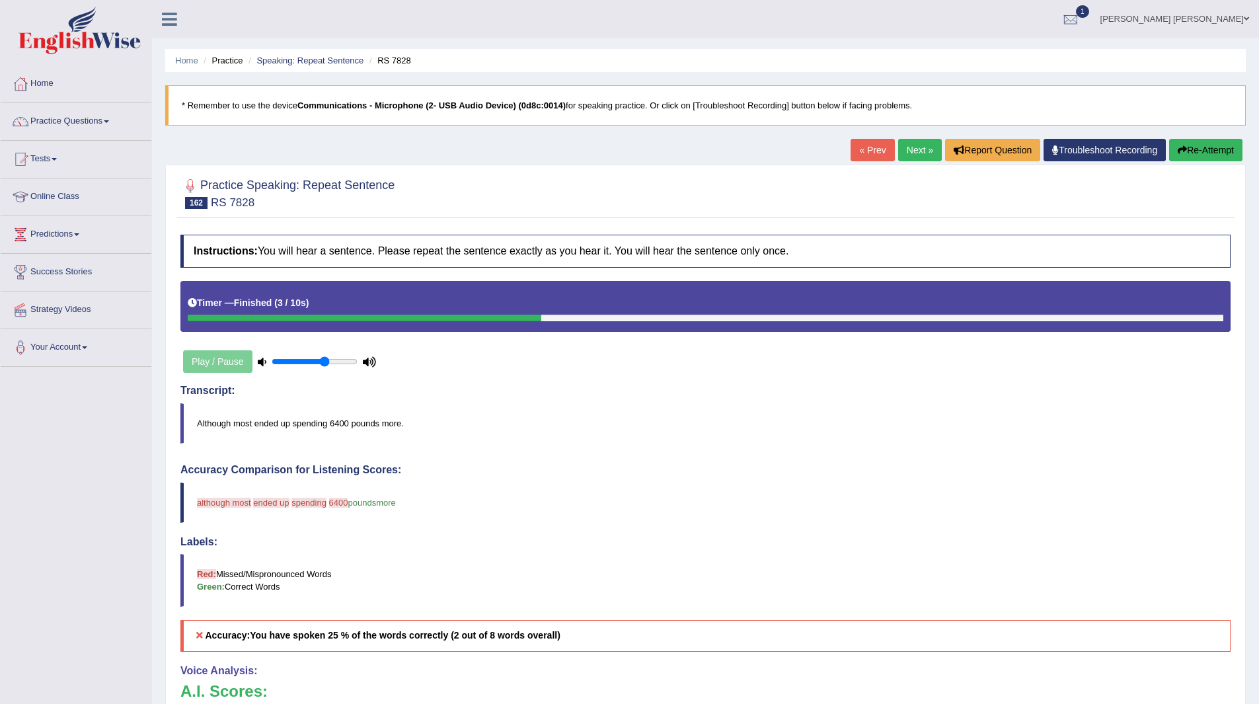
click at [909, 139] on link "Next »" at bounding box center [920, 150] width 44 height 22
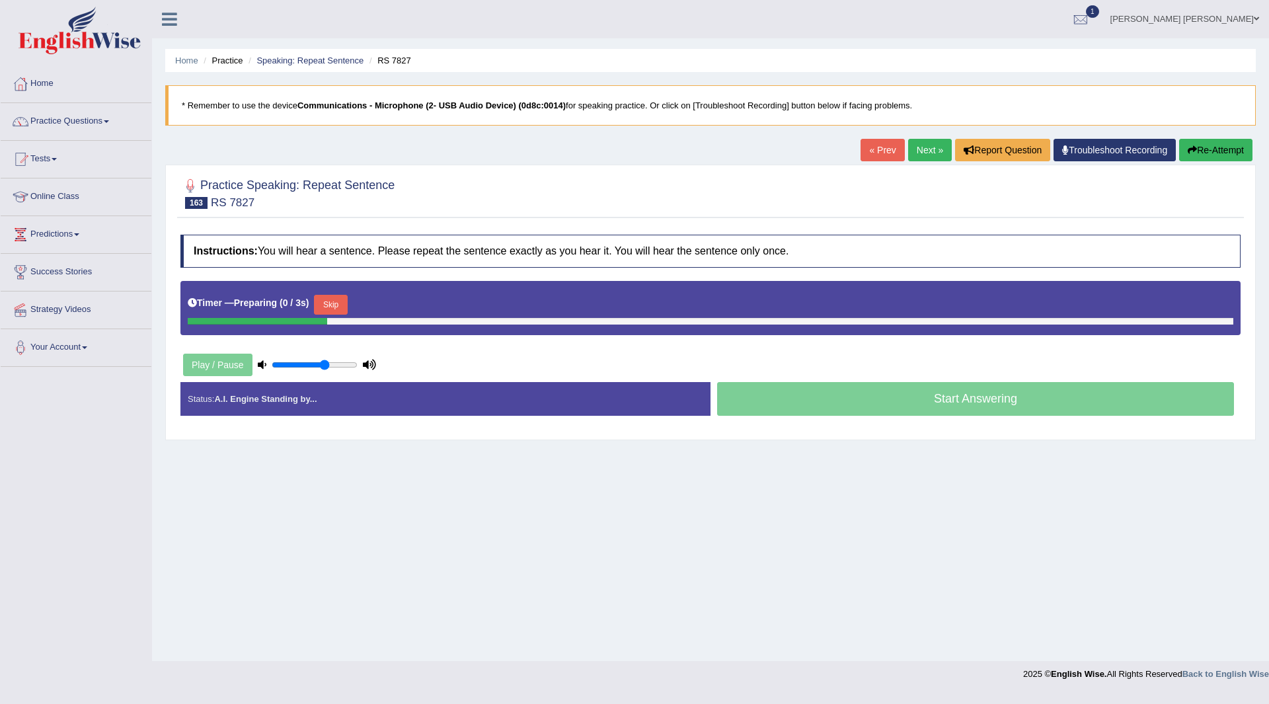
click at [338, 303] on button "Skip" at bounding box center [330, 305] width 33 height 20
click at [394, 298] on button "Skip" at bounding box center [388, 305] width 33 height 20
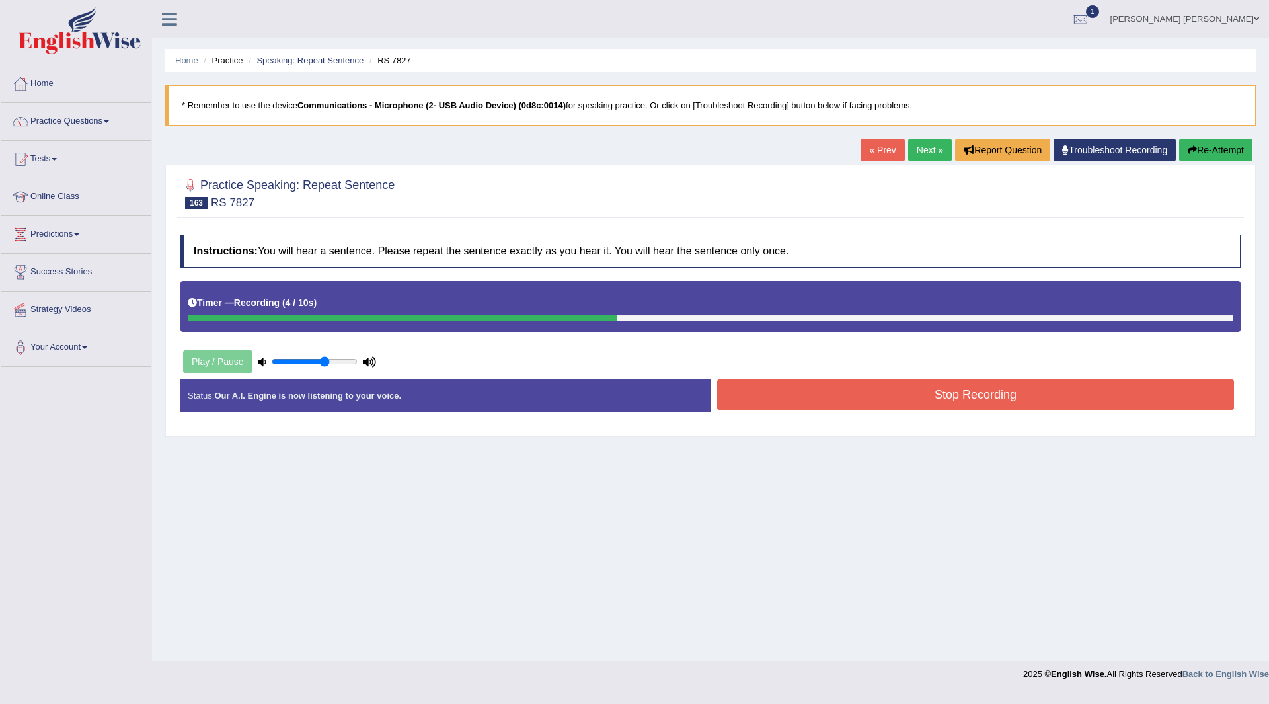
click at [753, 396] on button "Stop Recording" at bounding box center [975, 394] width 517 height 30
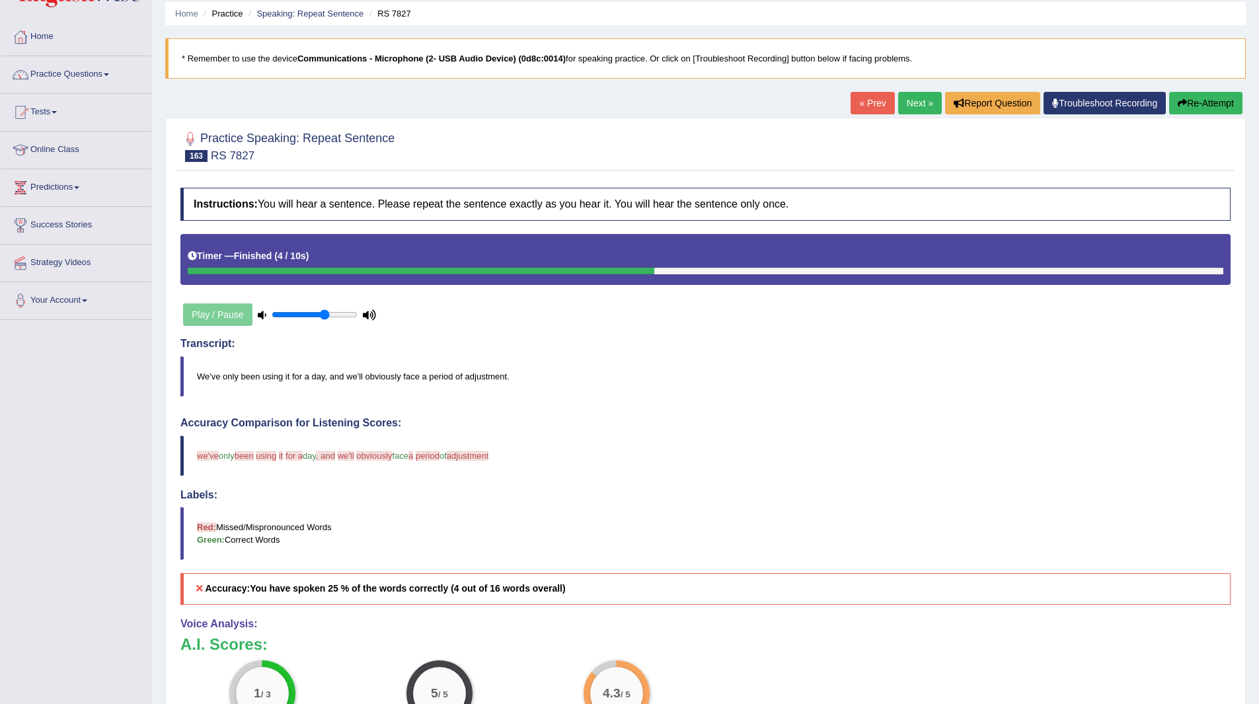
scroll to position [46, 0]
click at [913, 102] on link "Next »" at bounding box center [920, 104] width 44 height 22
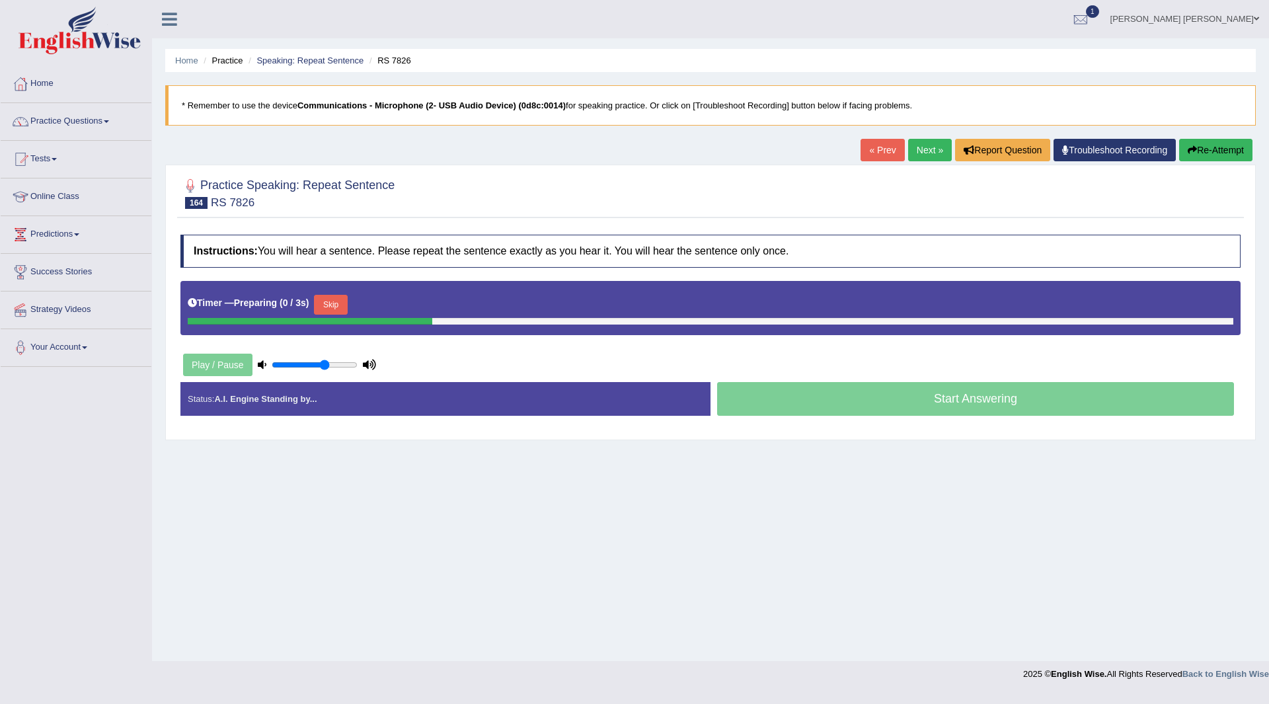
click at [341, 308] on button "Skip" at bounding box center [330, 305] width 33 height 20
click at [390, 305] on button "Skip" at bounding box center [388, 305] width 33 height 20
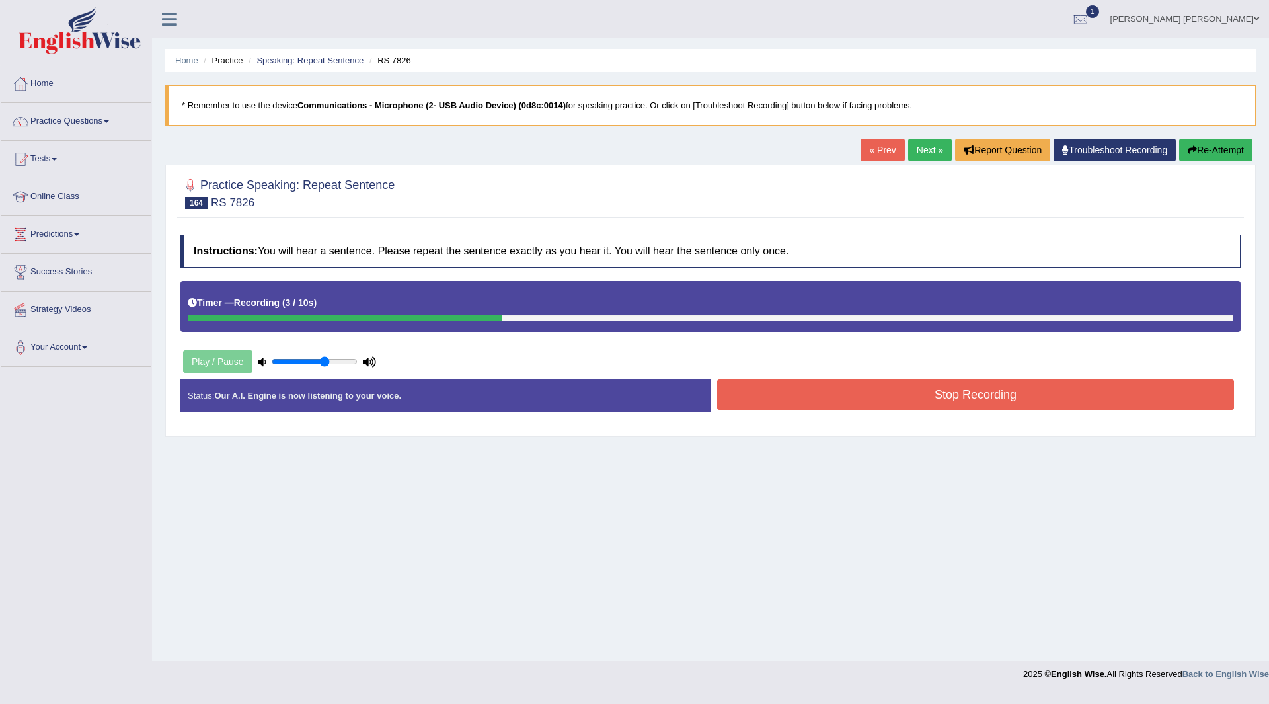
click at [827, 389] on button "Stop Recording" at bounding box center [975, 394] width 517 height 30
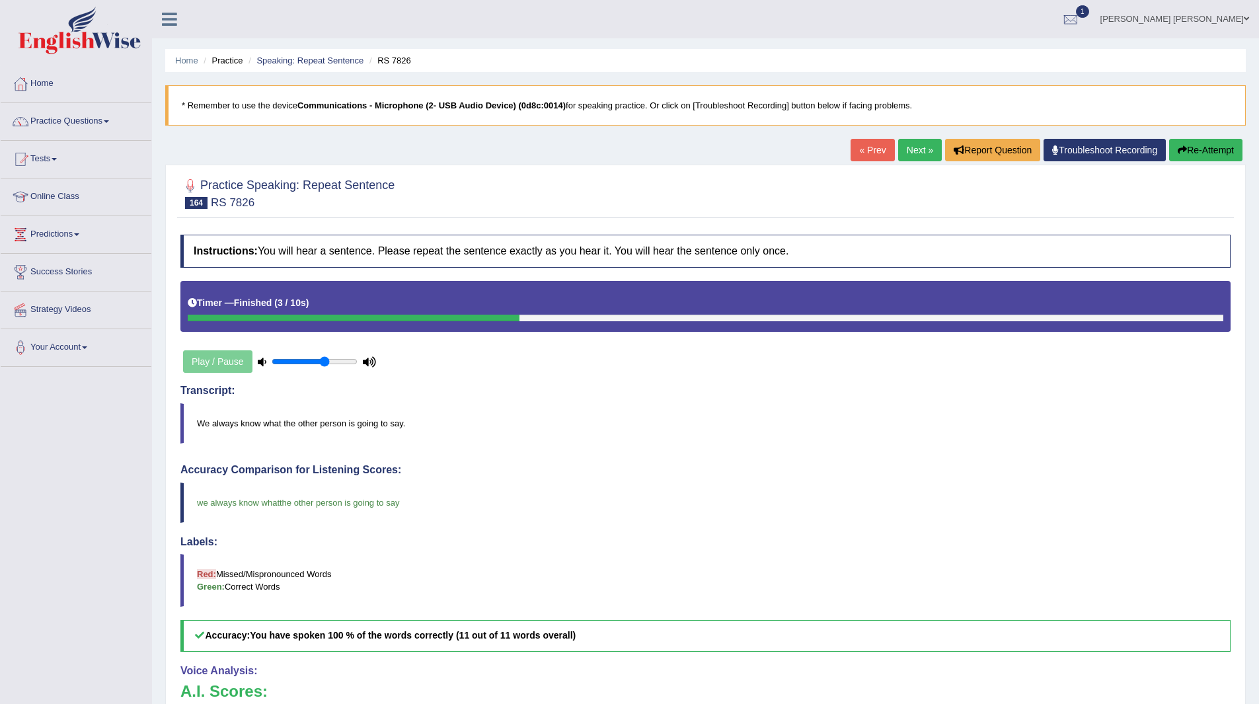
click at [908, 142] on link "Next »" at bounding box center [920, 150] width 44 height 22
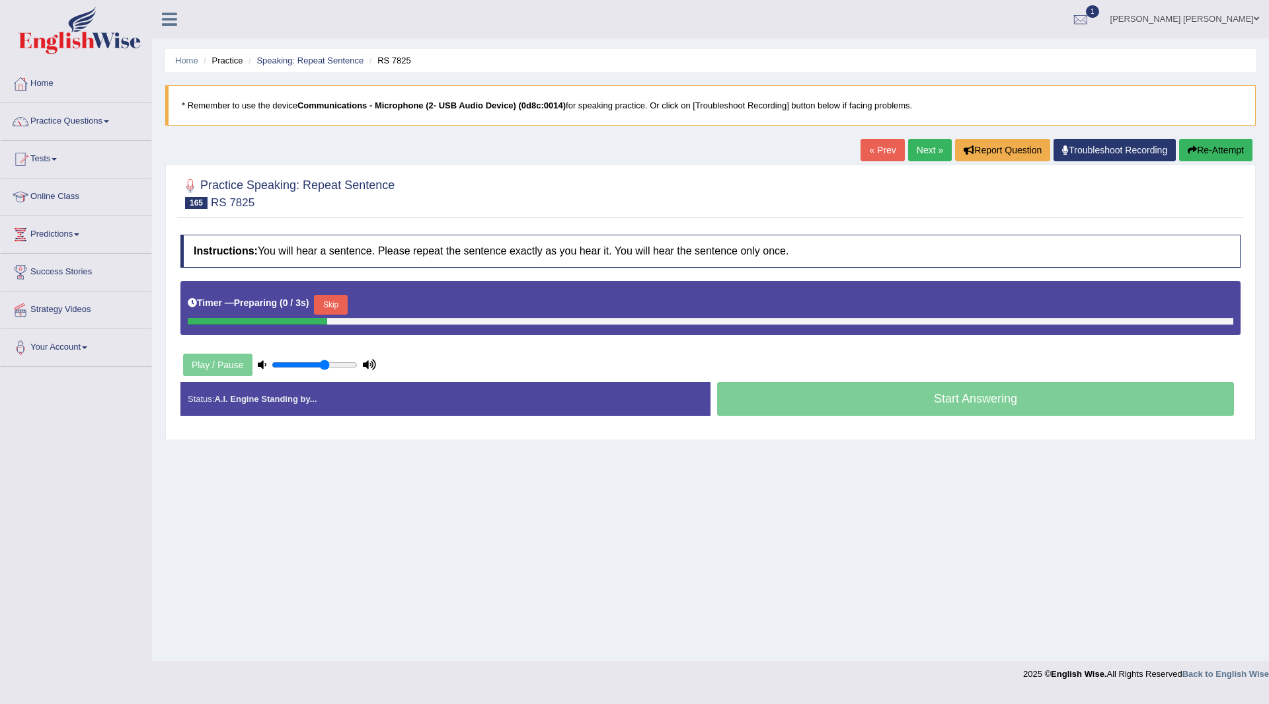
click at [334, 304] on button "Skip" at bounding box center [330, 305] width 33 height 20
click at [383, 301] on button "Skip" at bounding box center [388, 305] width 33 height 20
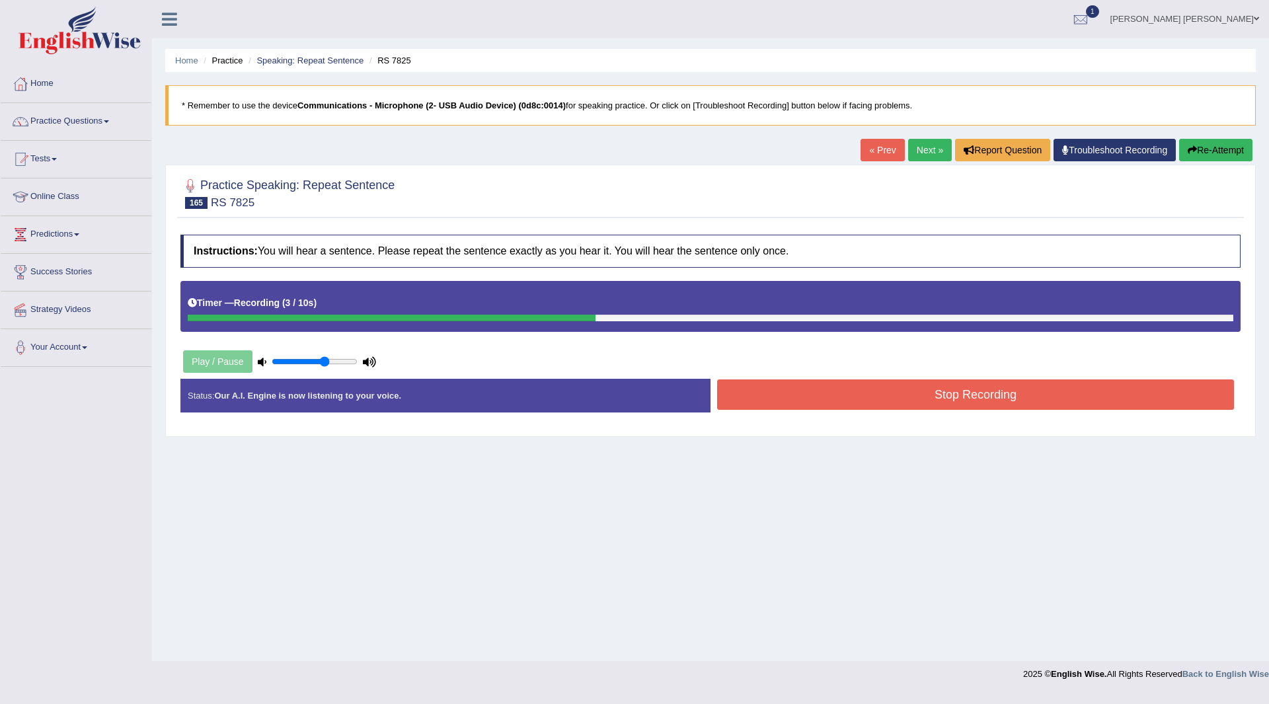
click at [784, 392] on button "Stop Recording" at bounding box center [975, 394] width 517 height 30
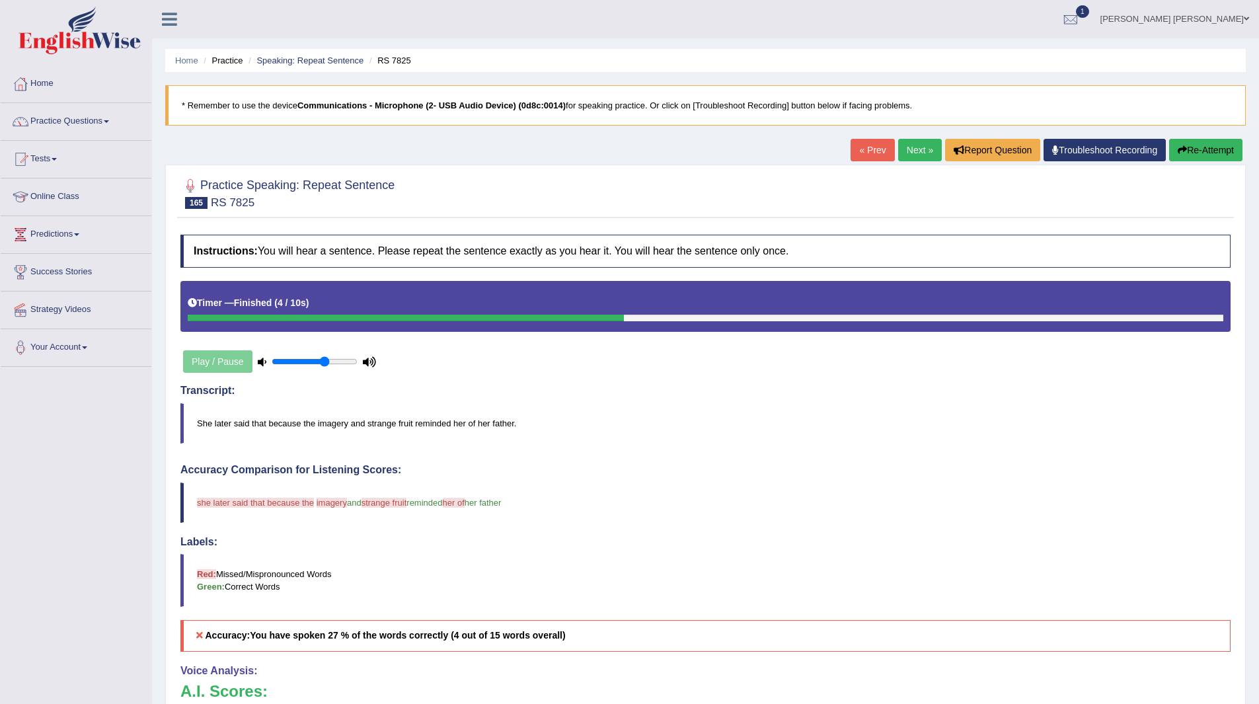
click at [905, 147] on link "Next »" at bounding box center [920, 150] width 44 height 22
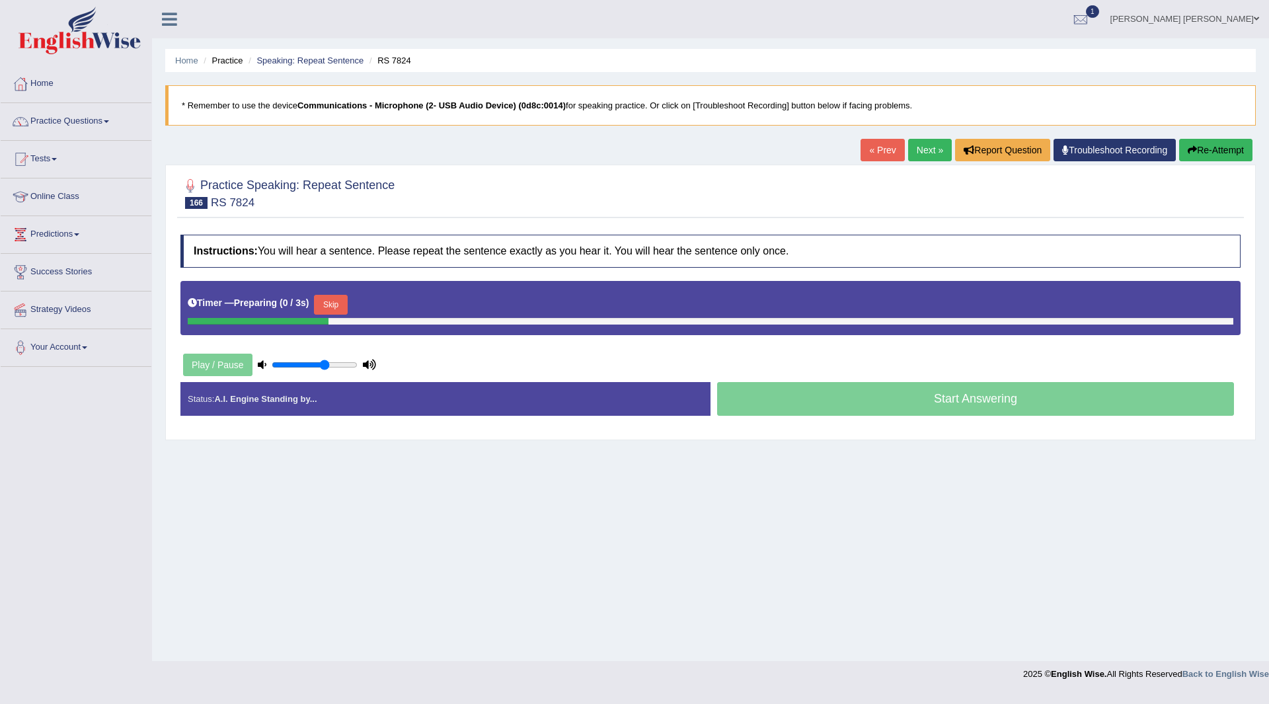
click at [347, 299] on button "Skip" at bounding box center [330, 305] width 33 height 20
click at [381, 303] on button "Skip" at bounding box center [388, 305] width 33 height 20
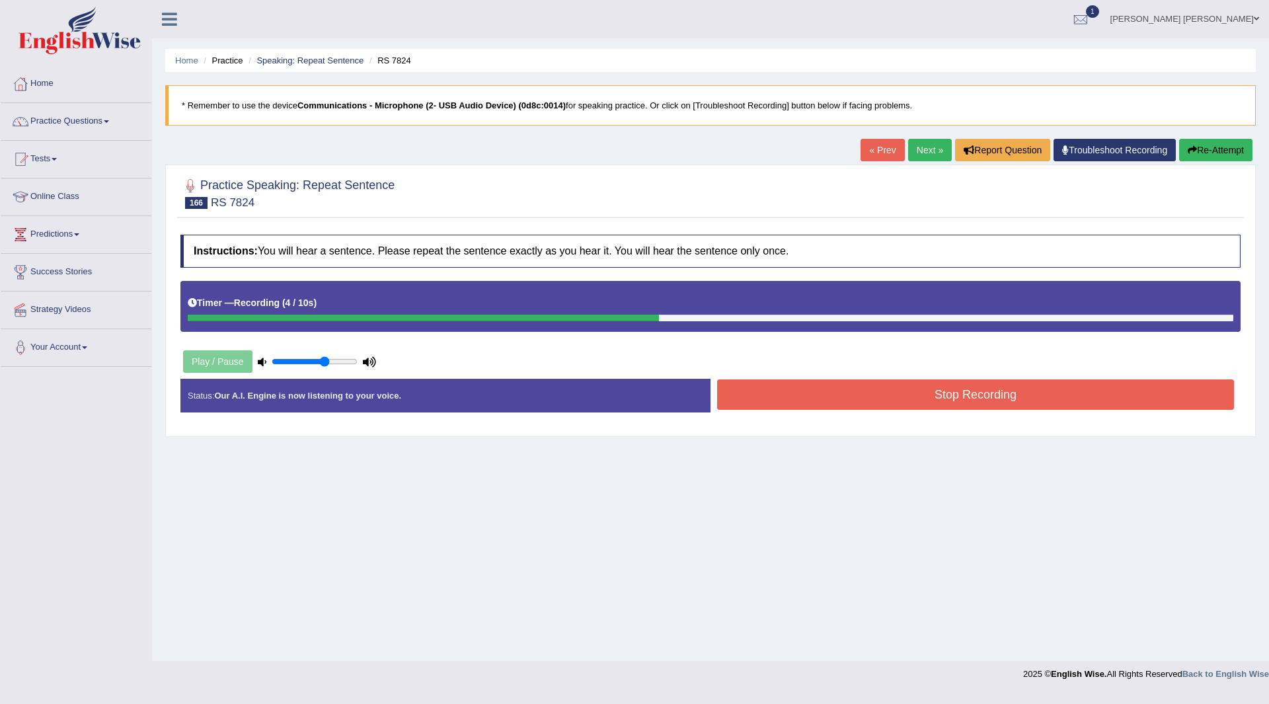
click at [873, 392] on button "Stop Recording" at bounding box center [975, 394] width 517 height 30
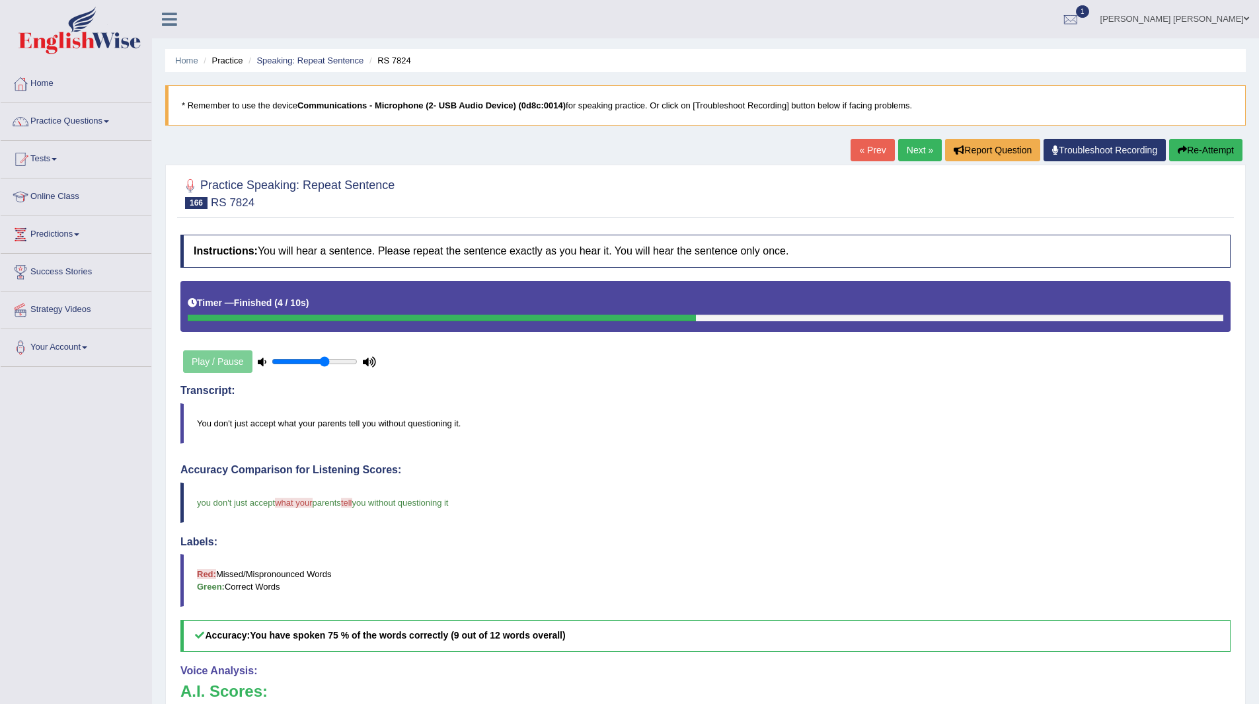
click at [912, 151] on link "Next »" at bounding box center [920, 150] width 44 height 22
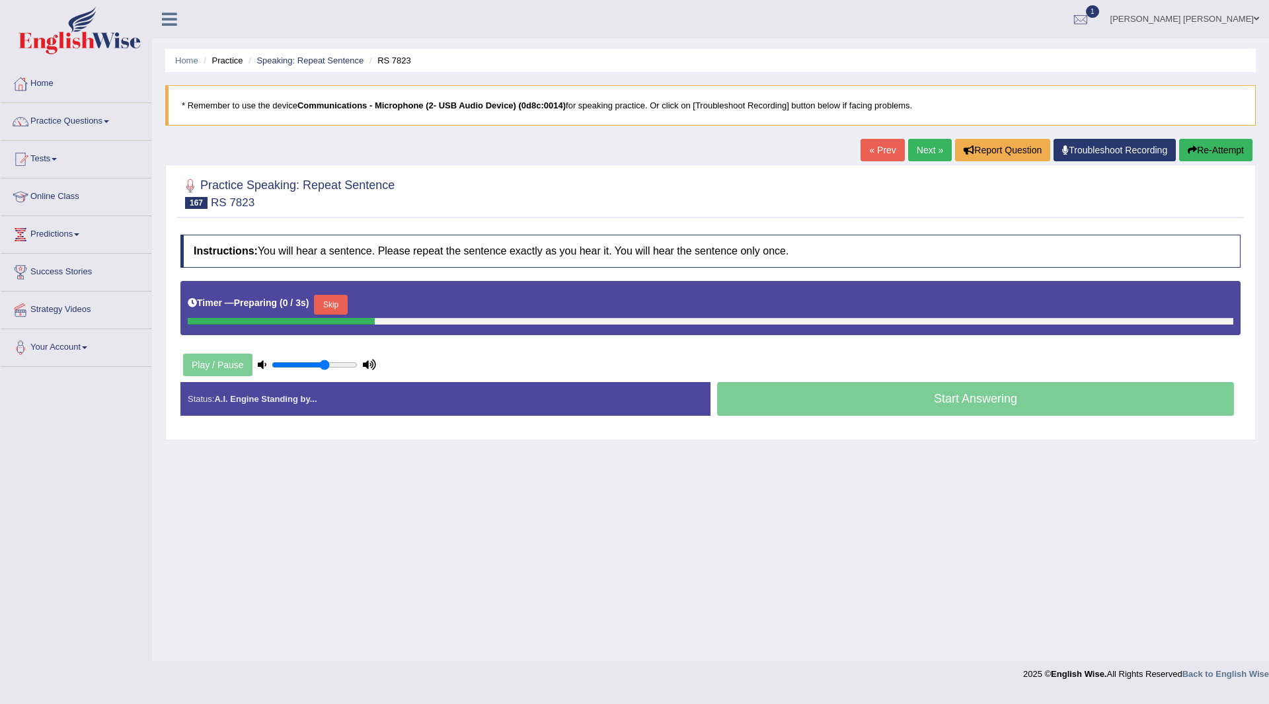
click at [336, 299] on button "Skip" at bounding box center [330, 305] width 33 height 20
click at [402, 305] on button "Skip" at bounding box center [388, 305] width 33 height 20
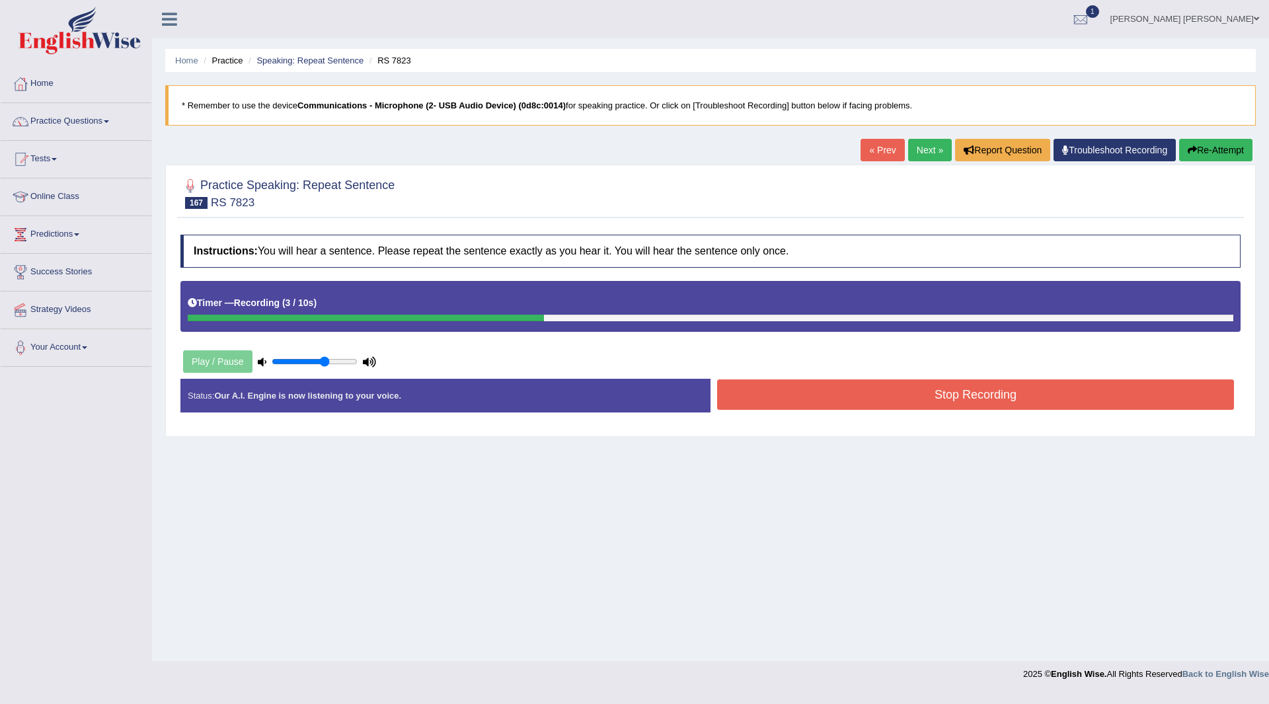
click at [796, 400] on button "Stop Recording" at bounding box center [975, 394] width 517 height 30
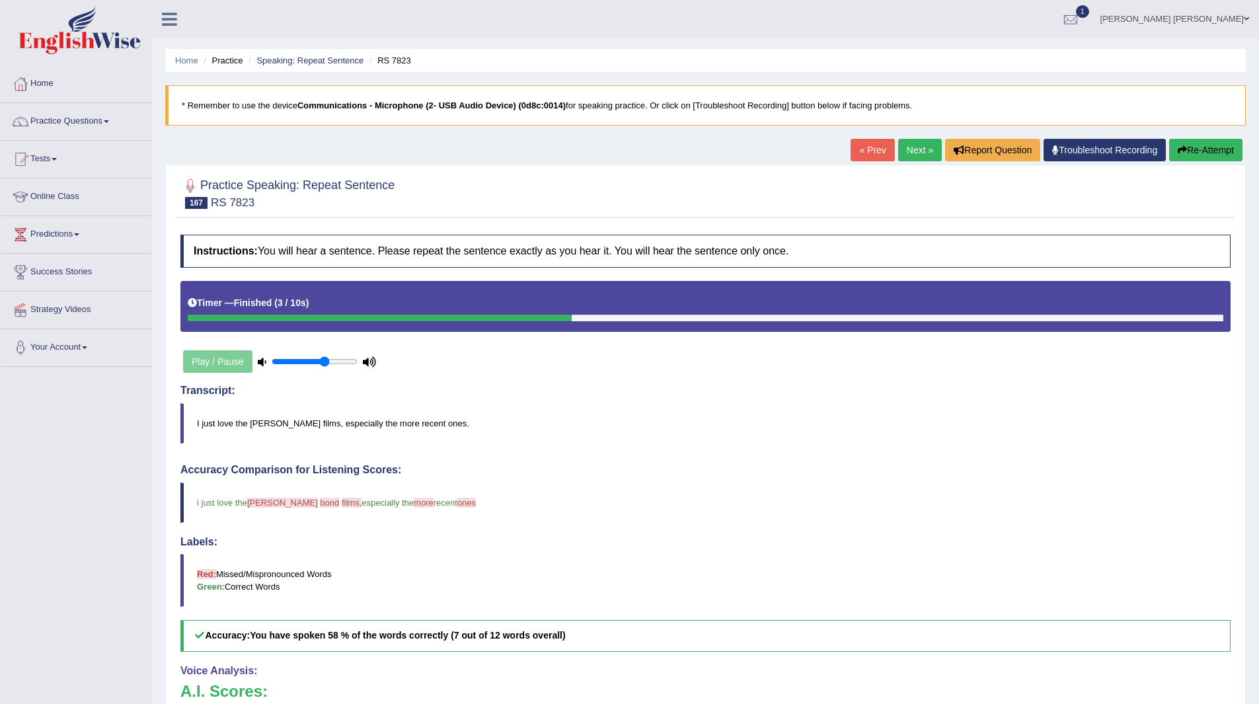
click at [923, 153] on link "Next »" at bounding box center [920, 150] width 44 height 22
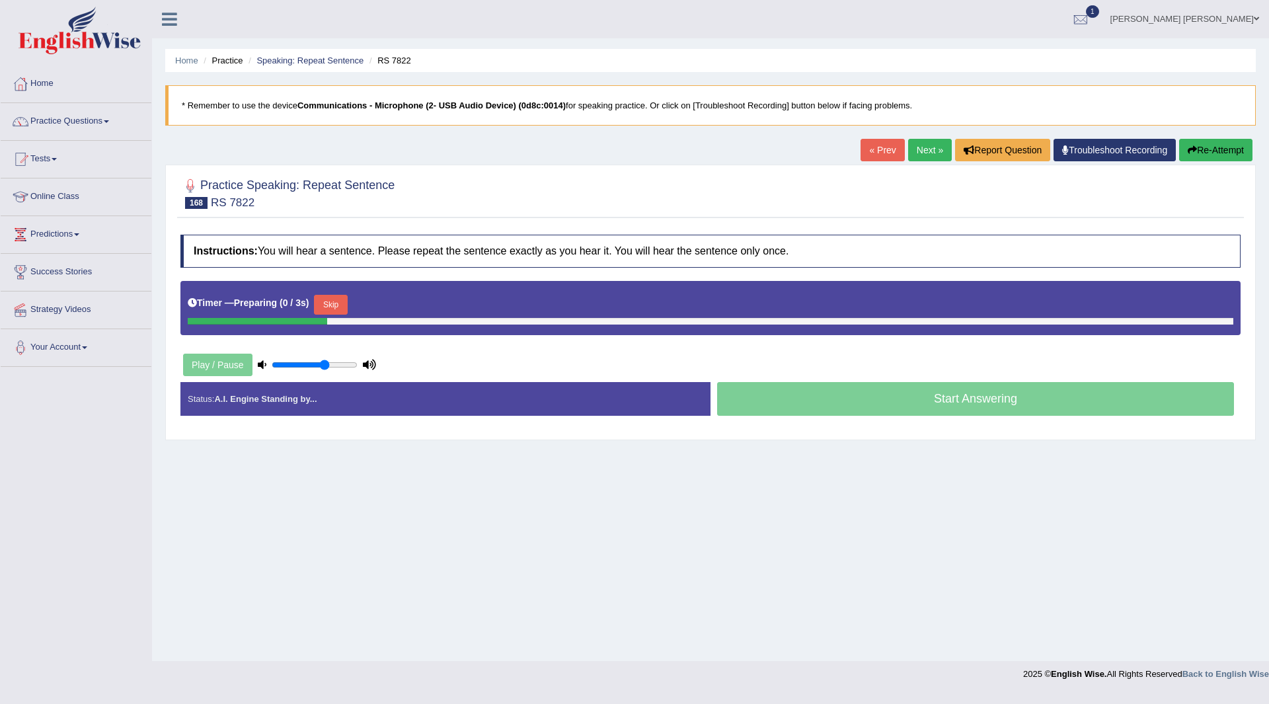
click at [330, 307] on button "Skip" at bounding box center [330, 305] width 33 height 20
click at [403, 302] on button "Skip" at bounding box center [388, 305] width 33 height 20
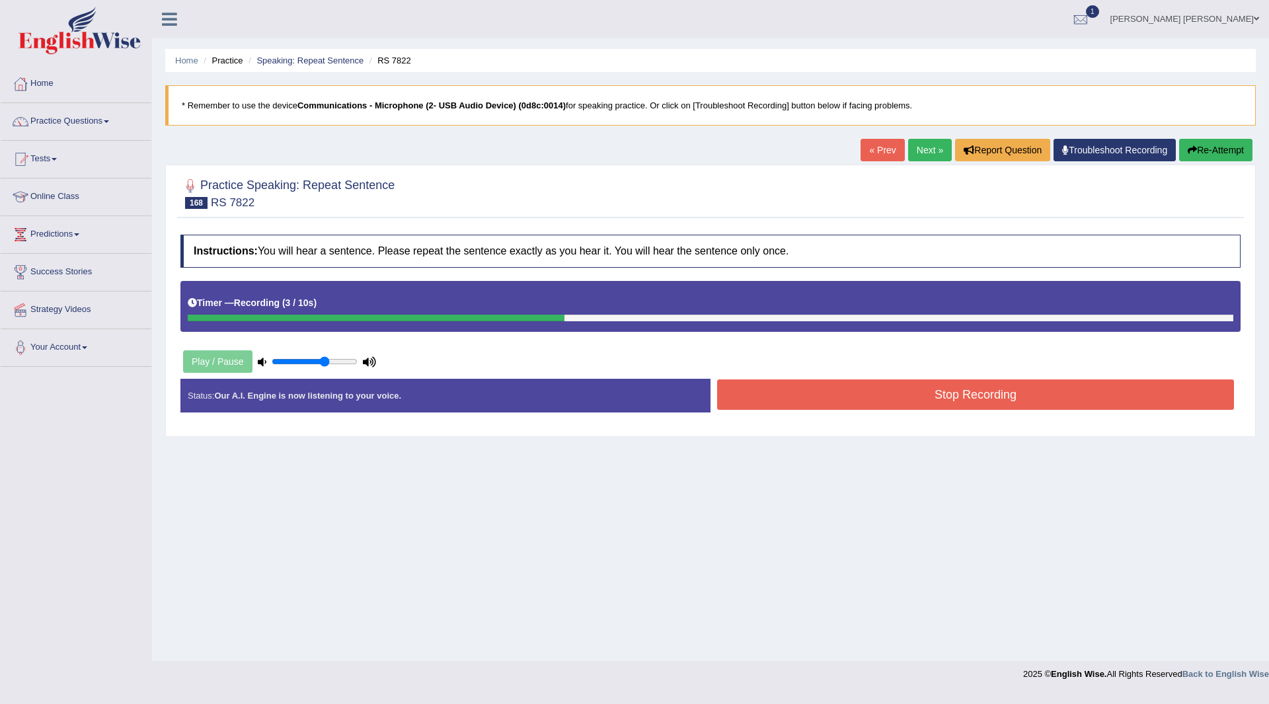
click at [840, 391] on button "Stop Recording" at bounding box center [975, 394] width 517 height 30
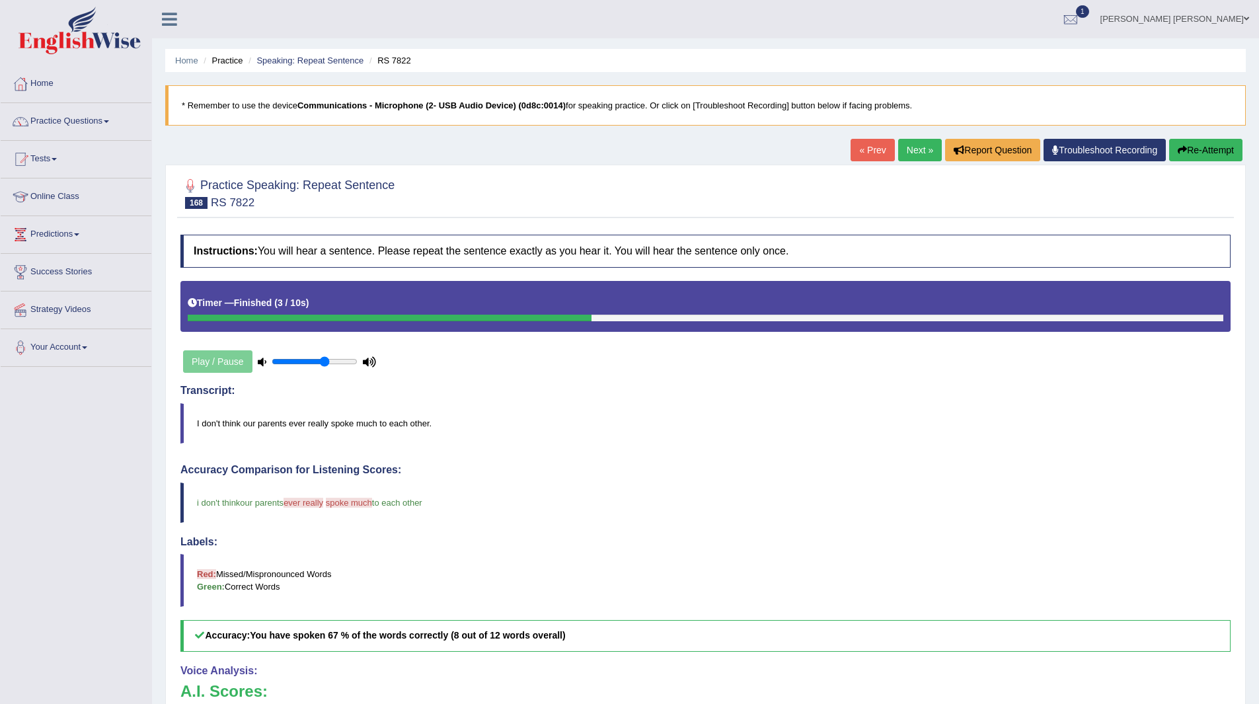
click at [911, 143] on link "Next »" at bounding box center [920, 150] width 44 height 22
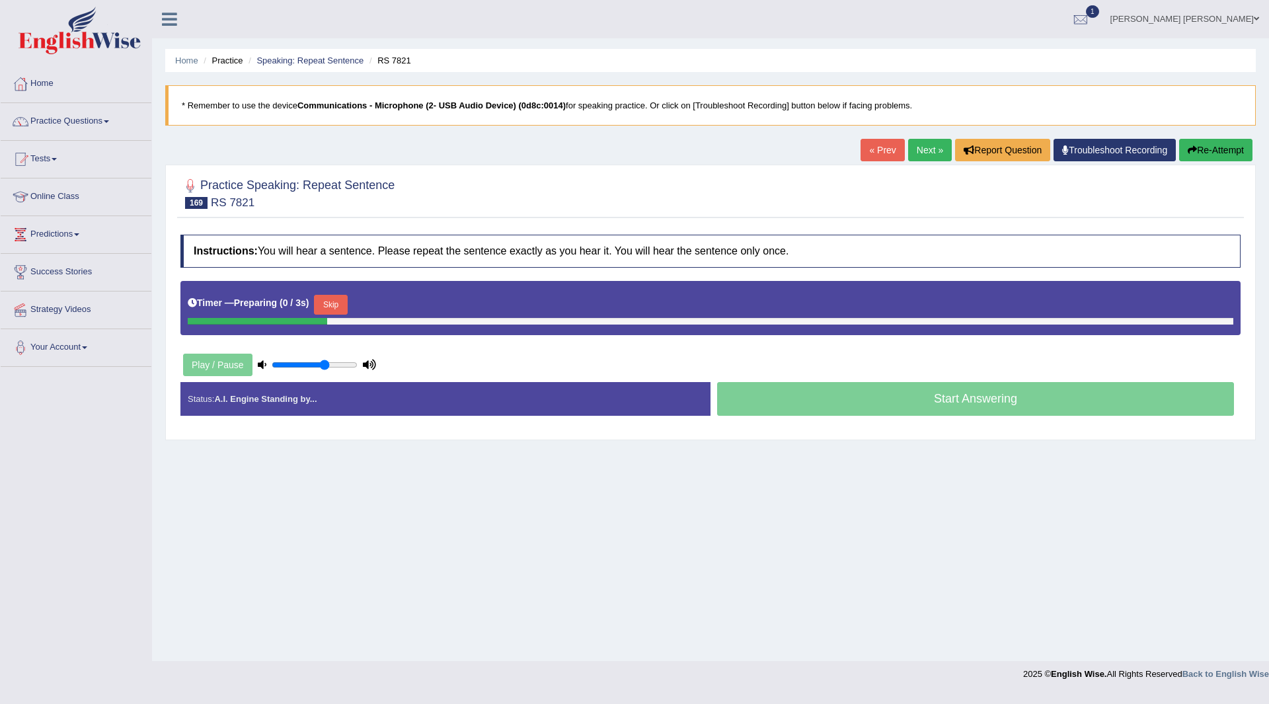
click at [337, 296] on button "Skip" at bounding box center [330, 305] width 33 height 20
click at [384, 303] on button "Skip" at bounding box center [388, 305] width 33 height 20
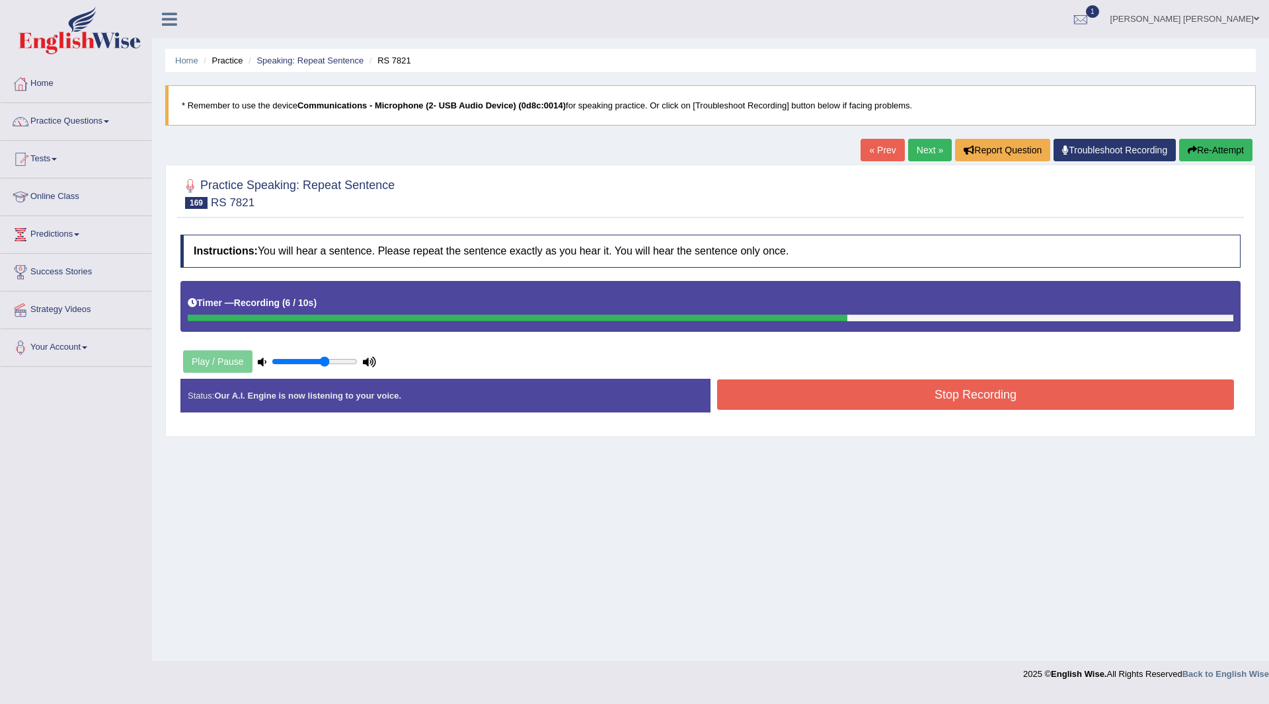
click at [806, 402] on button "Stop Recording" at bounding box center [975, 394] width 517 height 30
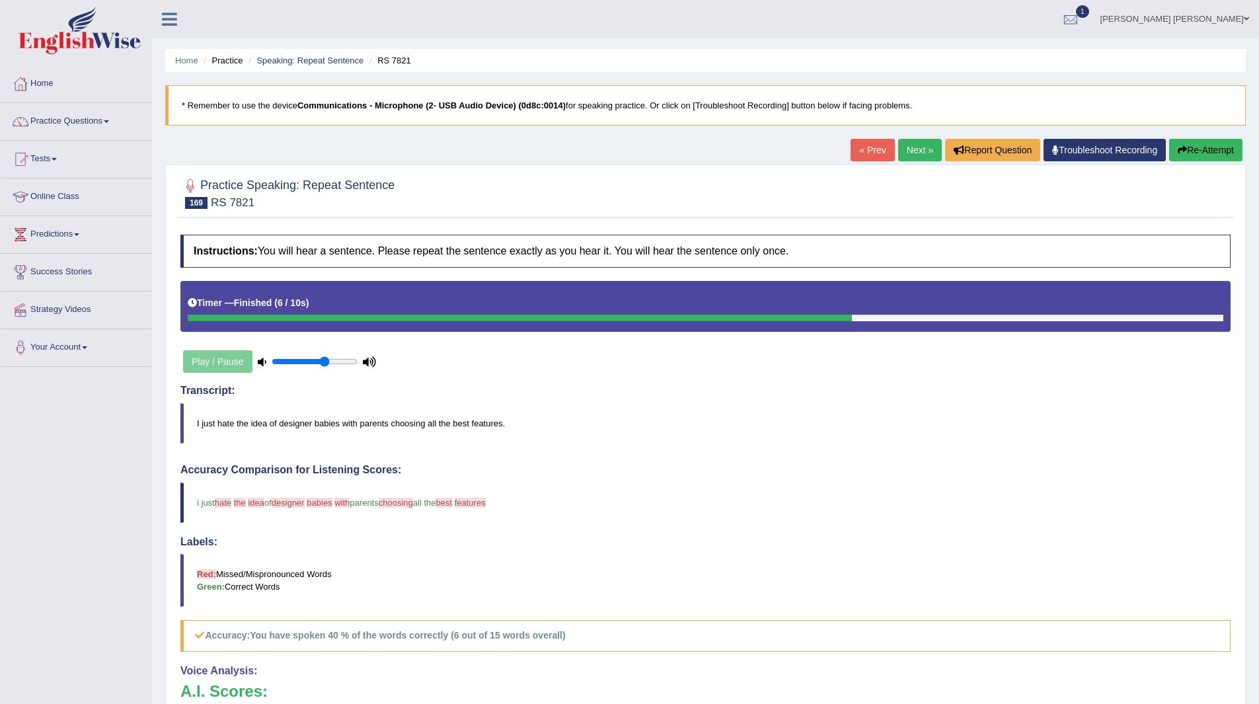
click at [912, 146] on link "Next »" at bounding box center [920, 150] width 44 height 22
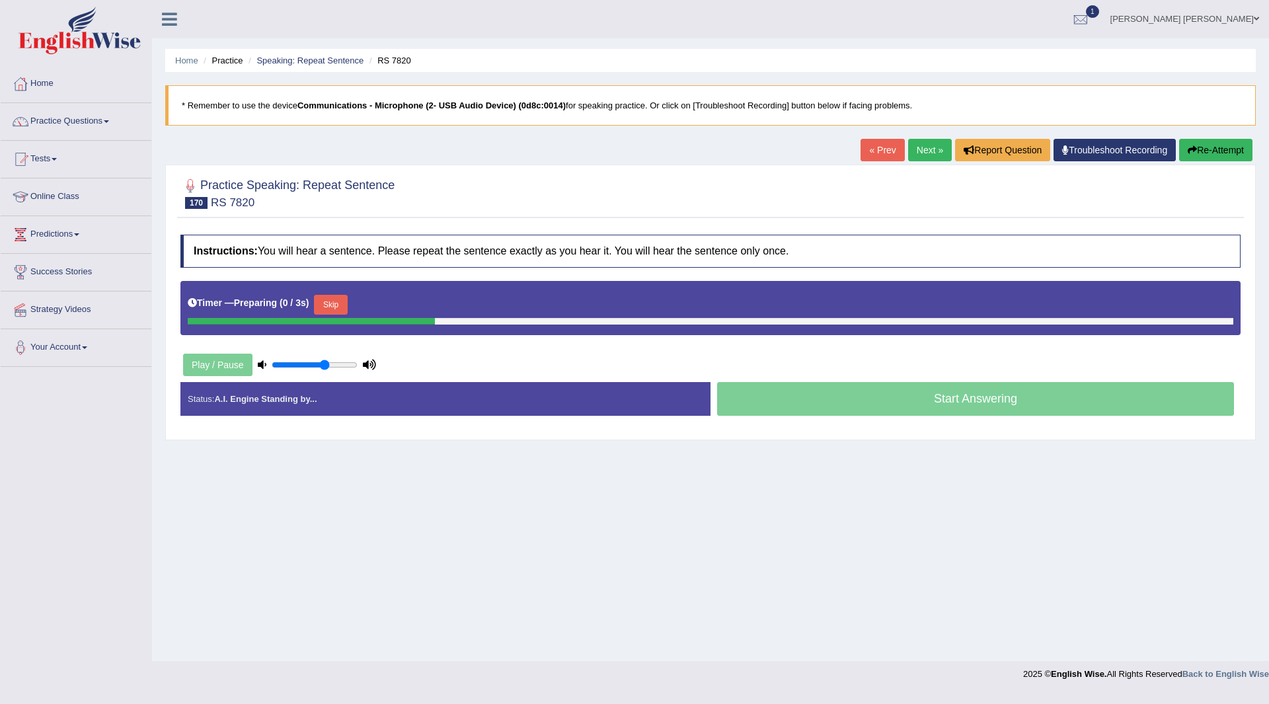
click at [331, 305] on button "Skip" at bounding box center [330, 305] width 33 height 20
click at [389, 313] on button "Skip" at bounding box center [388, 305] width 33 height 20
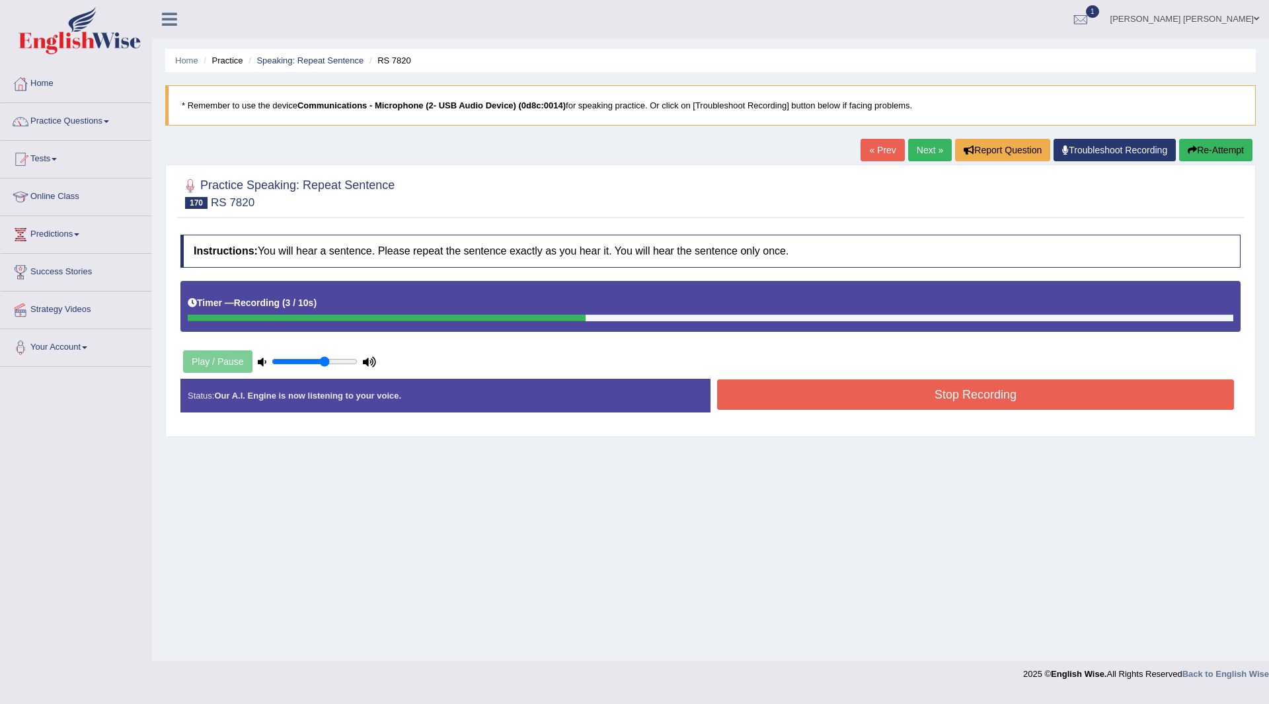
click at [794, 401] on button "Stop Recording" at bounding box center [975, 394] width 517 height 30
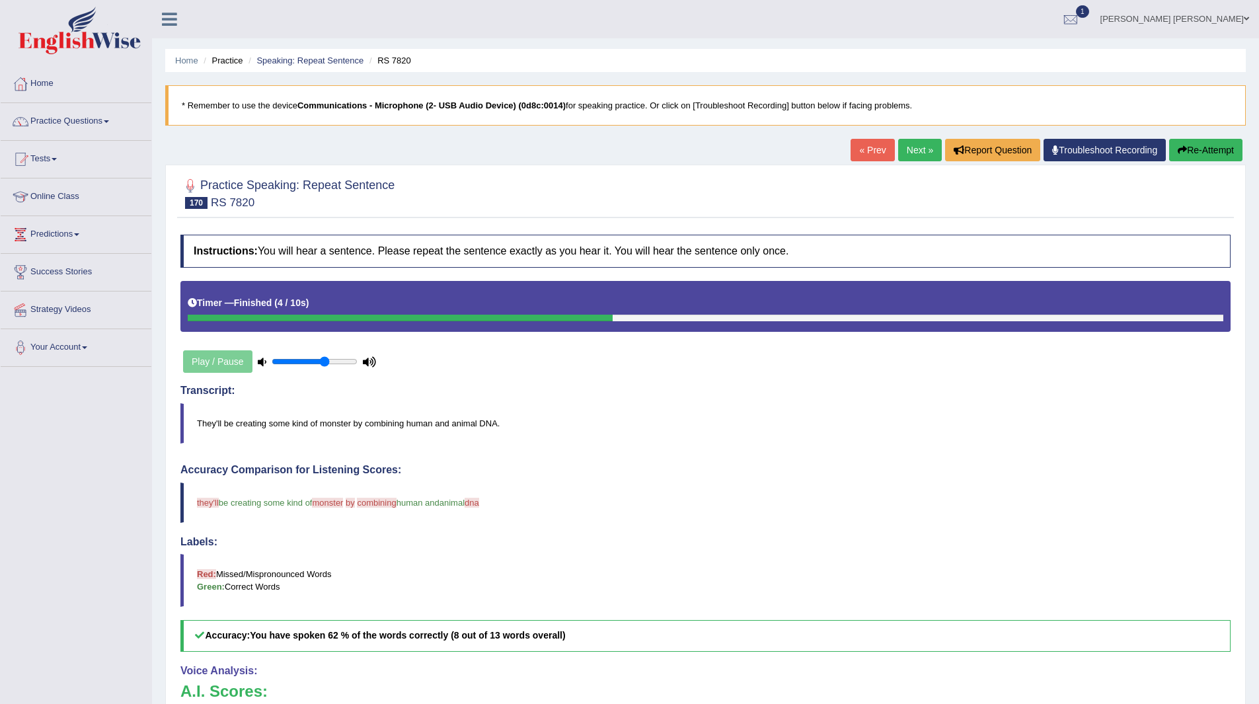
click at [908, 155] on link "Next »" at bounding box center [920, 150] width 44 height 22
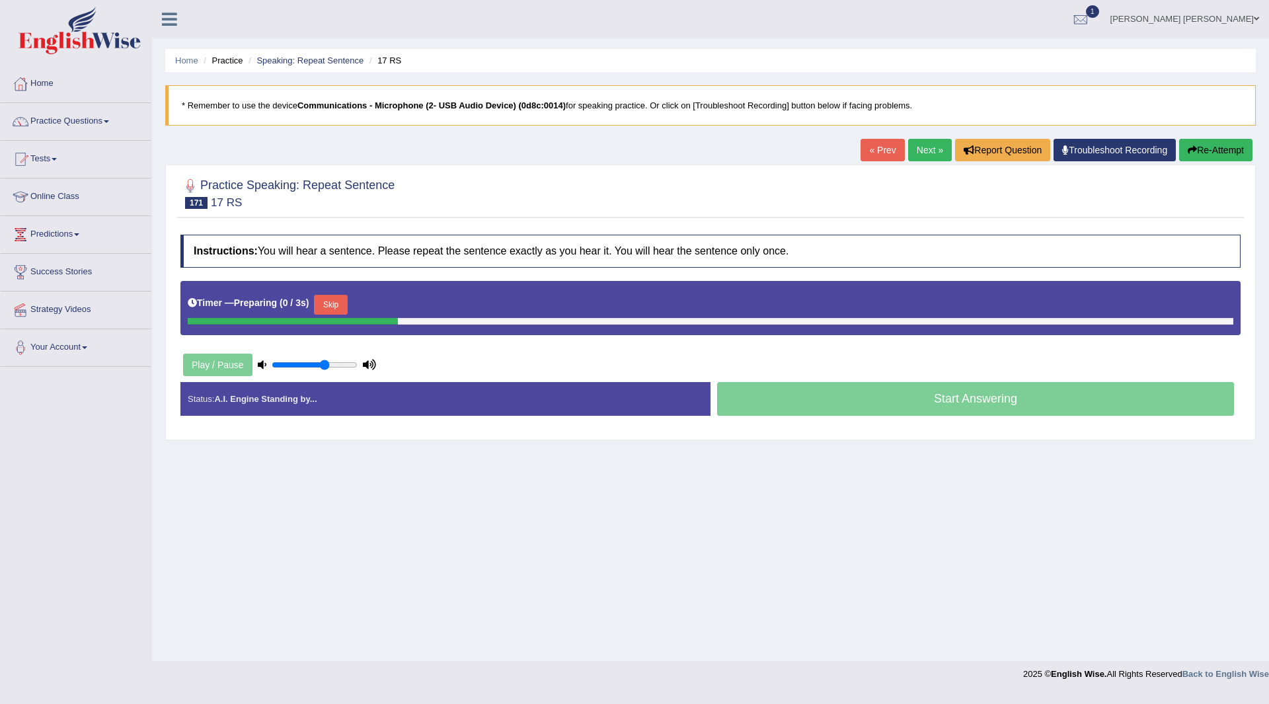
click at [340, 304] on button "Skip" at bounding box center [330, 305] width 33 height 20
click at [386, 301] on button "Skip" at bounding box center [388, 305] width 33 height 20
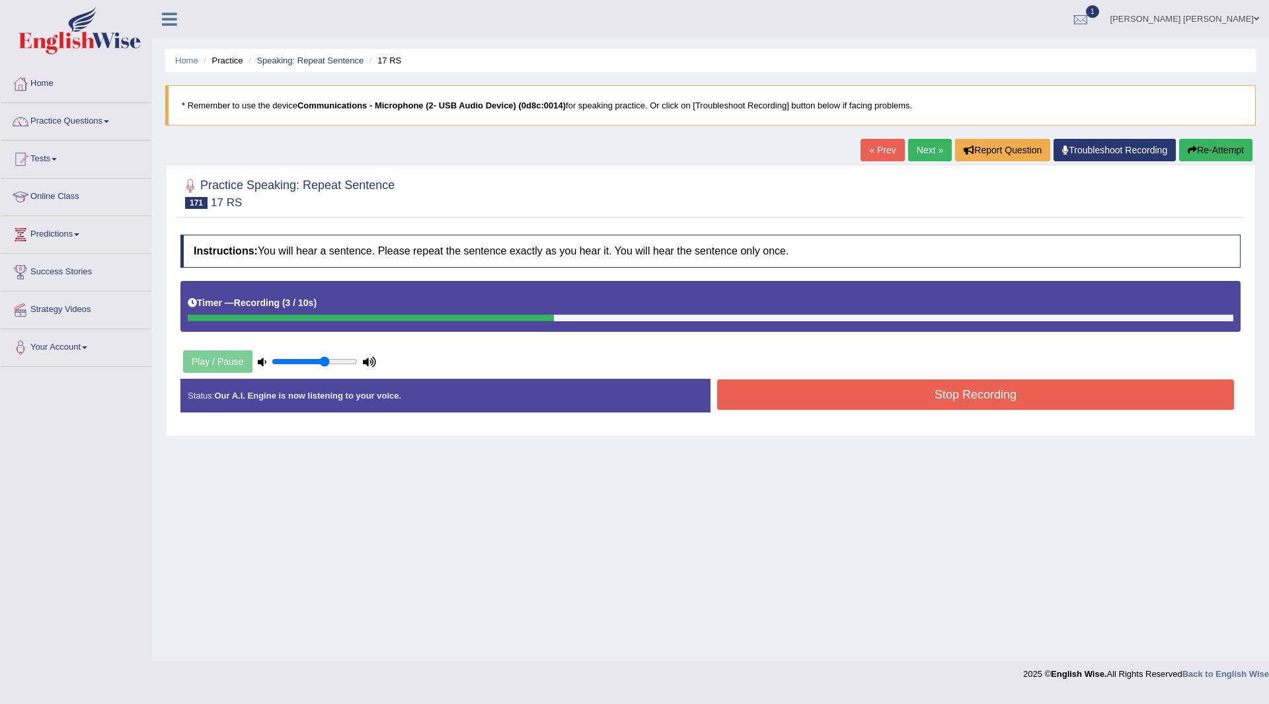
click at [782, 392] on button "Stop Recording" at bounding box center [975, 394] width 517 height 30
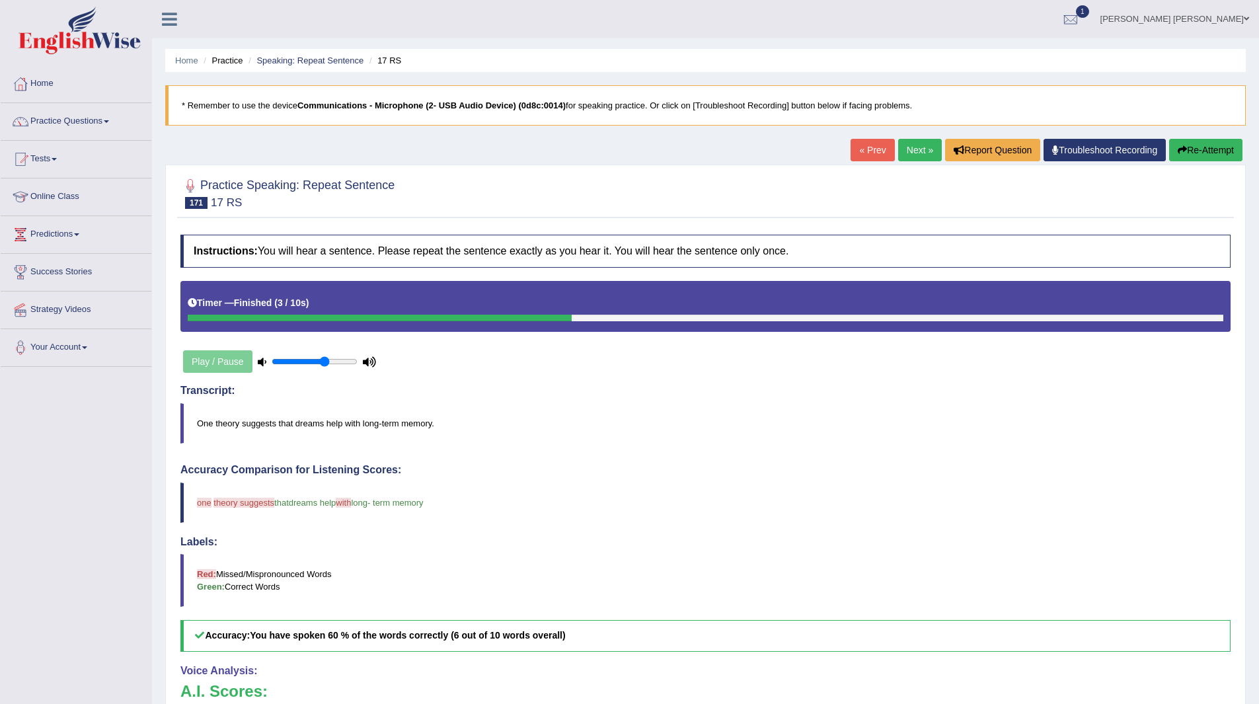
click at [911, 151] on link "Next »" at bounding box center [920, 150] width 44 height 22
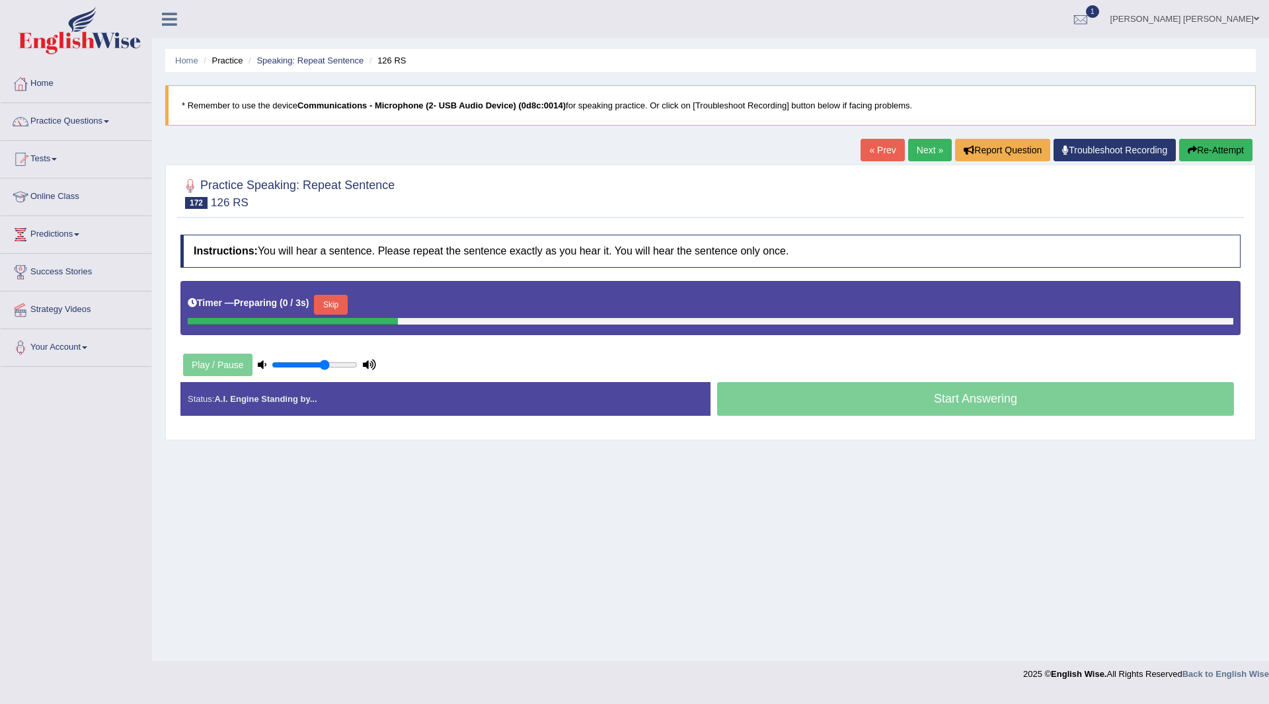
click at [327, 296] on button "Skip" at bounding box center [330, 305] width 33 height 20
click at [385, 301] on button "Skip" at bounding box center [388, 305] width 33 height 20
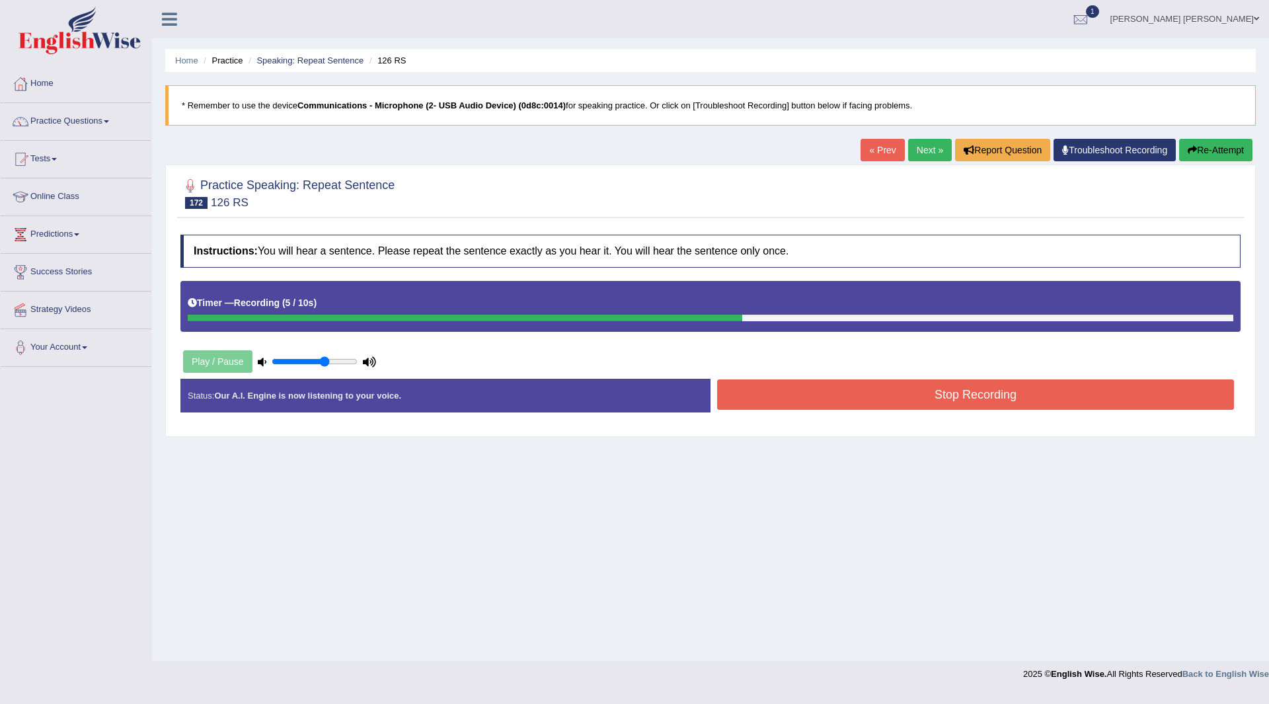
click at [807, 387] on button "Stop Recording" at bounding box center [975, 394] width 517 height 30
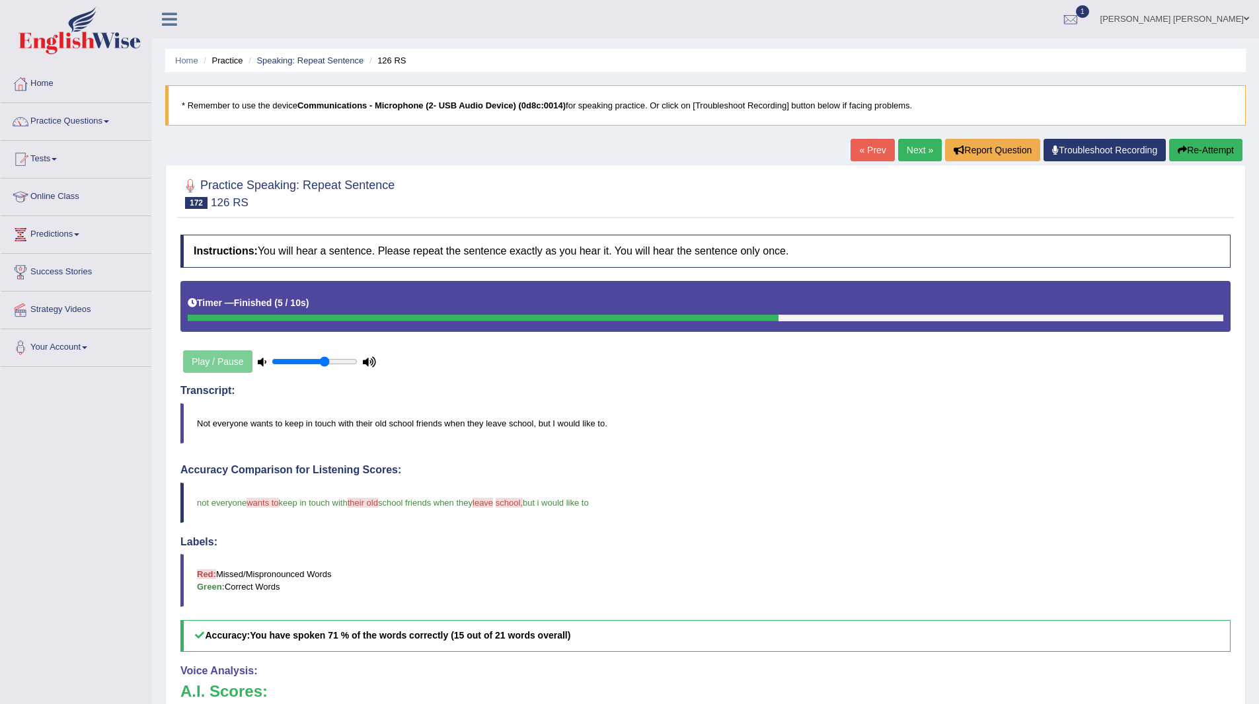
drag, startPoint x: 910, startPoint y: 143, endPoint x: 890, endPoint y: 147, distance: 20.2
click at [910, 143] on link "Next »" at bounding box center [920, 150] width 44 height 22
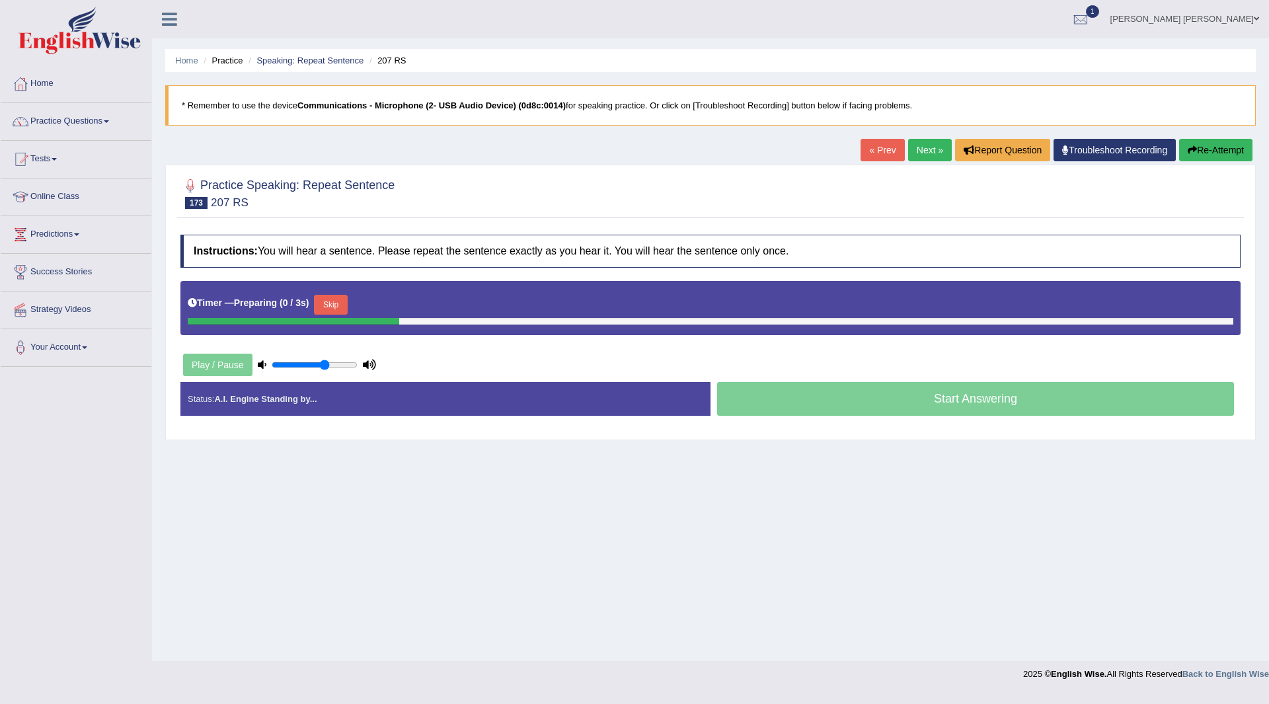
click at [327, 307] on button "Skip" at bounding box center [330, 305] width 33 height 20
drag, startPoint x: 404, startPoint y: 300, endPoint x: 404, endPoint y: 363, distance: 63.4
click at [404, 301] on button "Skip" at bounding box center [388, 305] width 33 height 20
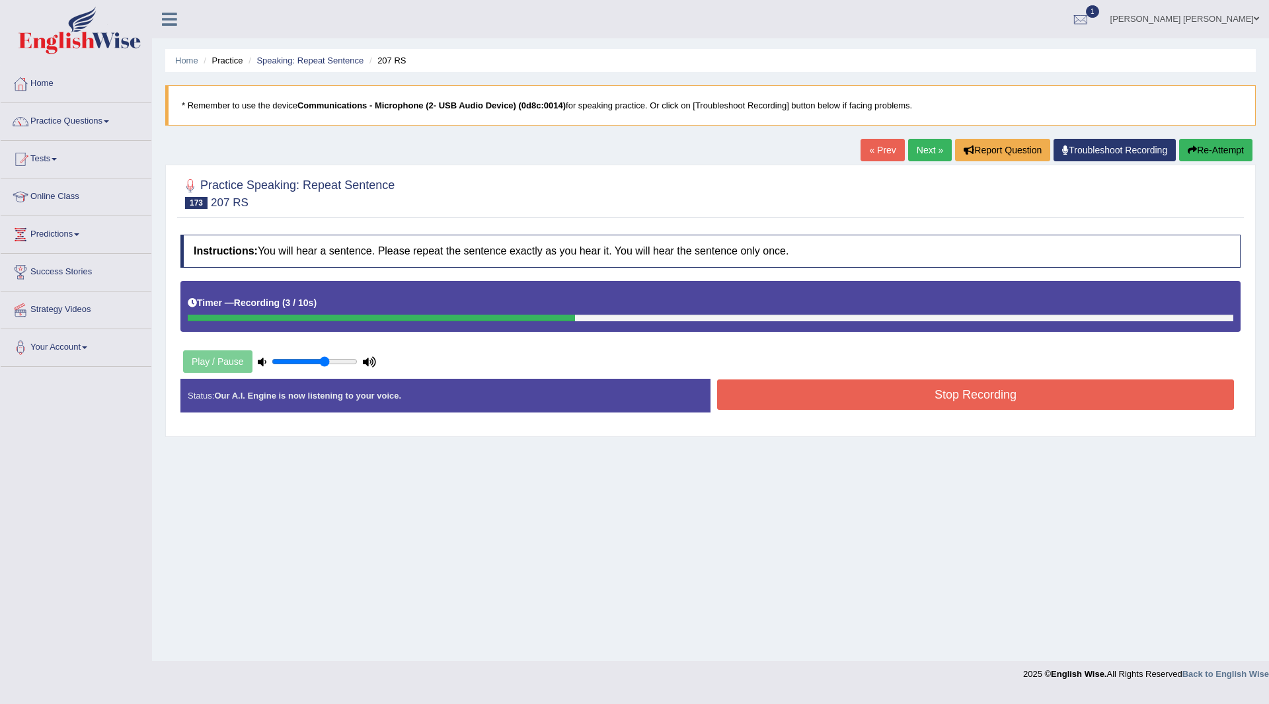
click at [764, 393] on button "Stop Recording" at bounding box center [975, 394] width 517 height 30
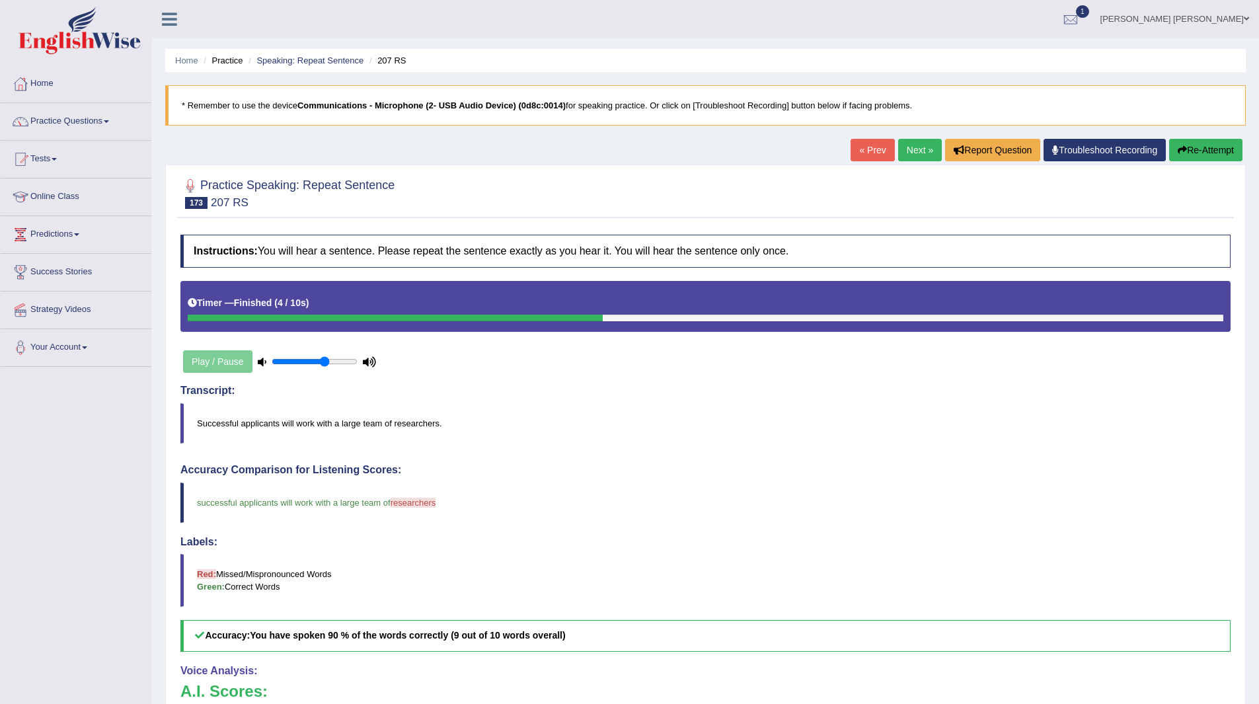
click at [910, 157] on link "Next »" at bounding box center [920, 150] width 44 height 22
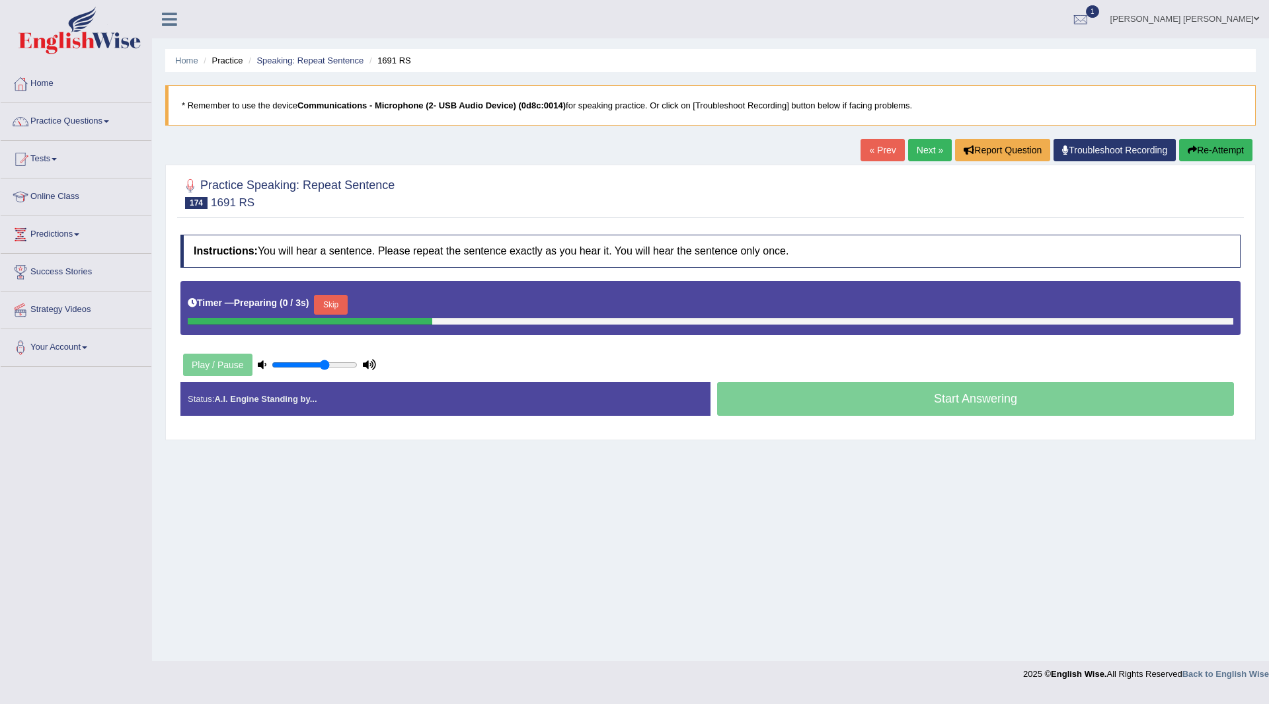
click at [326, 303] on button "Skip" at bounding box center [330, 305] width 33 height 20
click at [400, 301] on button "Skip" at bounding box center [388, 305] width 33 height 20
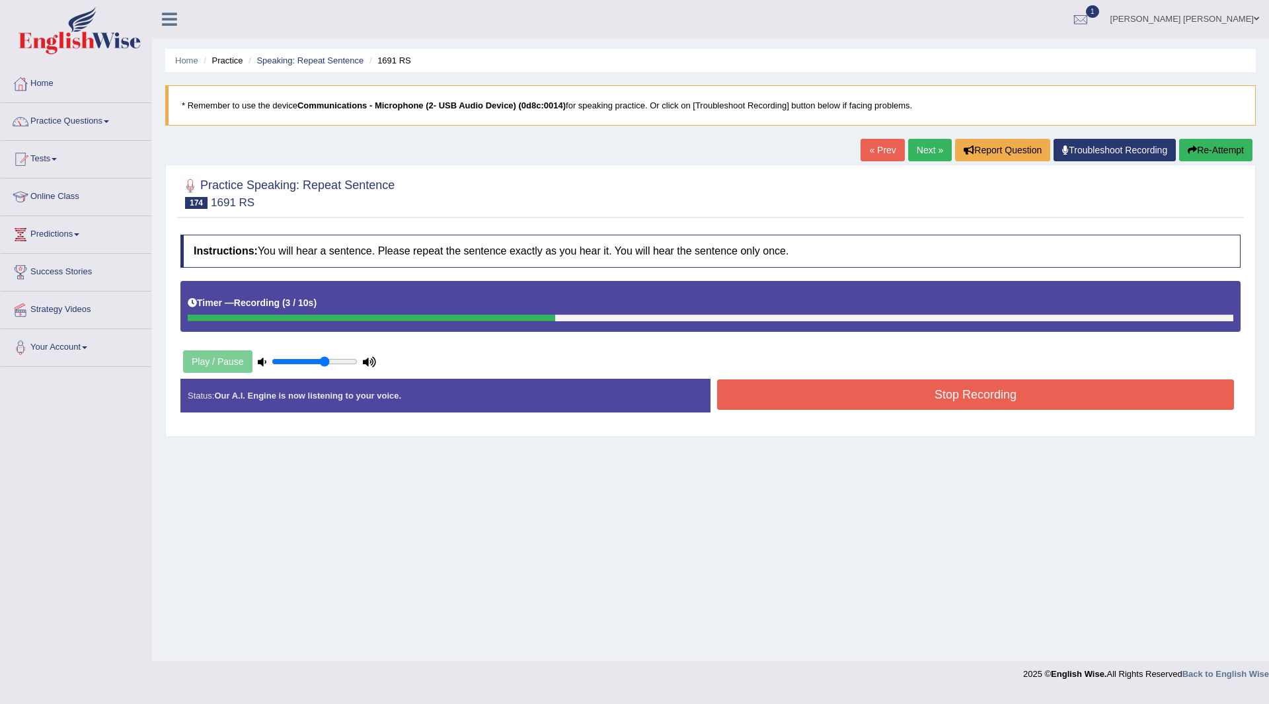
click at [745, 400] on button "Stop Recording" at bounding box center [975, 394] width 517 height 30
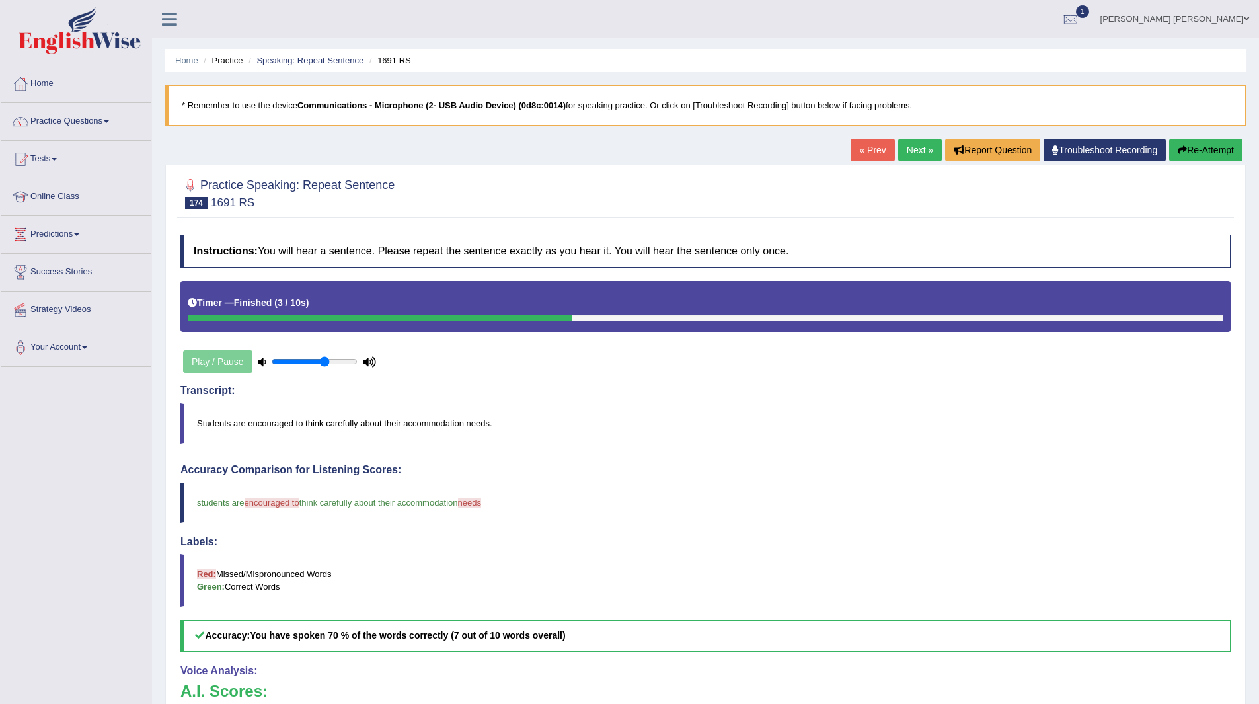
click at [907, 142] on link "Next »" at bounding box center [920, 150] width 44 height 22
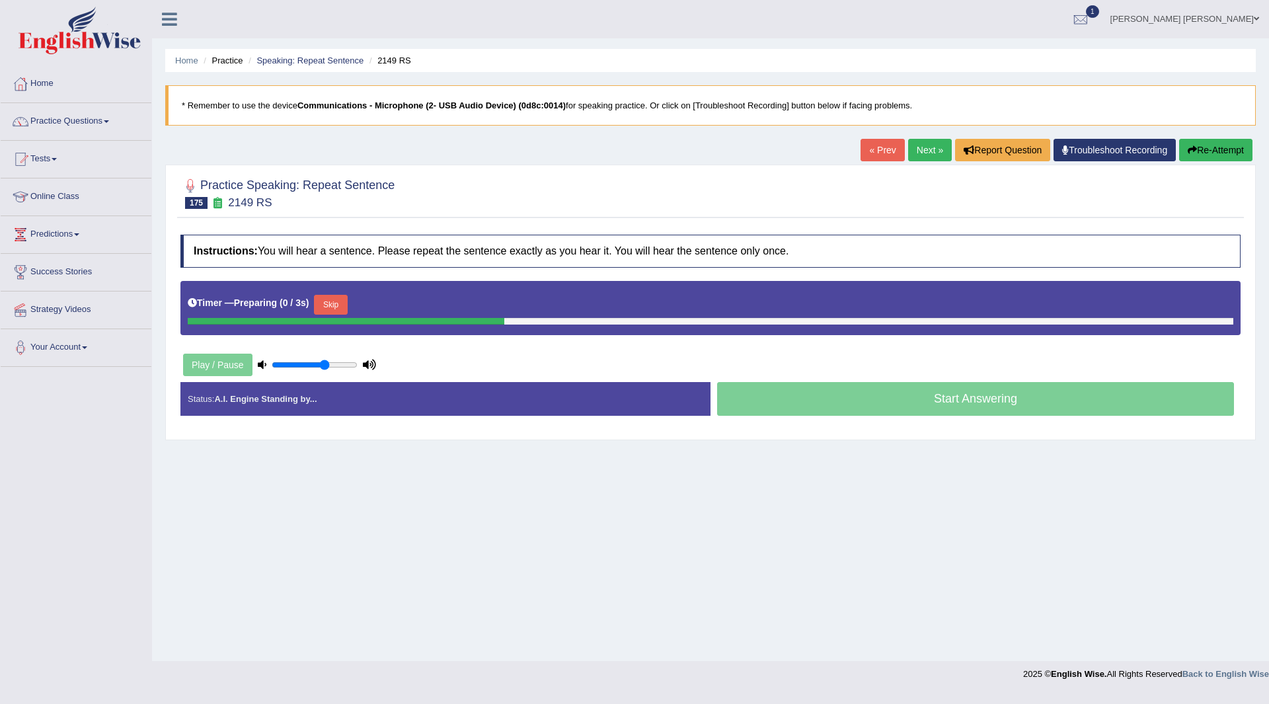
click at [340, 305] on button "Skip" at bounding box center [330, 305] width 33 height 20
click at [404, 311] on button "Skip" at bounding box center [388, 305] width 33 height 20
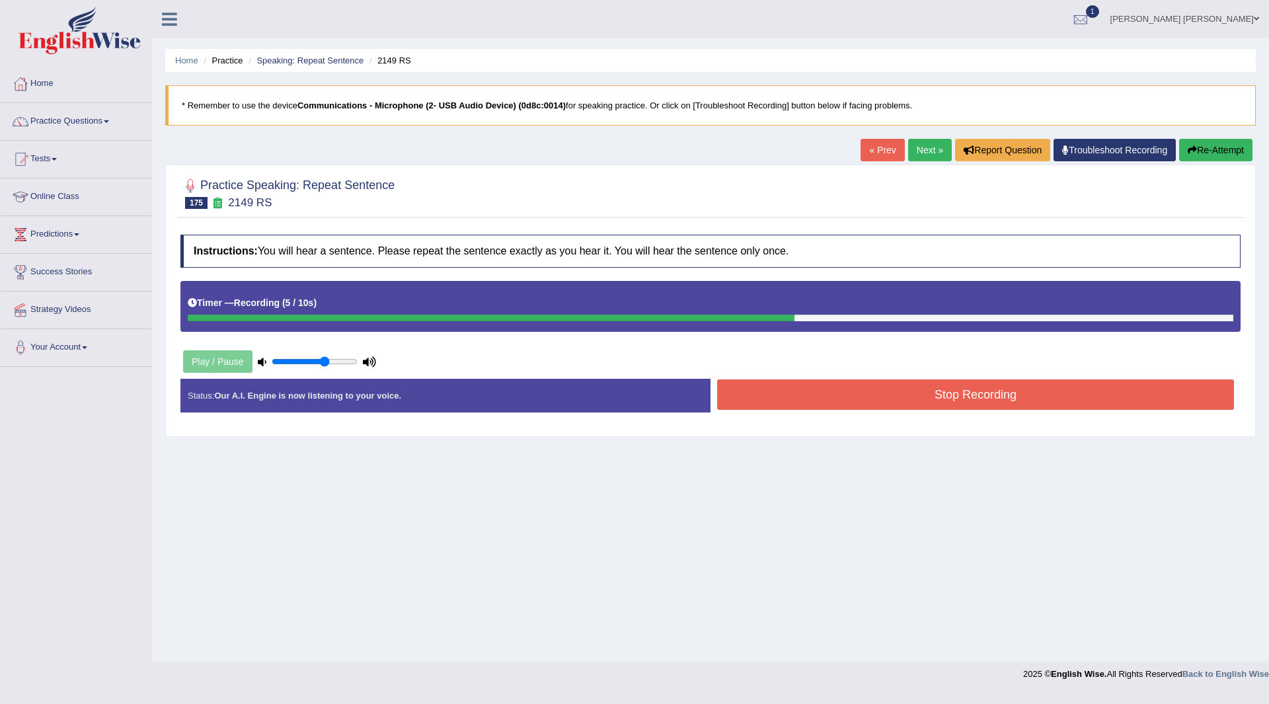
click at [759, 397] on button "Stop Recording" at bounding box center [975, 394] width 517 height 30
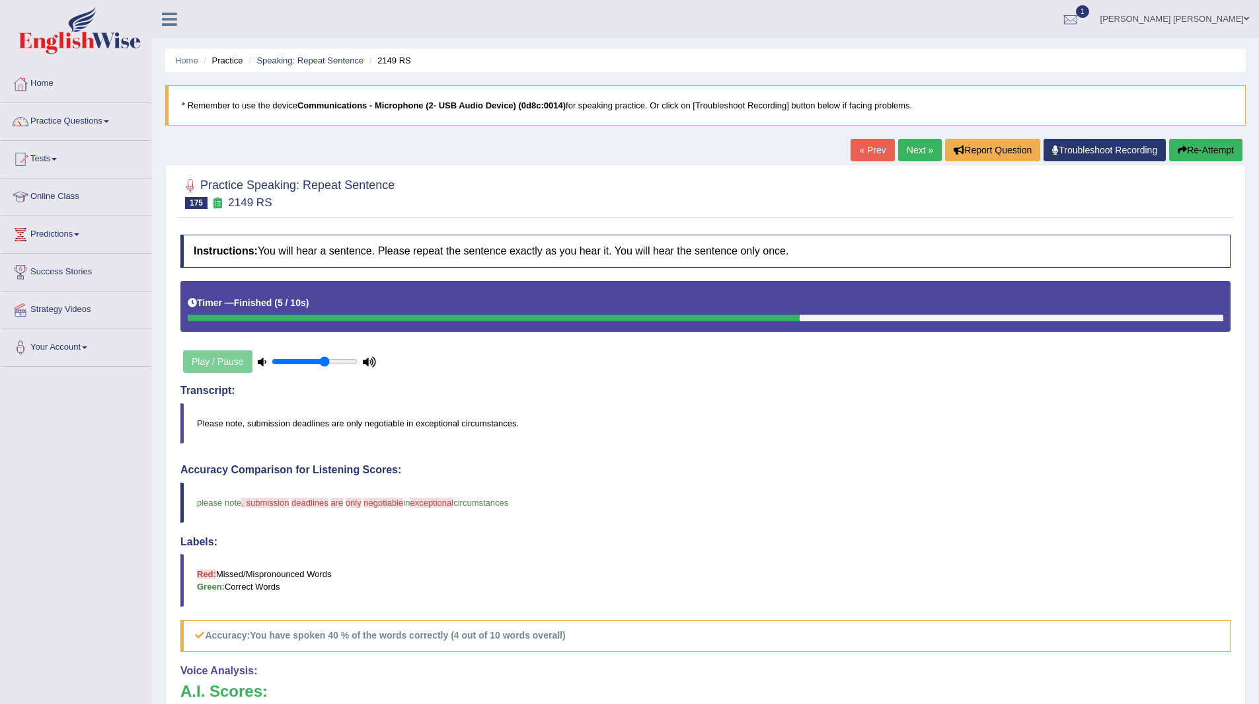
click at [899, 145] on link "Next »" at bounding box center [920, 150] width 44 height 22
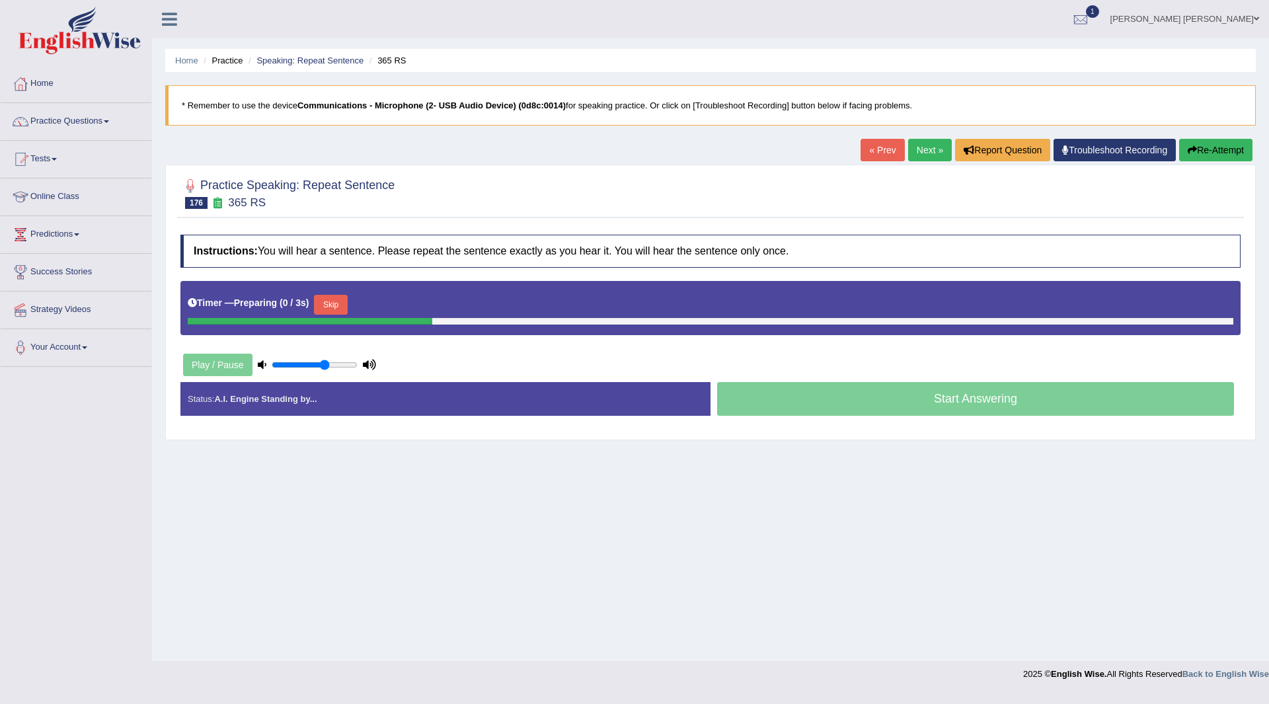
click at [336, 305] on button "Skip" at bounding box center [330, 305] width 33 height 20
click at [400, 307] on button "Skip" at bounding box center [388, 305] width 33 height 20
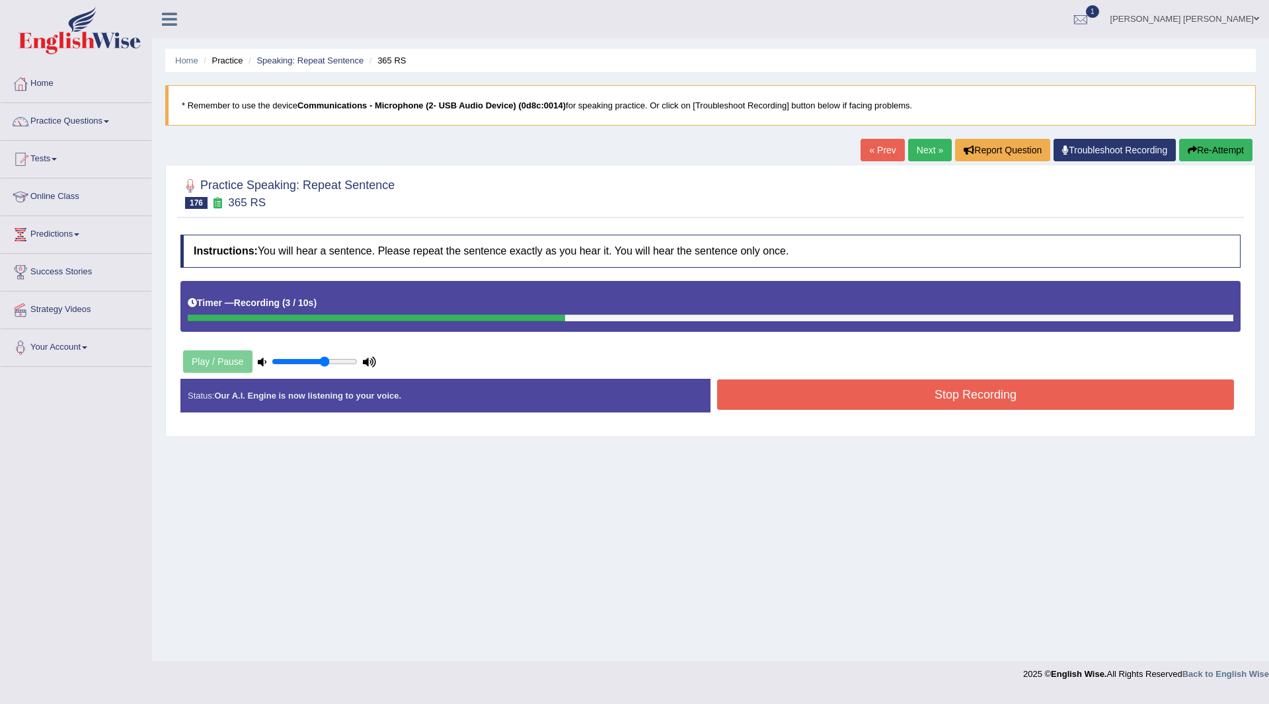
click at [842, 390] on button "Stop Recording" at bounding box center [975, 394] width 517 height 30
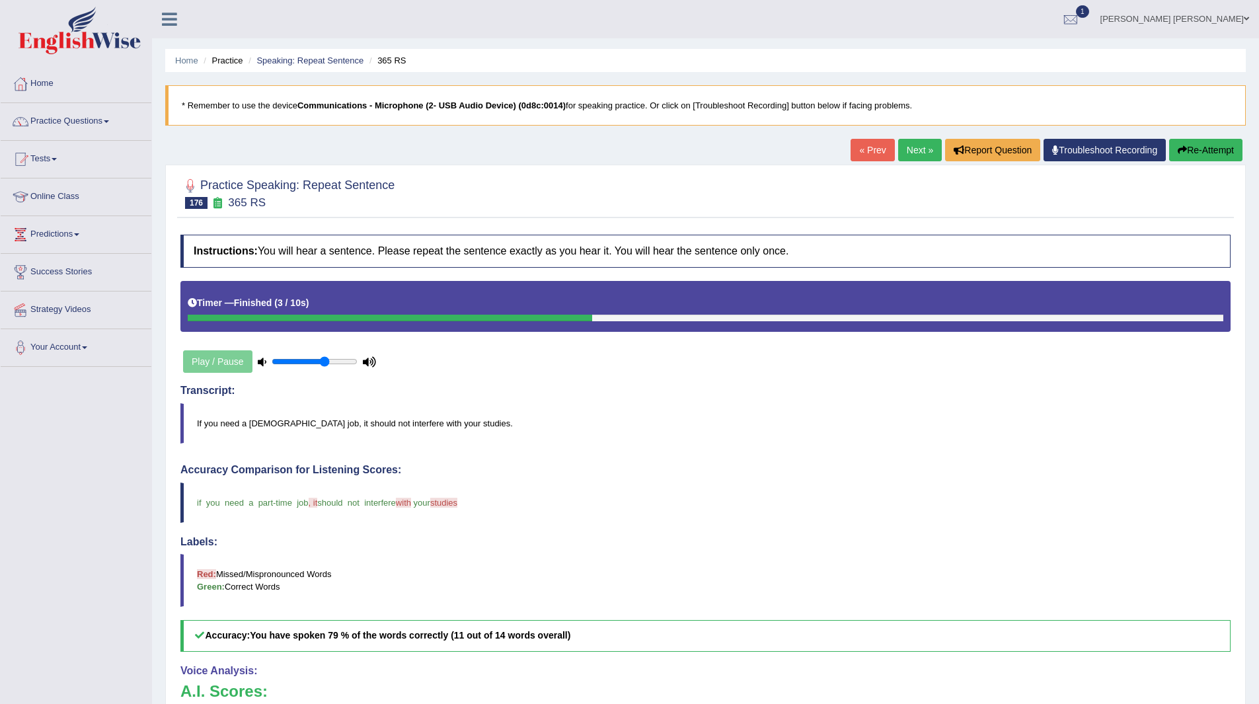
click at [905, 145] on link "Next »" at bounding box center [920, 150] width 44 height 22
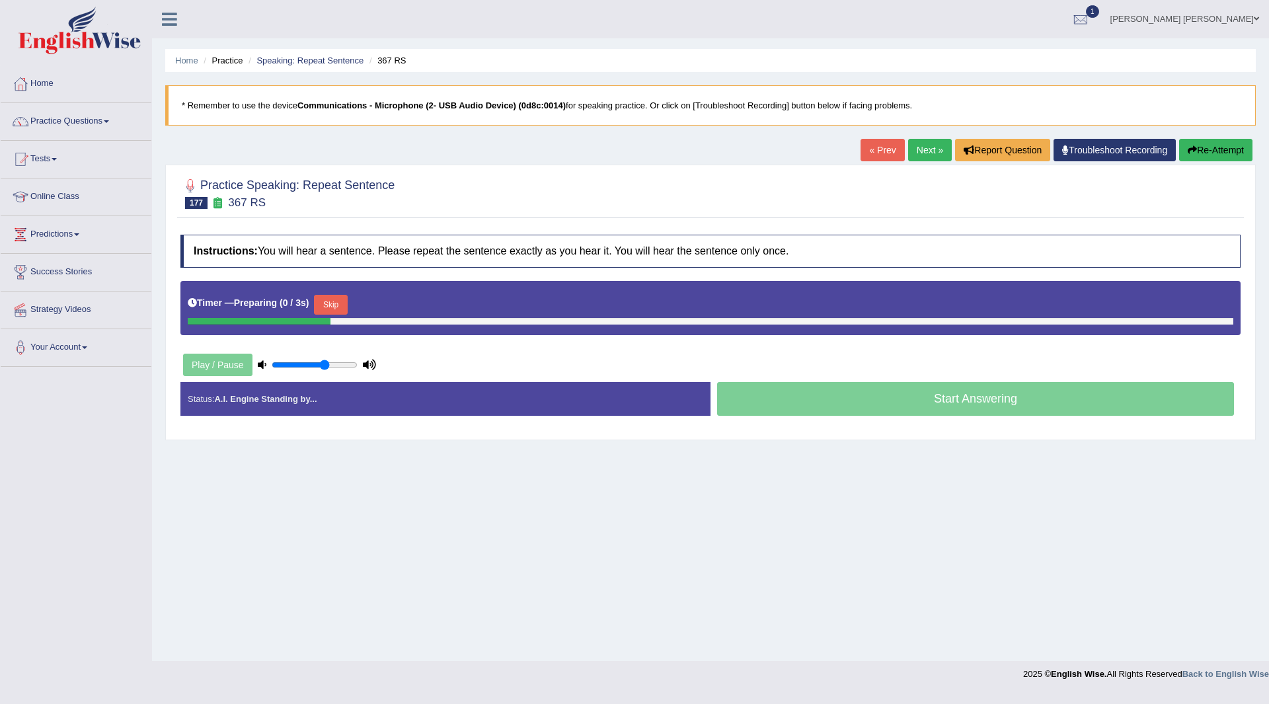
click at [339, 303] on button "Skip" at bounding box center [330, 305] width 33 height 20
click at [405, 309] on button "Skip" at bounding box center [388, 305] width 33 height 20
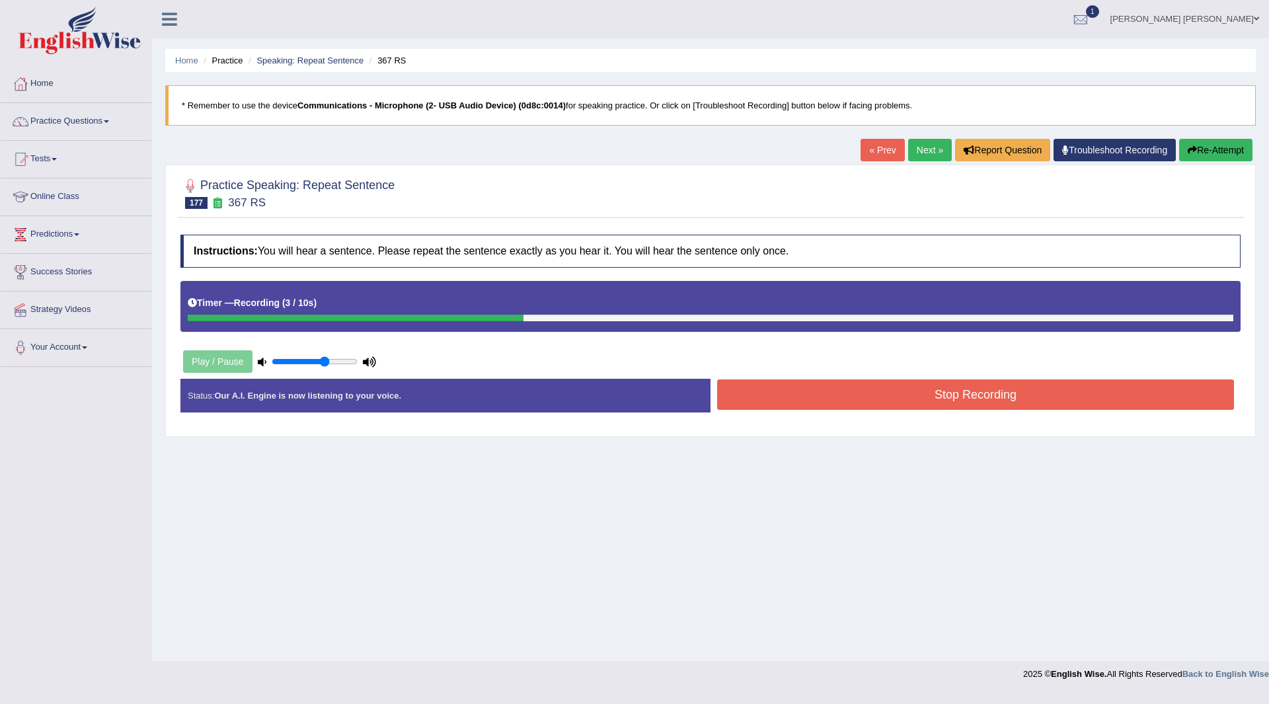
click at [804, 389] on button "Stop Recording" at bounding box center [975, 394] width 517 height 30
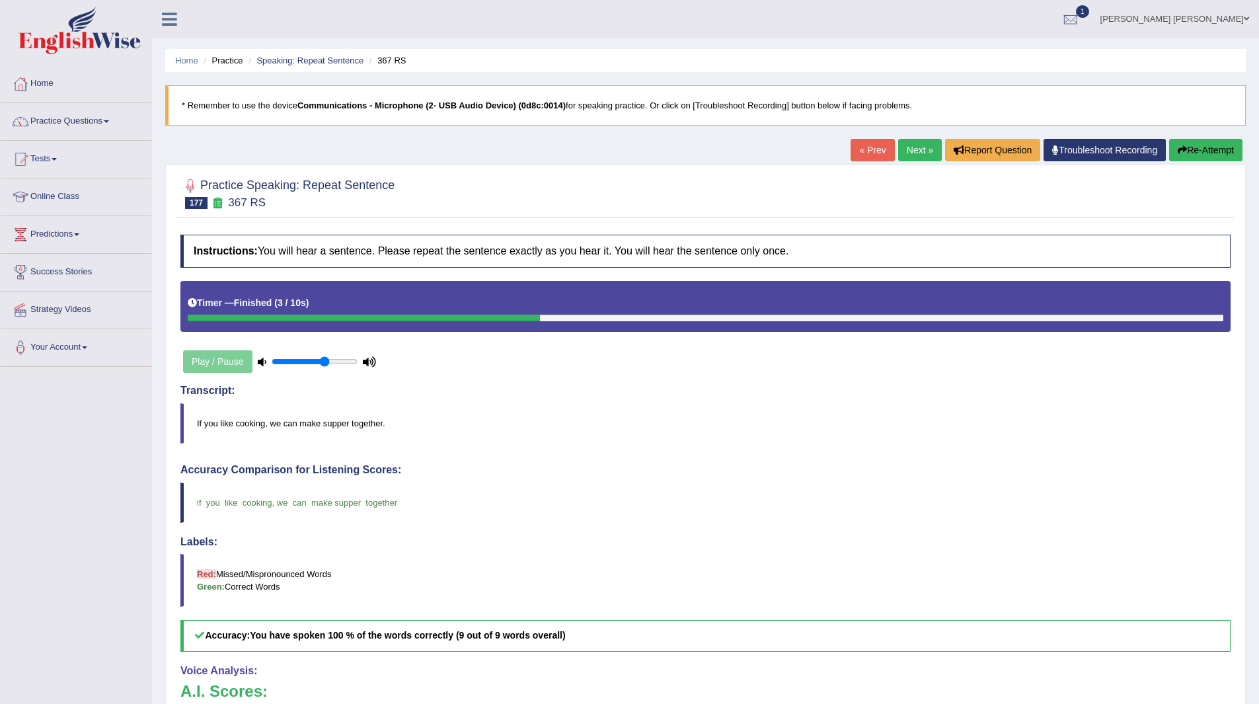
click at [916, 148] on link "Next »" at bounding box center [920, 150] width 44 height 22
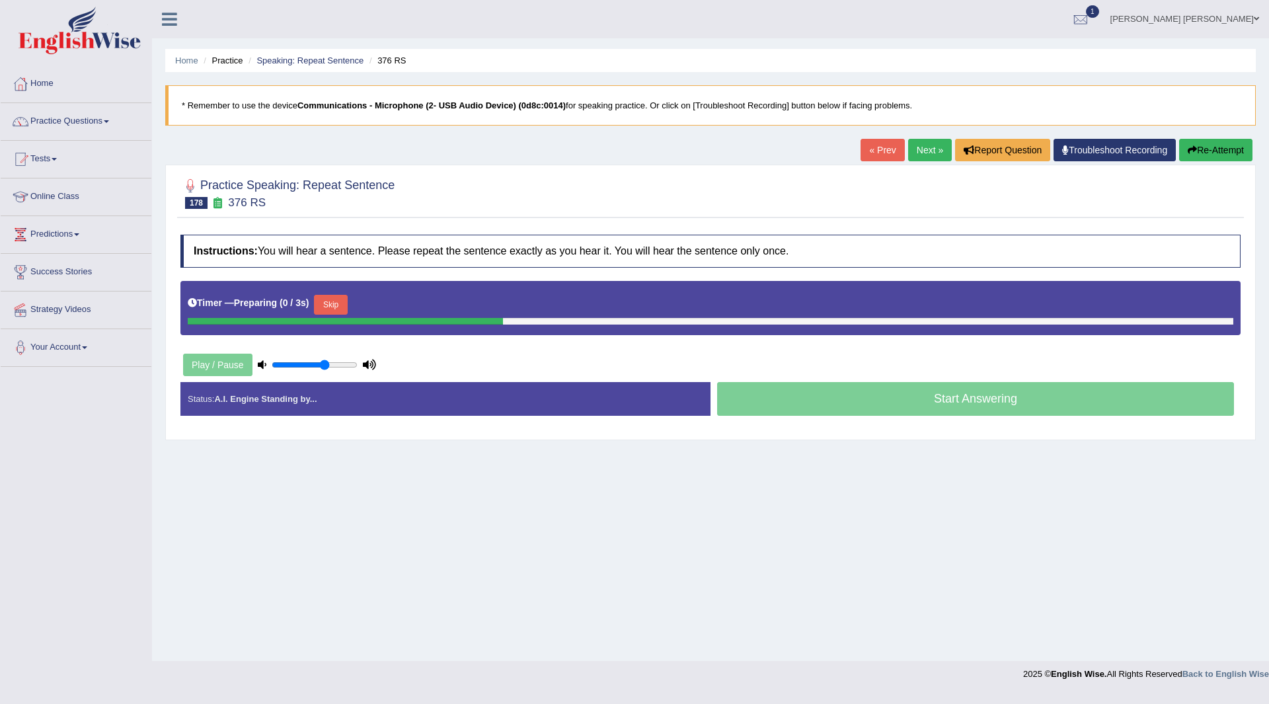
click at [341, 303] on button "Skip" at bounding box center [330, 305] width 33 height 20
click at [405, 310] on button "Skip" at bounding box center [388, 305] width 33 height 20
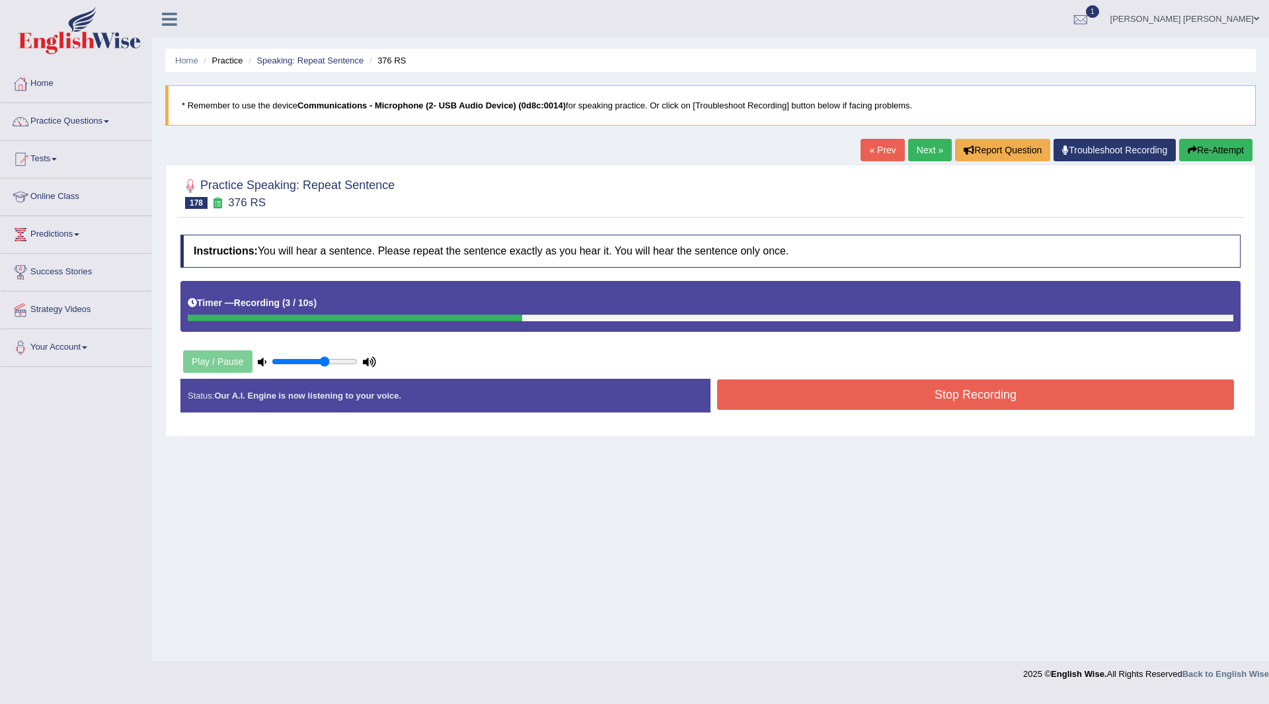
click at [772, 405] on button "Stop Recording" at bounding box center [975, 394] width 517 height 30
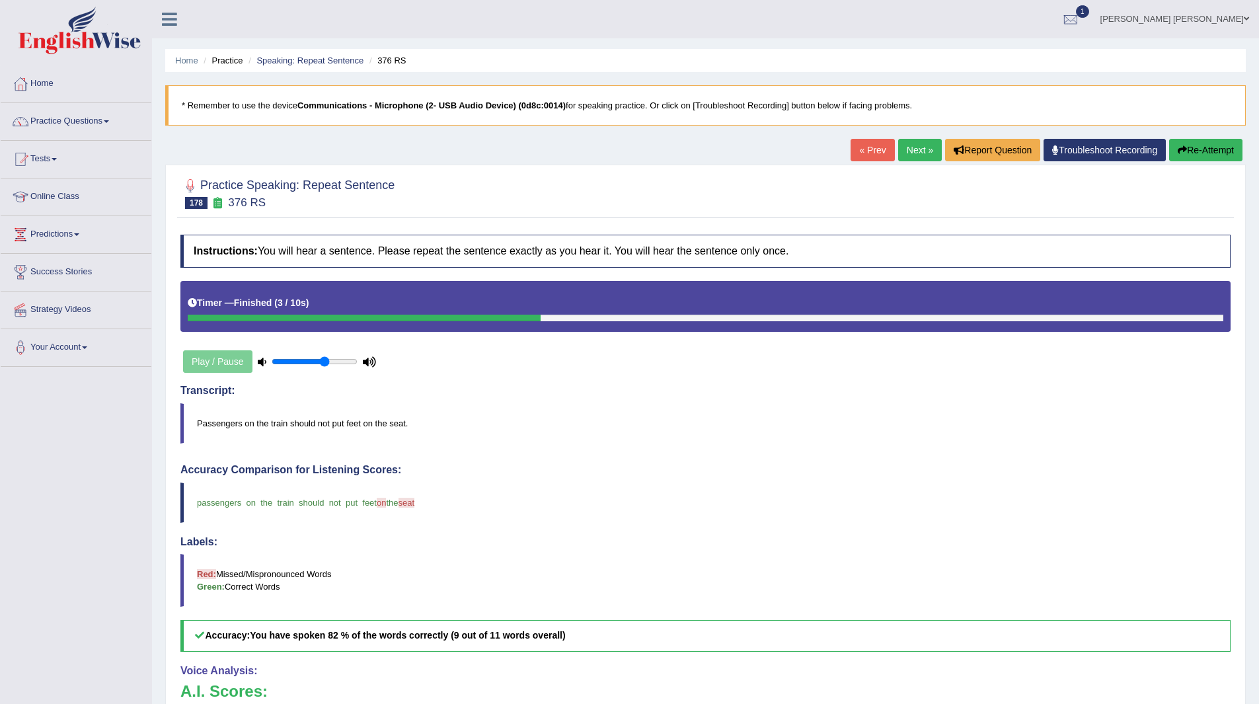
click at [915, 147] on link "Next »" at bounding box center [920, 150] width 44 height 22
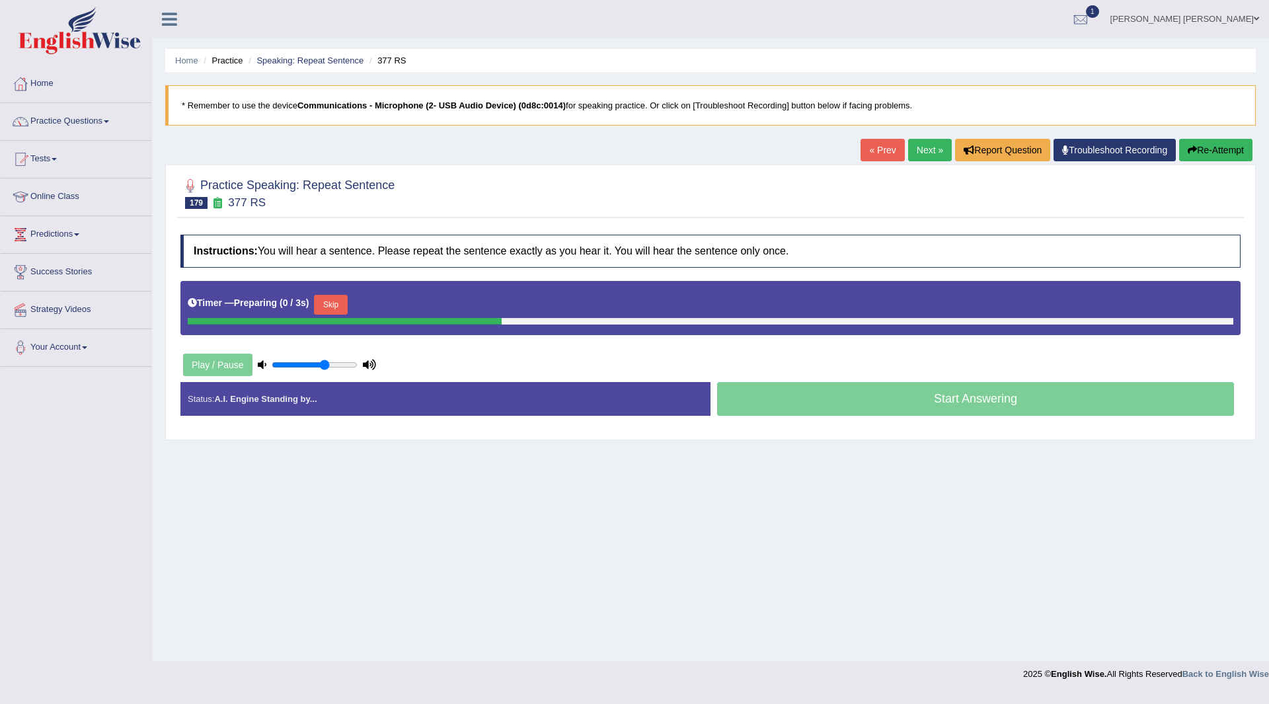
click at [341, 300] on button "Skip" at bounding box center [330, 305] width 33 height 20
click at [386, 300] on button "Skip" at bounding box center [388, 305] width 33 height 20
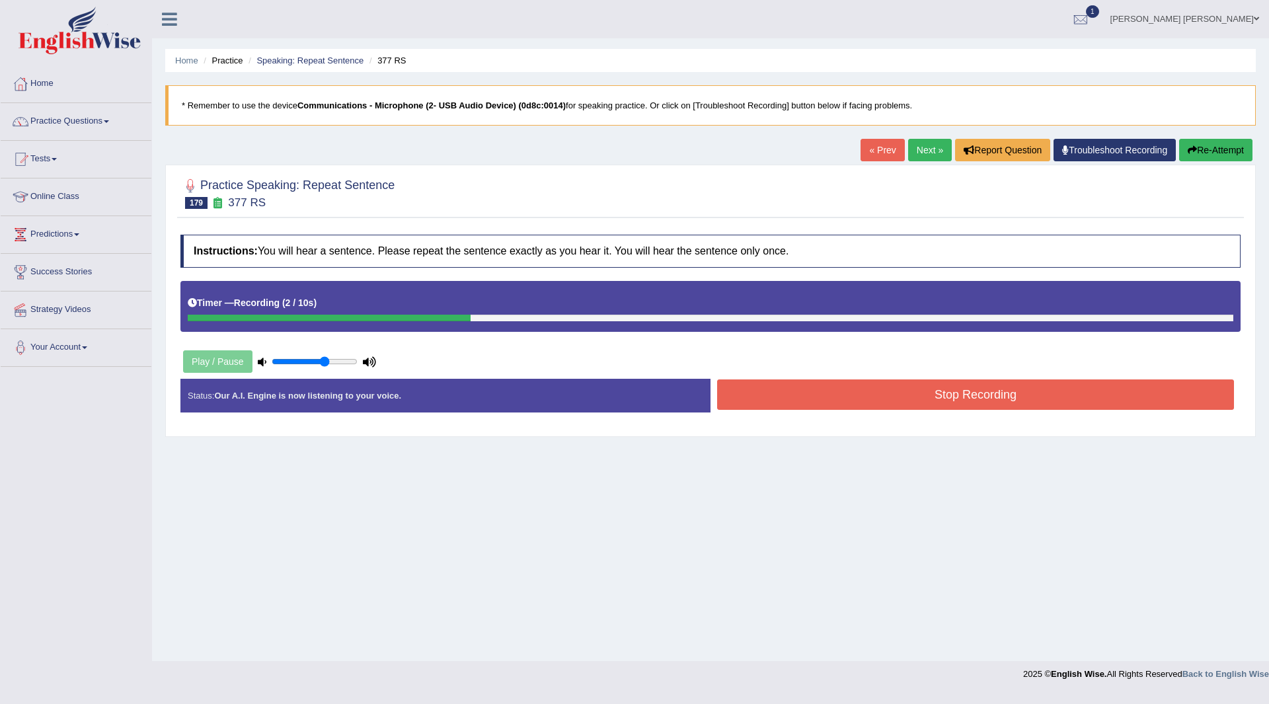
click at [792, 395] on button "Stop Recording" at bounding box center [975, 394] width 517 height 30
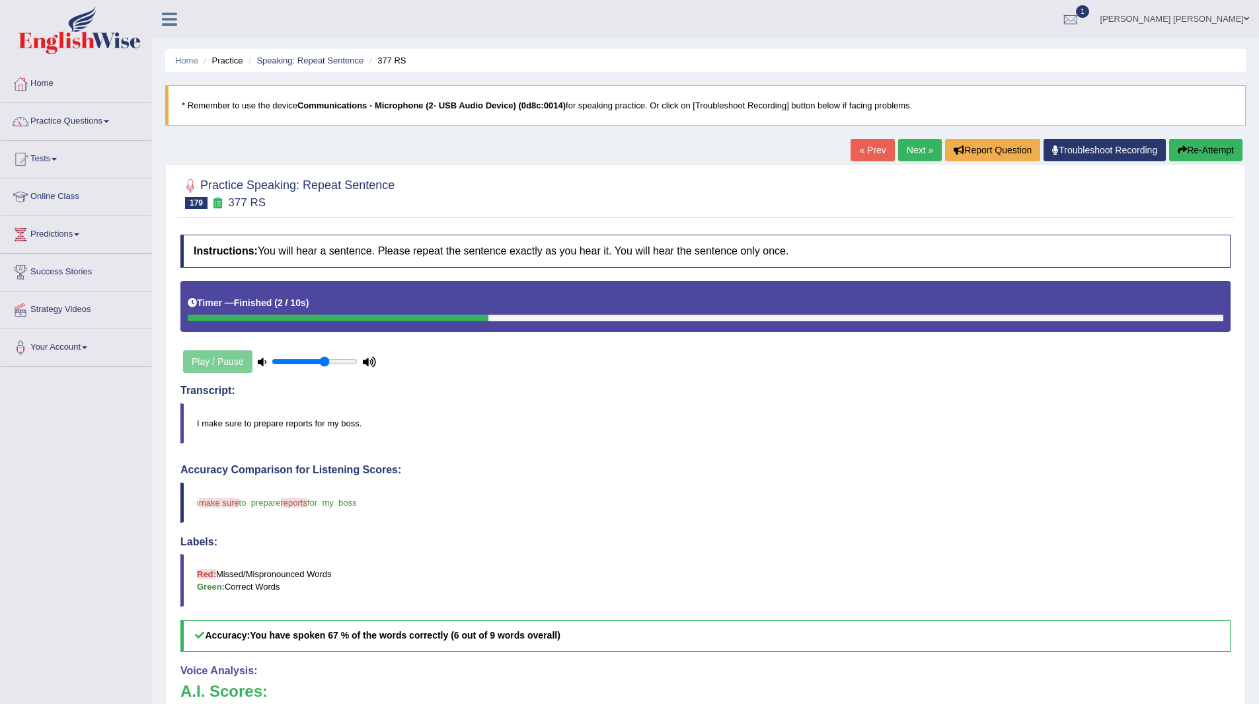
click at [915, 148] on link "Next »" at bounding box center [920, 150] width 44 height 22
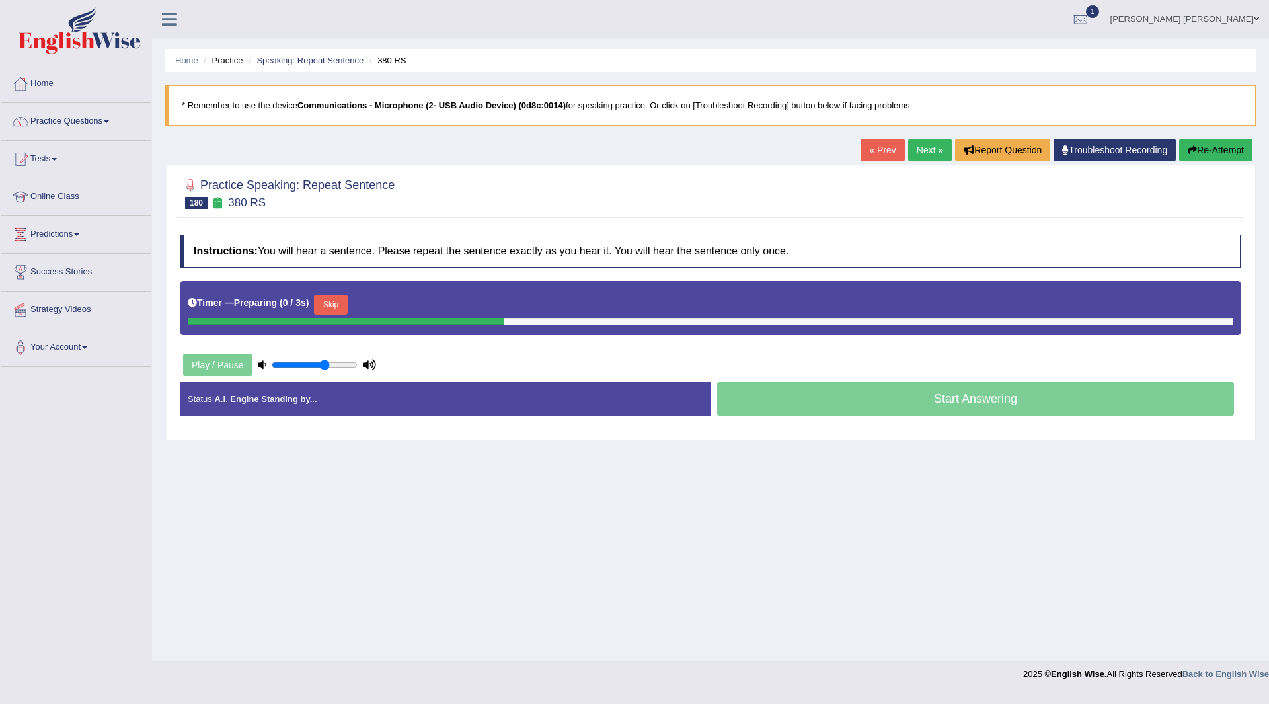
click at [340, 299] on button "Skip" at bounding box center [330, 305] width 33 height 20
click at [388, 305] on button "Skip" at bounding box center [388, 305] width 33 height 20
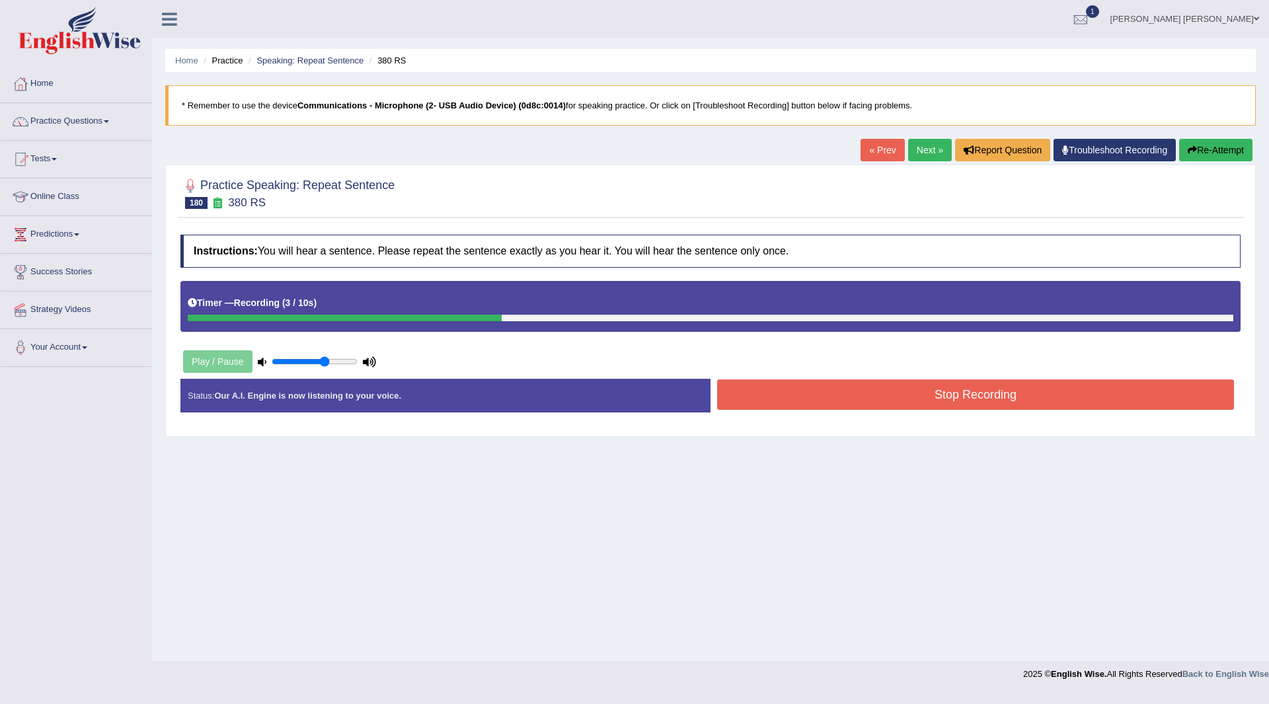
click at [816, 394] on button "Stop Recording" at bounding box center [975, 394] width 517 height 30
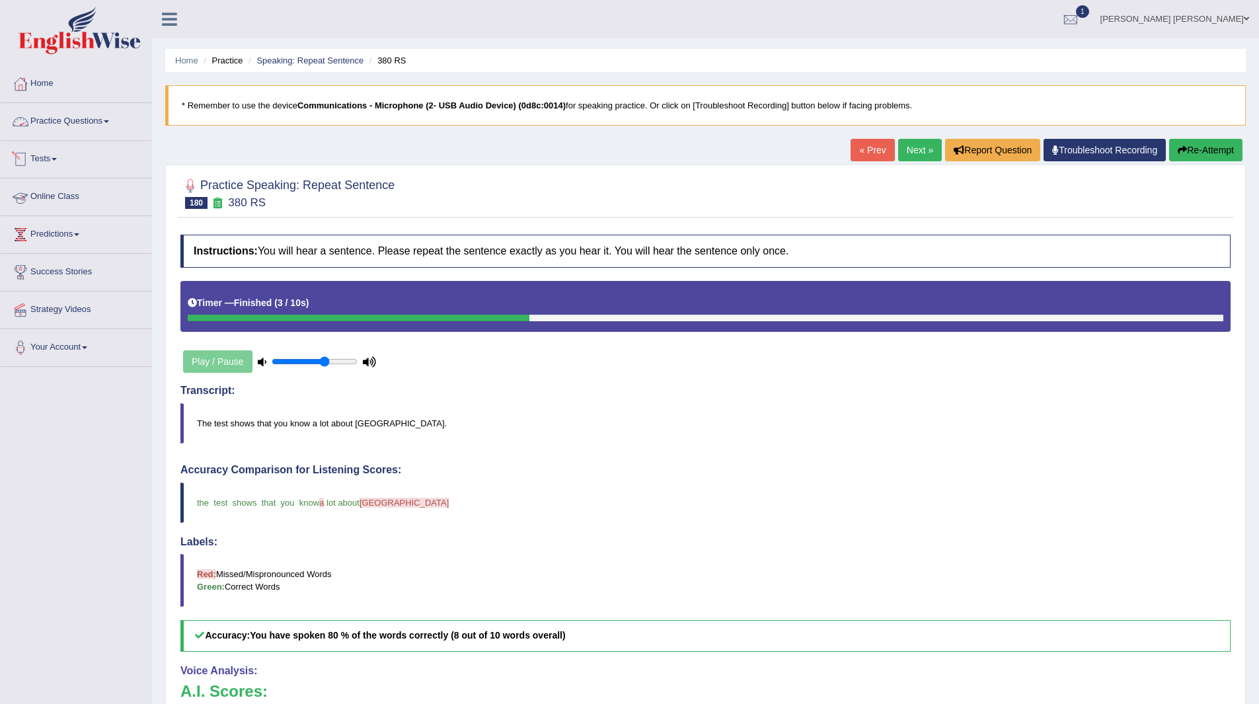
click at [70, 122] on link "Practice Questions" at bounding box center [76, 119] width 151 height 33
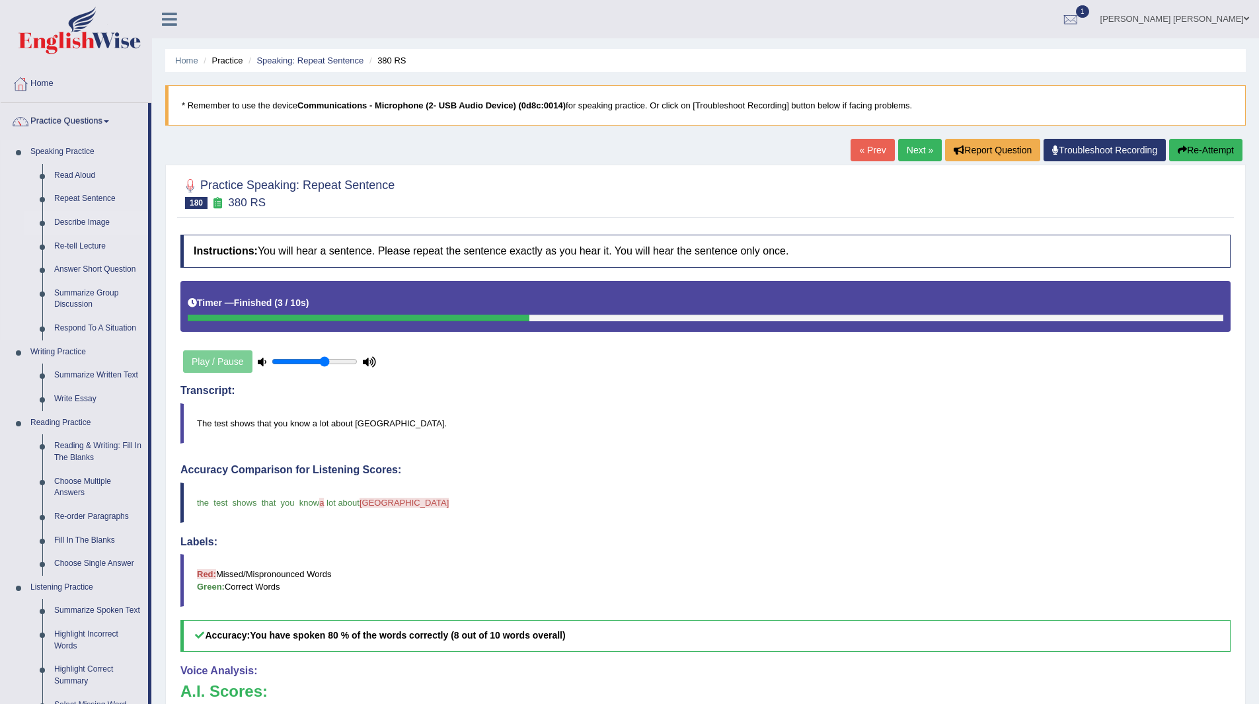
click at [80, 222] on link "Describe Image" at bounding box center [98, 223] width 100 height 24
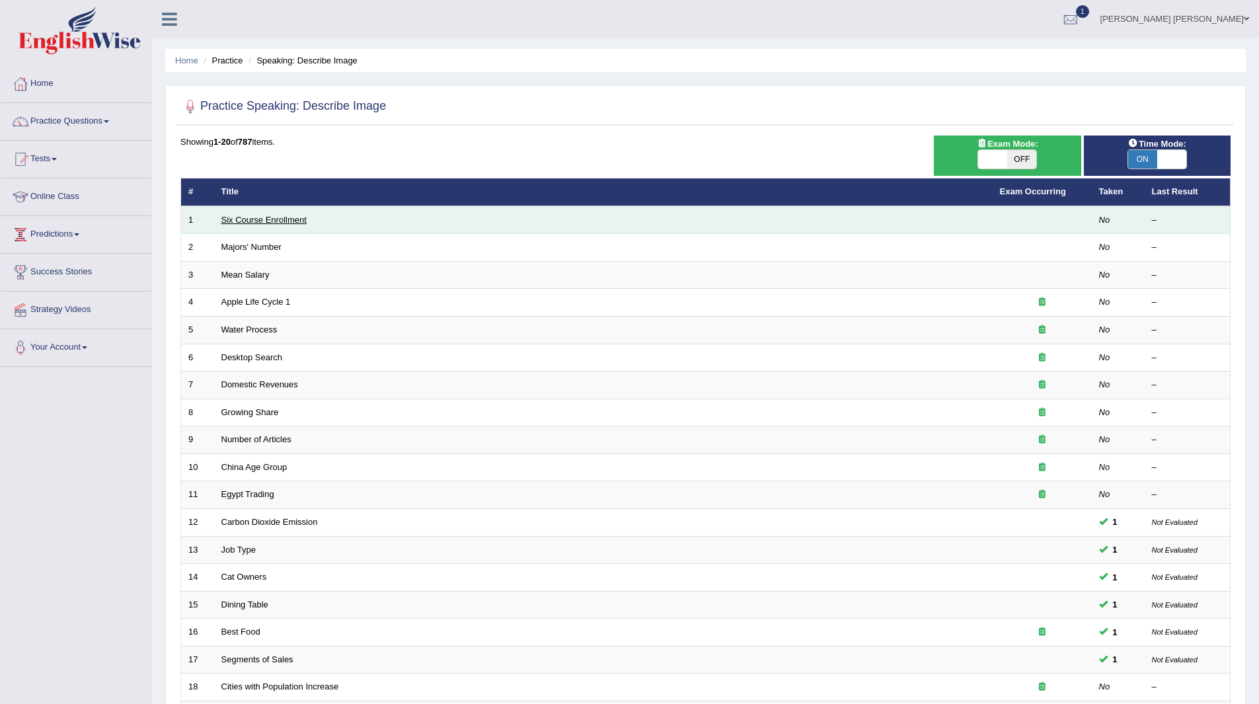
click at [257, 218] on link "Six Course Enrollment" at bounding box center [263, 220] width 85 height 10
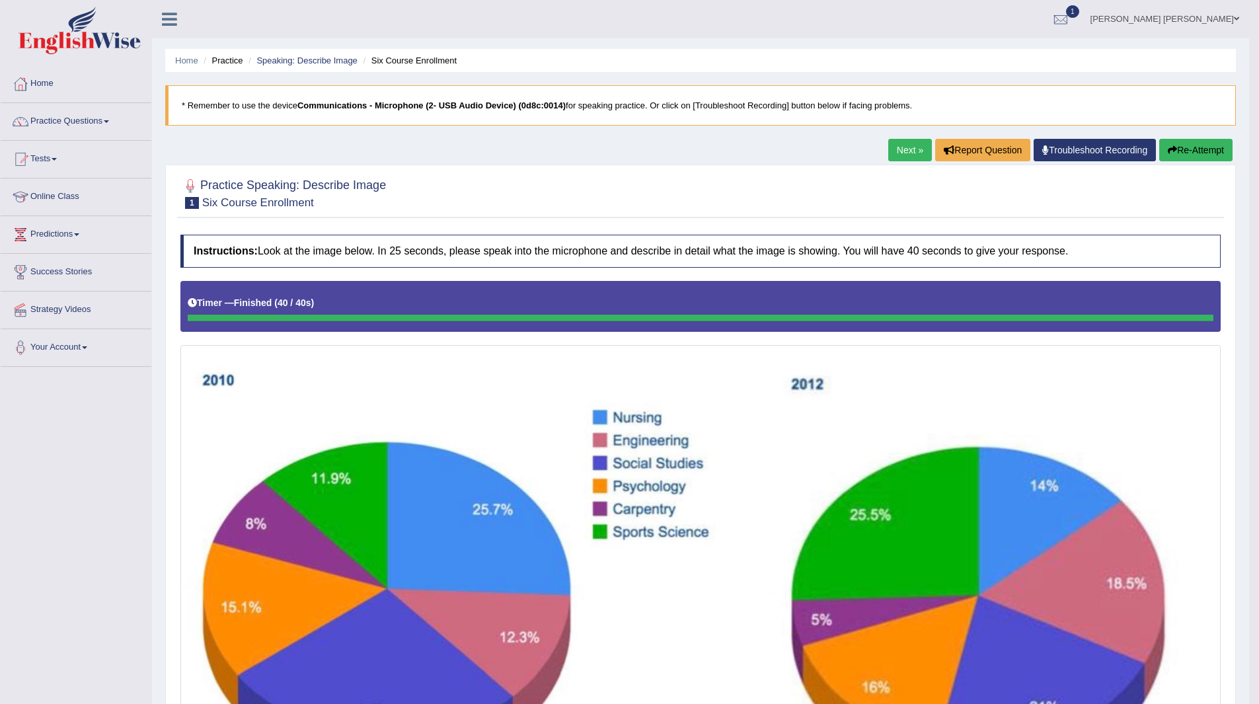
click at [897, 153] on link "Next »" at bounding box center [910, 150] width 44 height 22
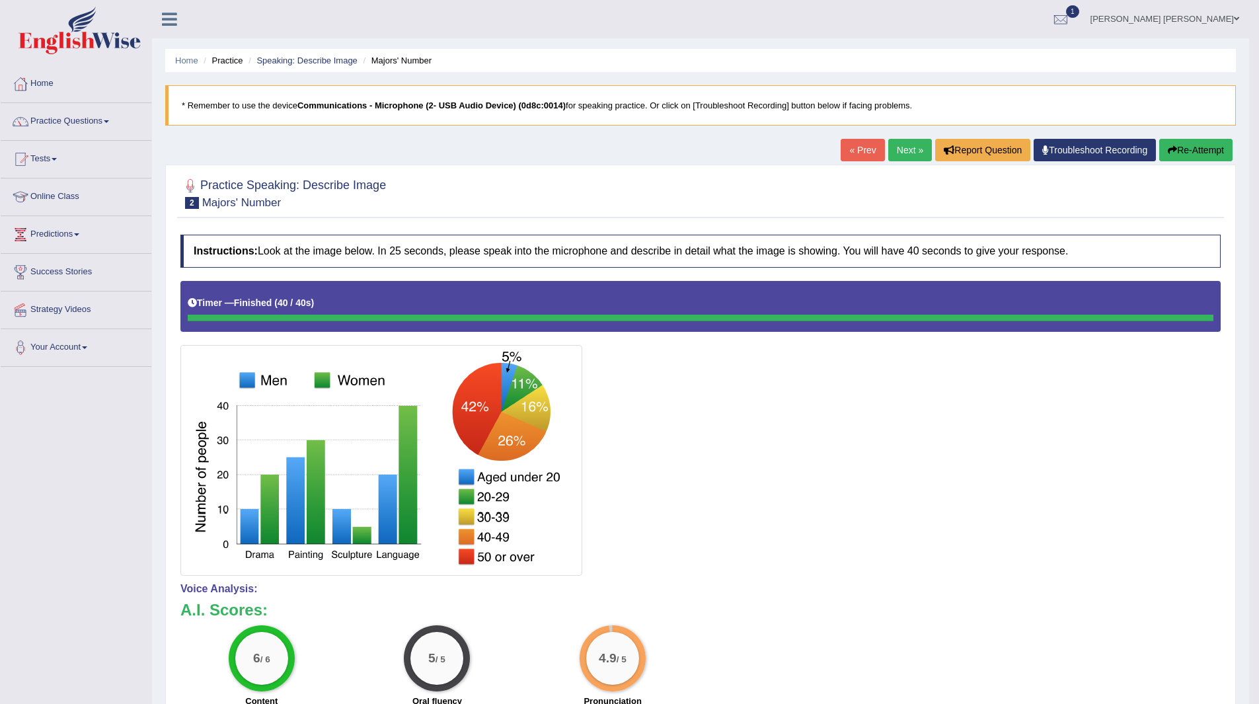
click at [903, 148] on link "Next »" at bounding box center [910, 150] width 44 height 22
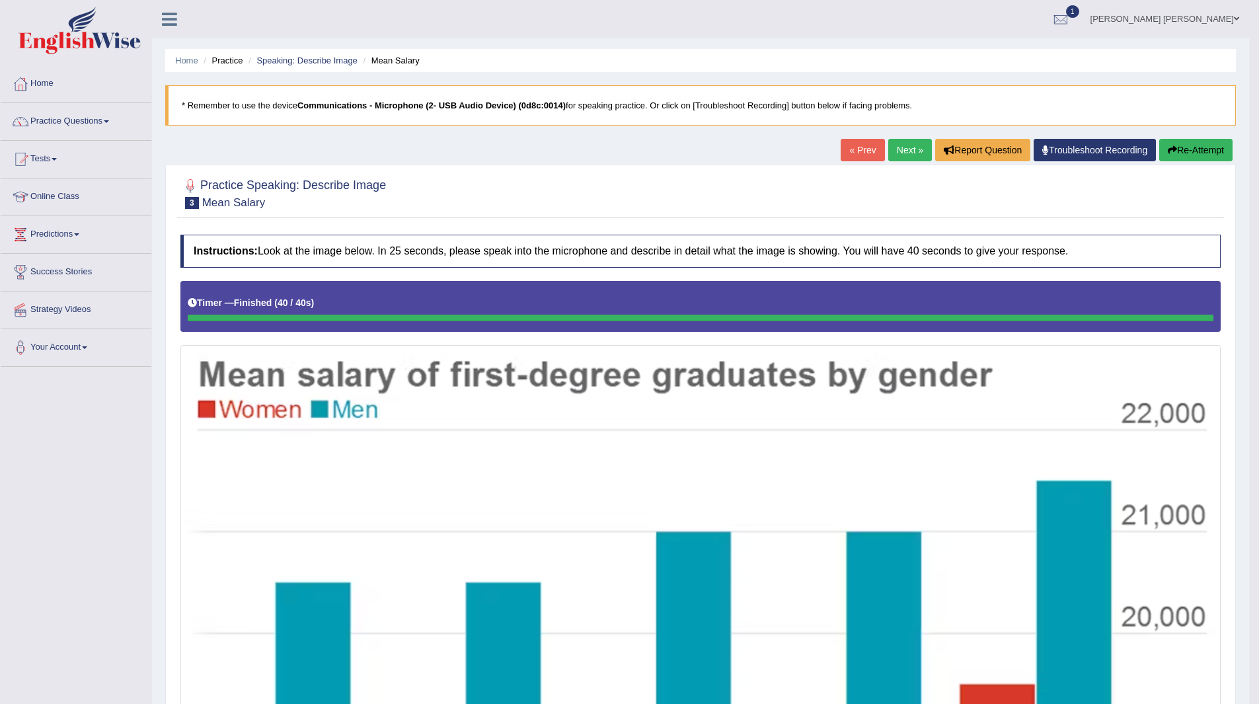
click at [898, 151] on link "Next »" at bounding box center [910, 150] width 44 height 22
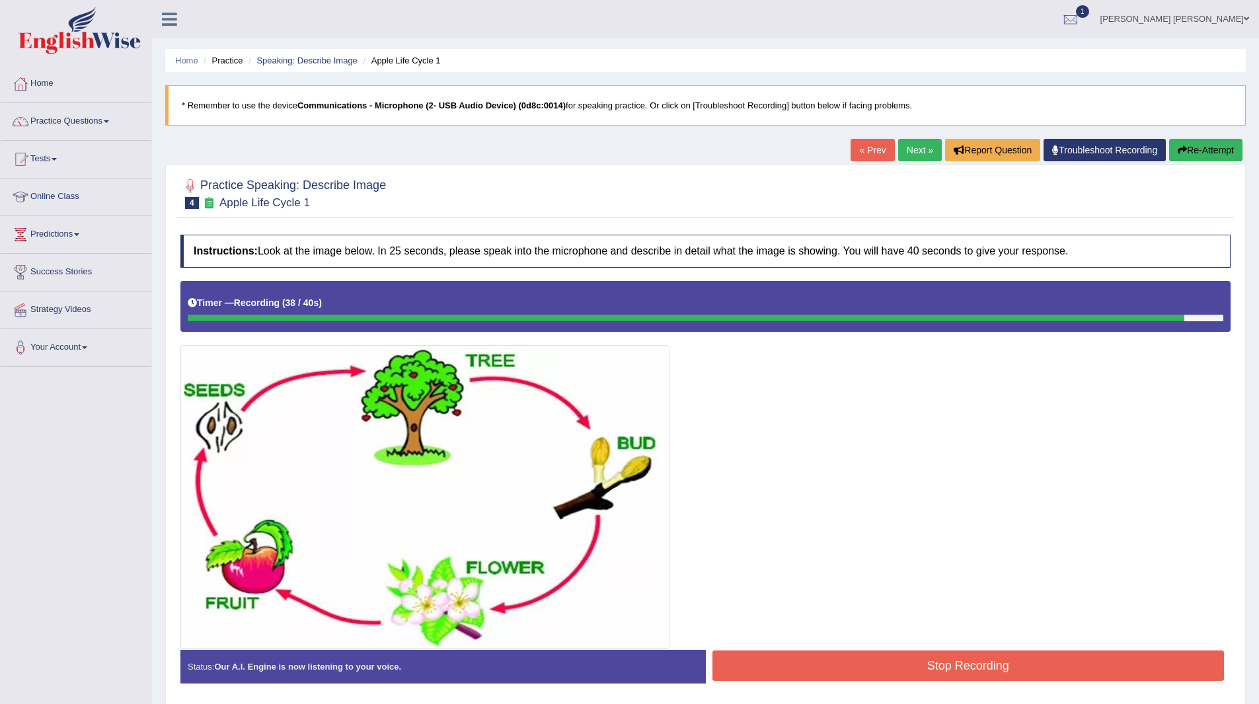
click at [850, 662] on button "Stop Recording" at bounding box center [968, 665] width 512 height 30
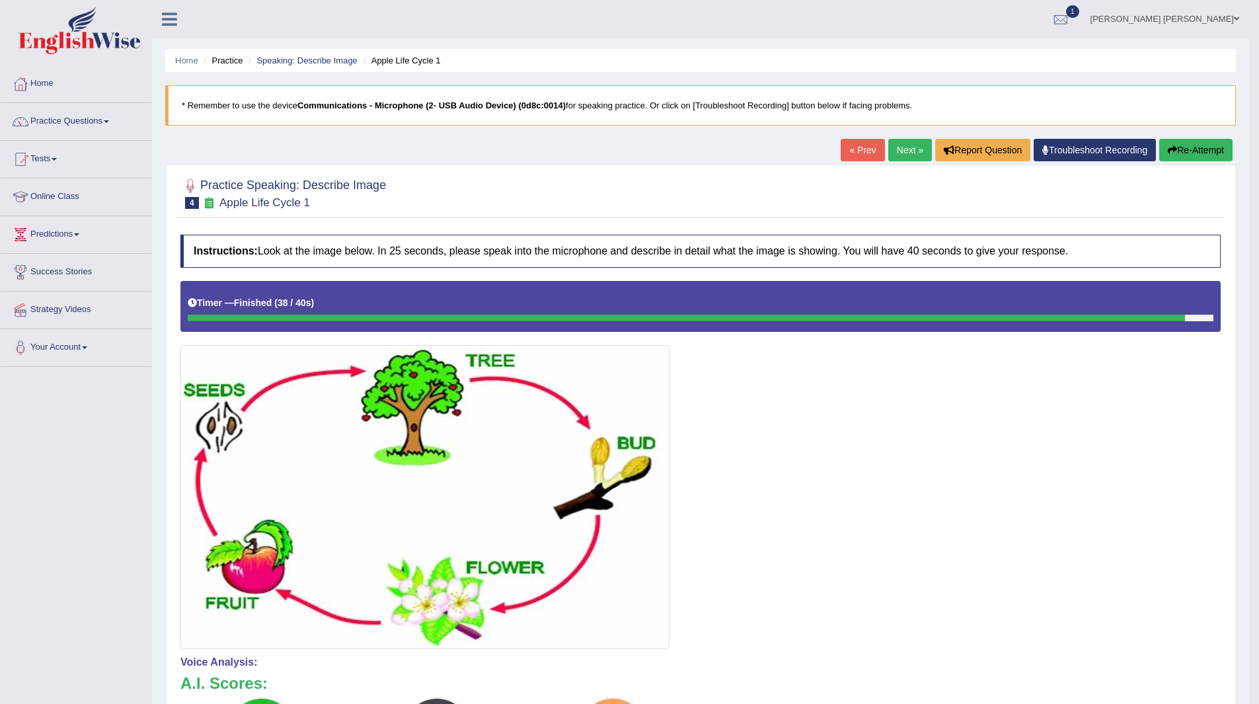
click at [903, 143] on link "Next »" at bounding box center [910, 150] width 44 height 22
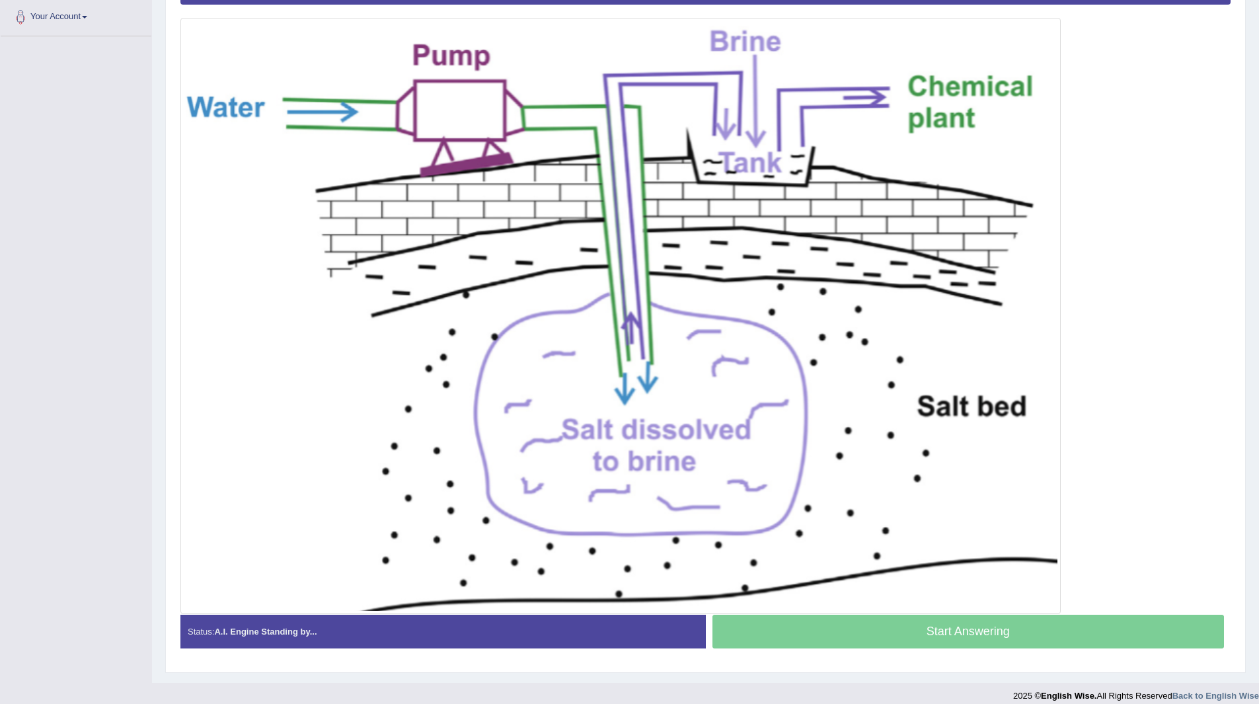
scroll to position [264, 0]
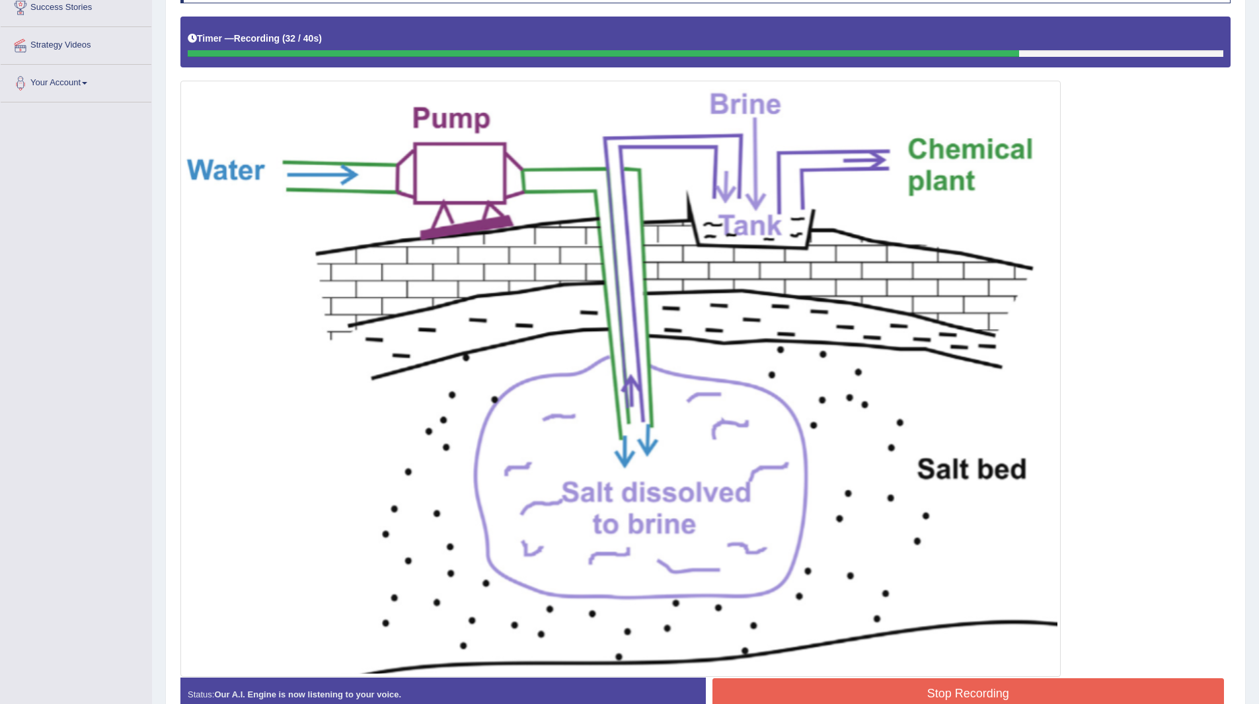
click at [871, 681] on button "Stop Recording" at bounding box center [968, 693] width 512 height 30
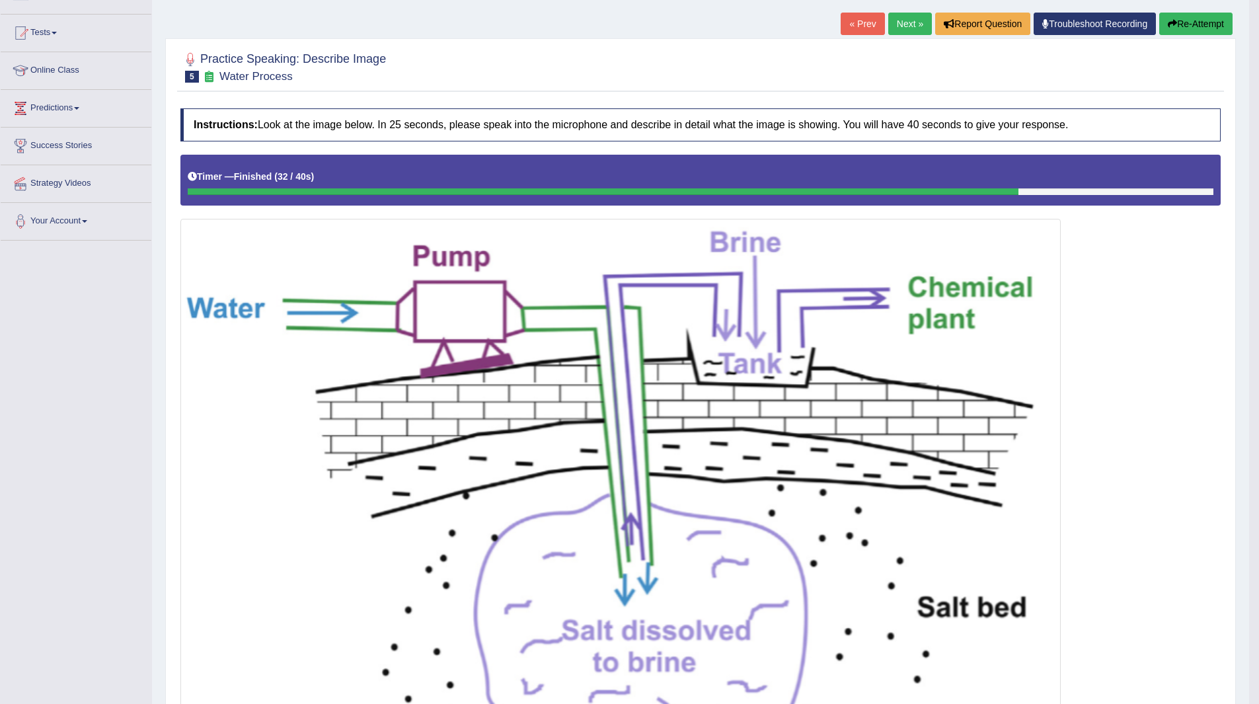
scroll to position [0, 0]
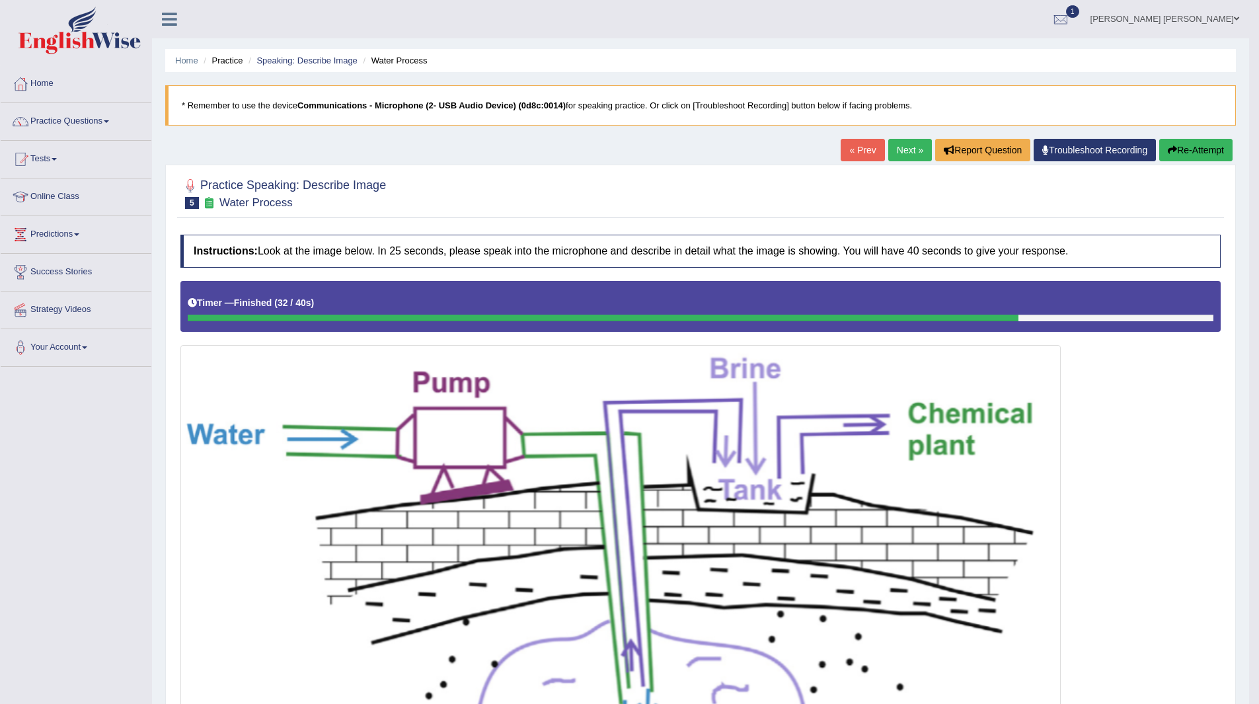
click at [899, 145] on link "Next »" at bounding box center [910, 150] width 44 height 22
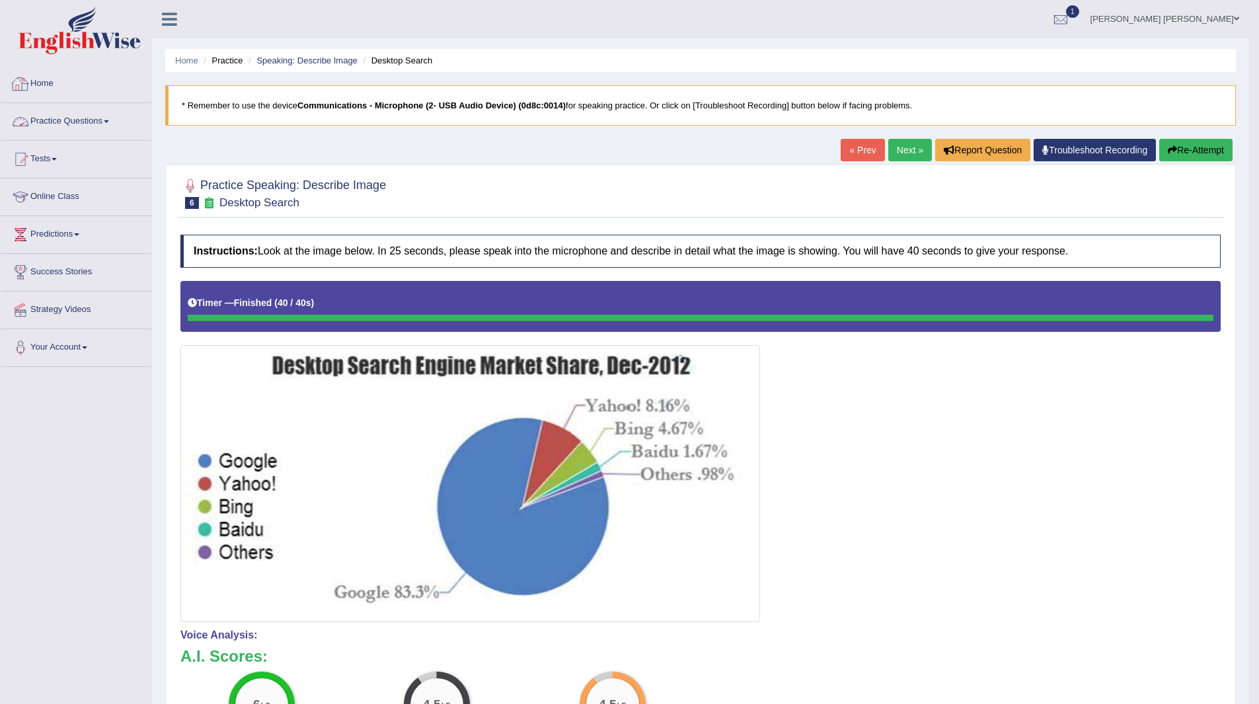
click at [75, 120] on link "Practice Questions" at bounding box center [76, 119] width 151 height 33
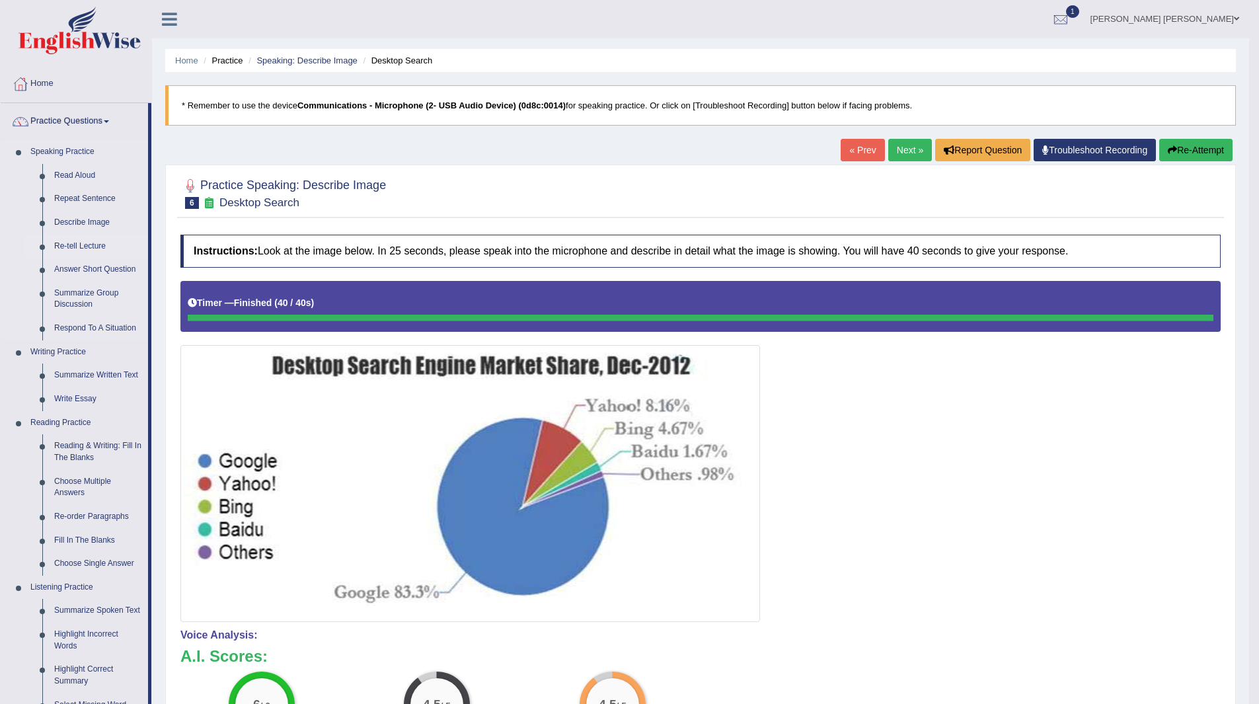
click at [67, 244] on link "Re-tell Lecture" at bounding box center [98, 247] width 100 height 24
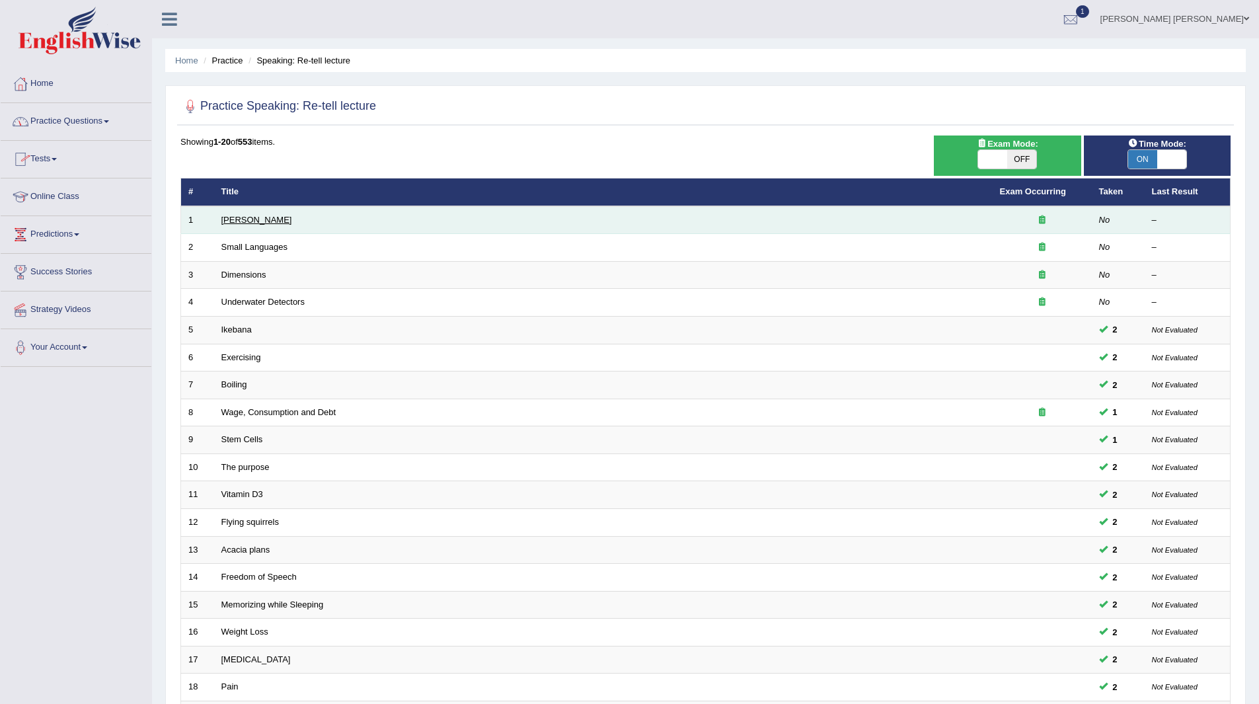
click at [229, 219] on link "Amory Lovins" at bounding box center [256, 220] width 71 height 10
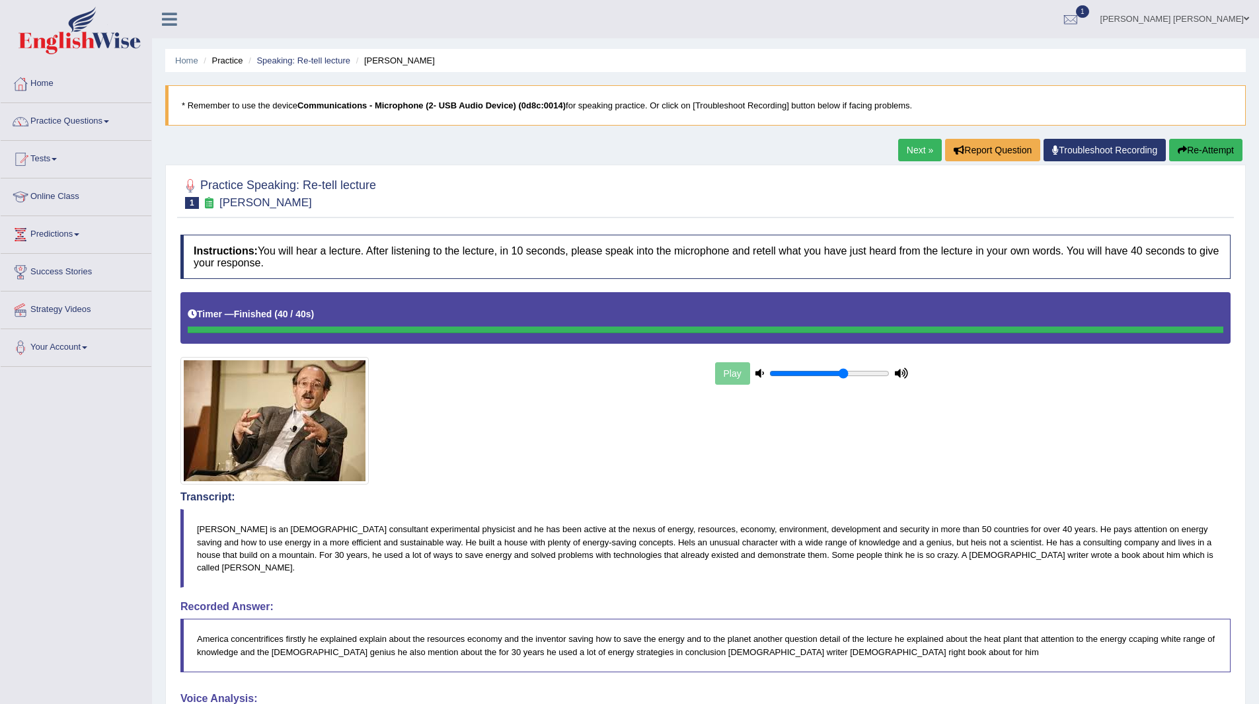
click at [907, 145] on link "Next »" at bounding box center [920, 150] width 44 height 22
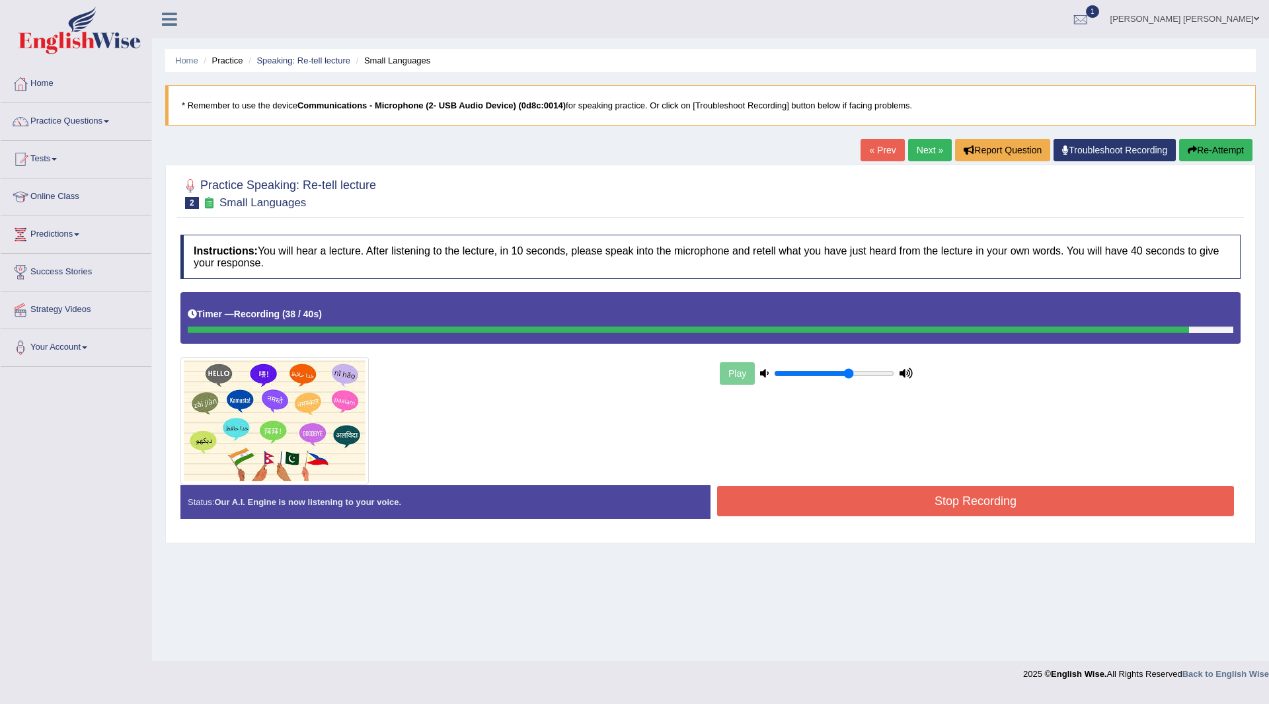
click at [807, 503] on button "Stop Recording" at bounding box center [975, 501] width 517 height 30
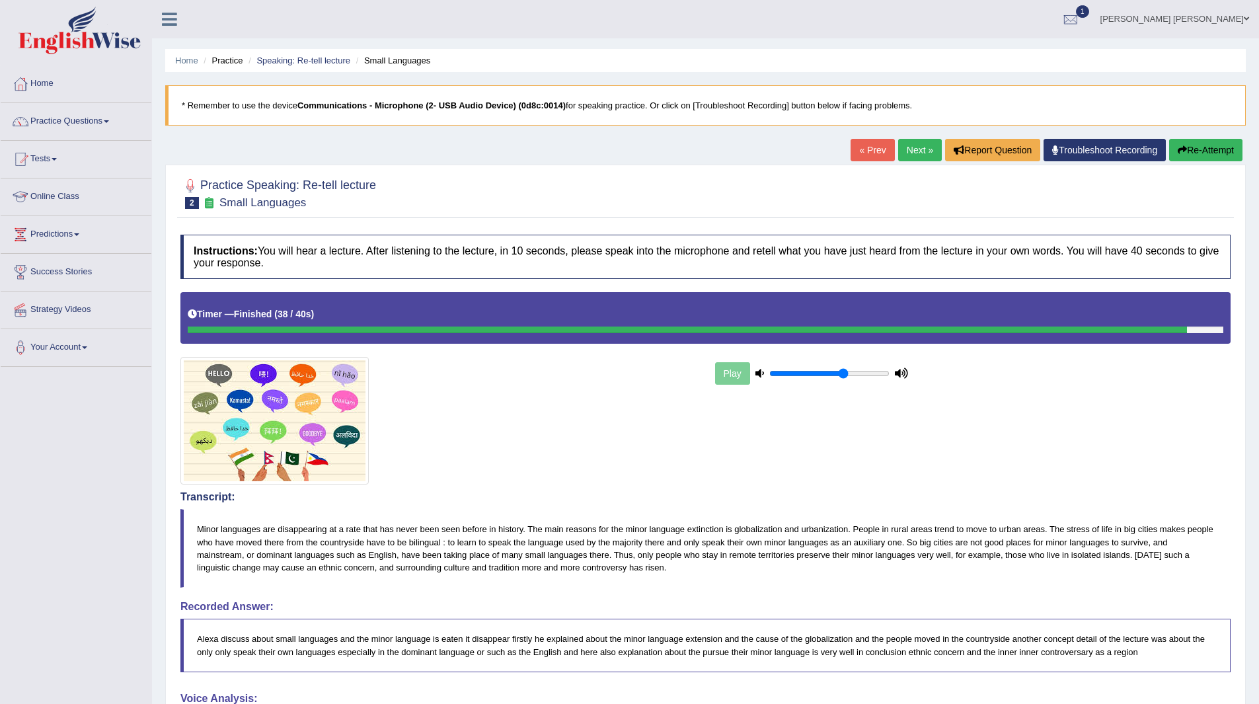
click at [69, 118] on link "Practice Questions" at bounding box center [76, 119] width 151 height 33
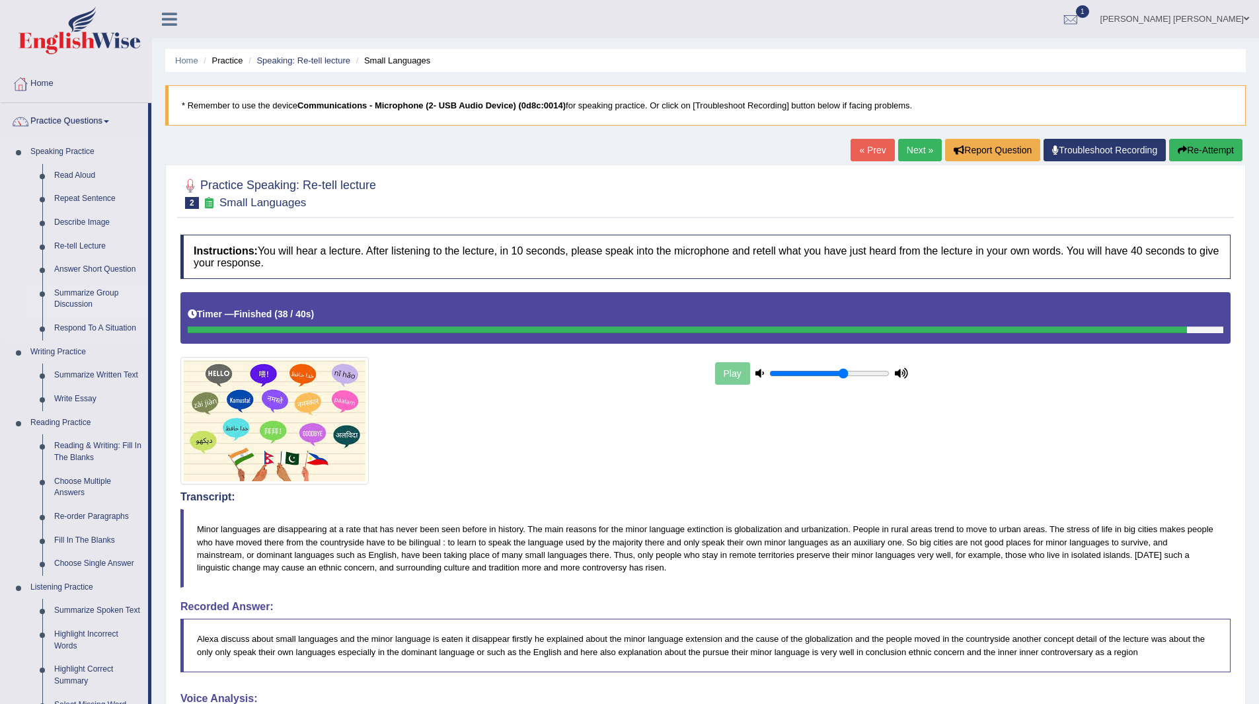
click at [74, 293] on link "Summarize Group Discussion" at bounding box center [98, 298] width 100 height 35
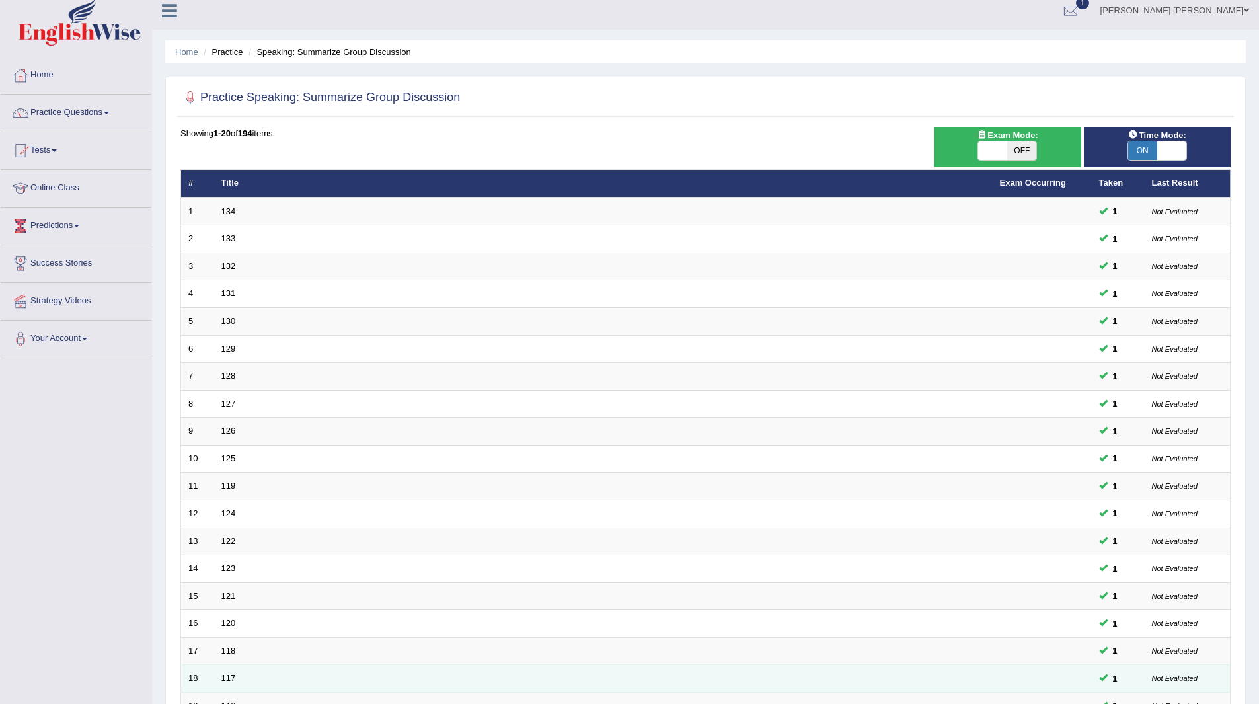
scroll to position [171, 0]
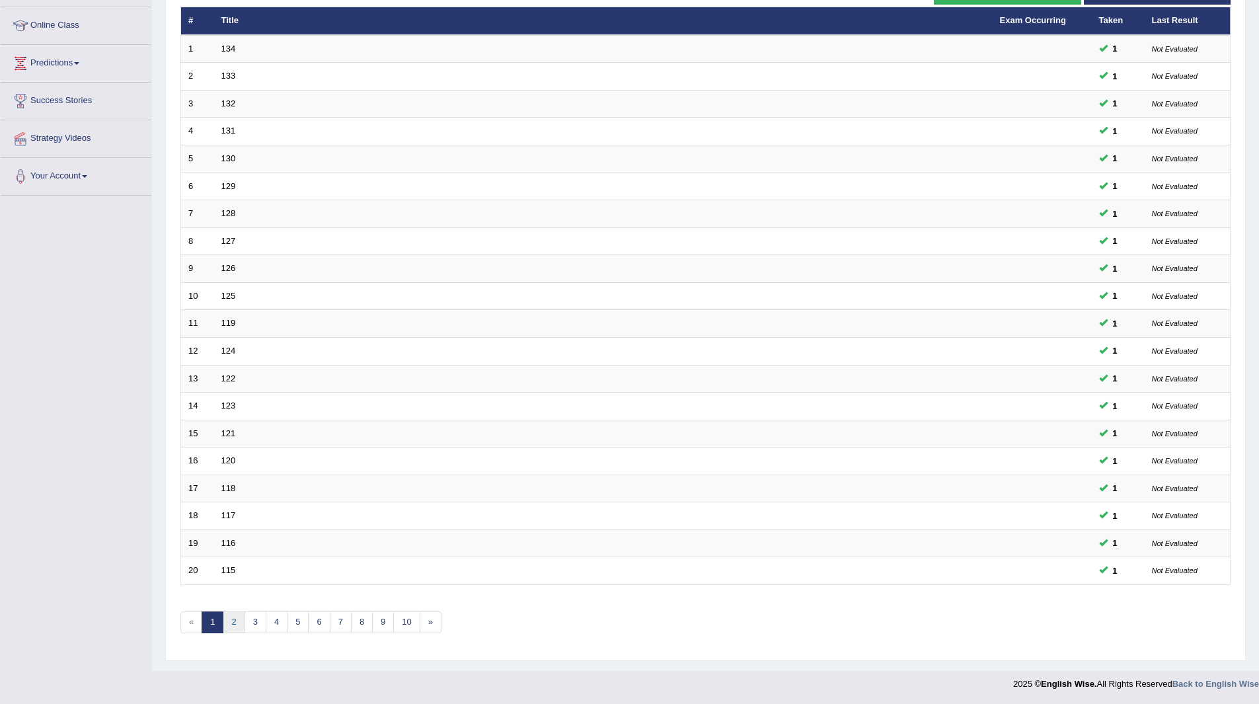
click at [228, 620] on link "2" at bounding box center [234, 622] width 22 height 22
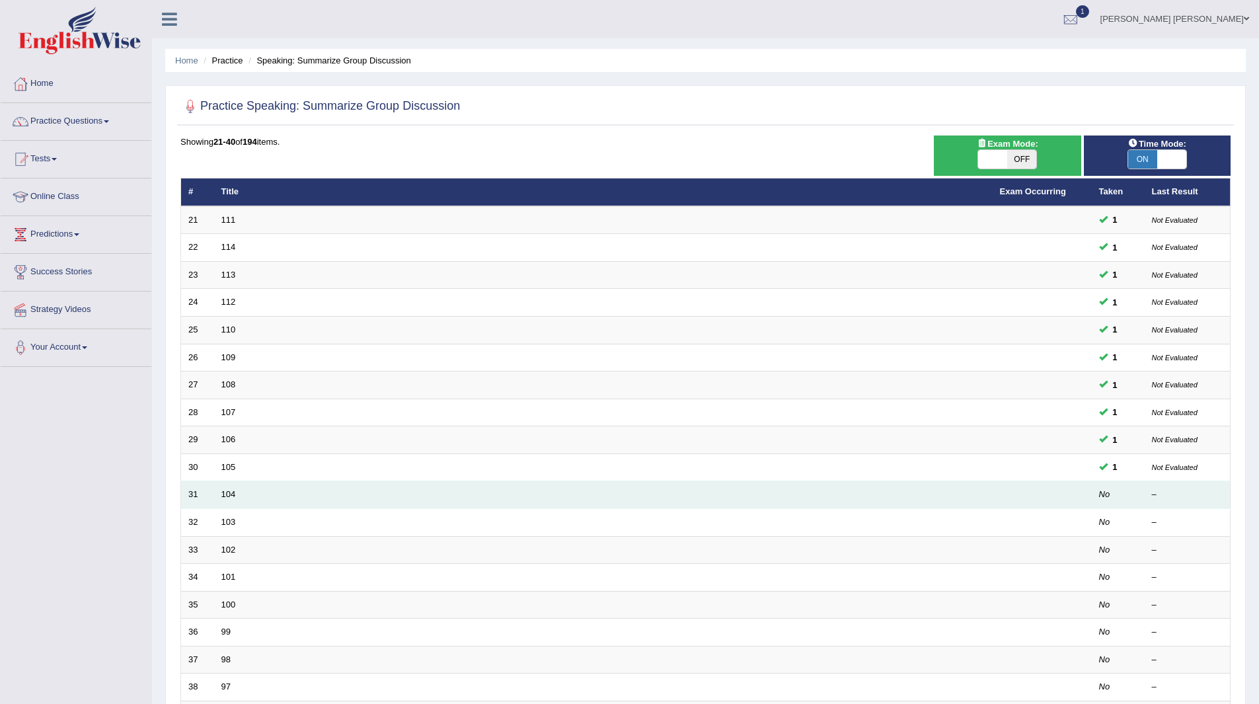
click at [241, 498] on td "104" at bounding box center [603, 495] width 778 height 28
click at [221, 488] on td "104" at bounding box center [603, 495] width 778 height 28
click at [230, 493] on link "104" at bounding box center [228, 494] width 15 height 10
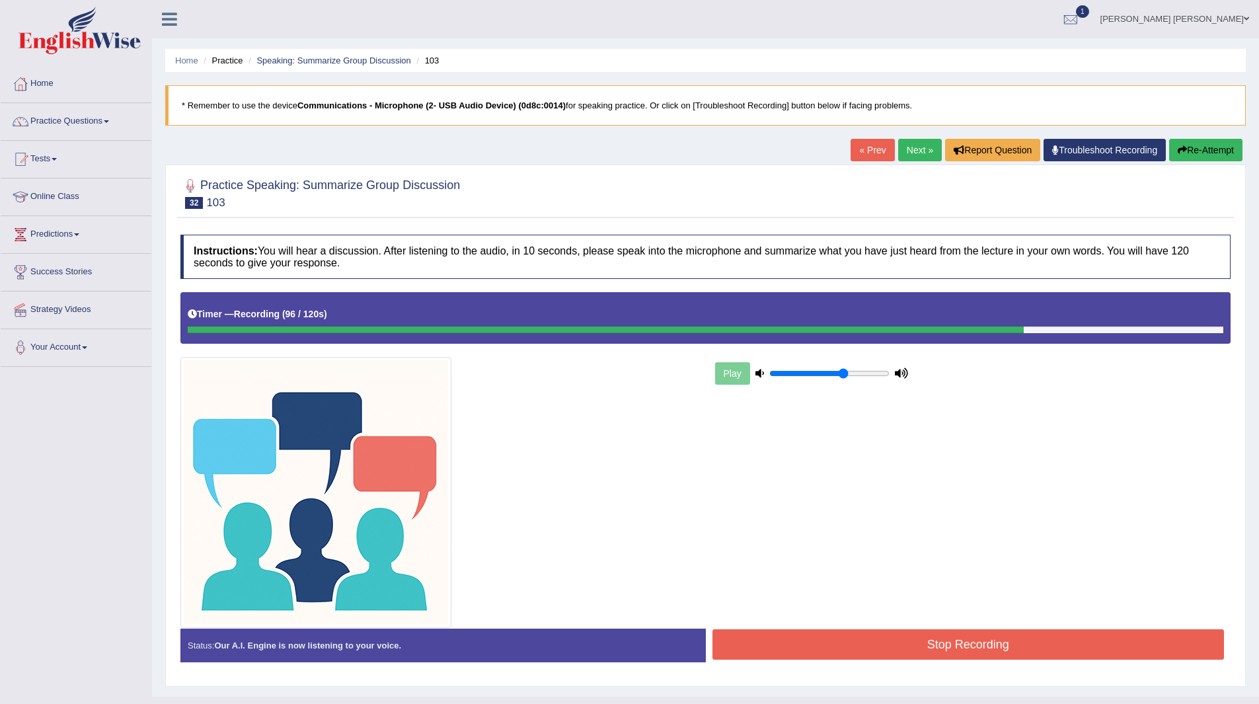
click at [762, 632] on button "Stop Recording" at bounding box center [968, 644] width 512 height 30
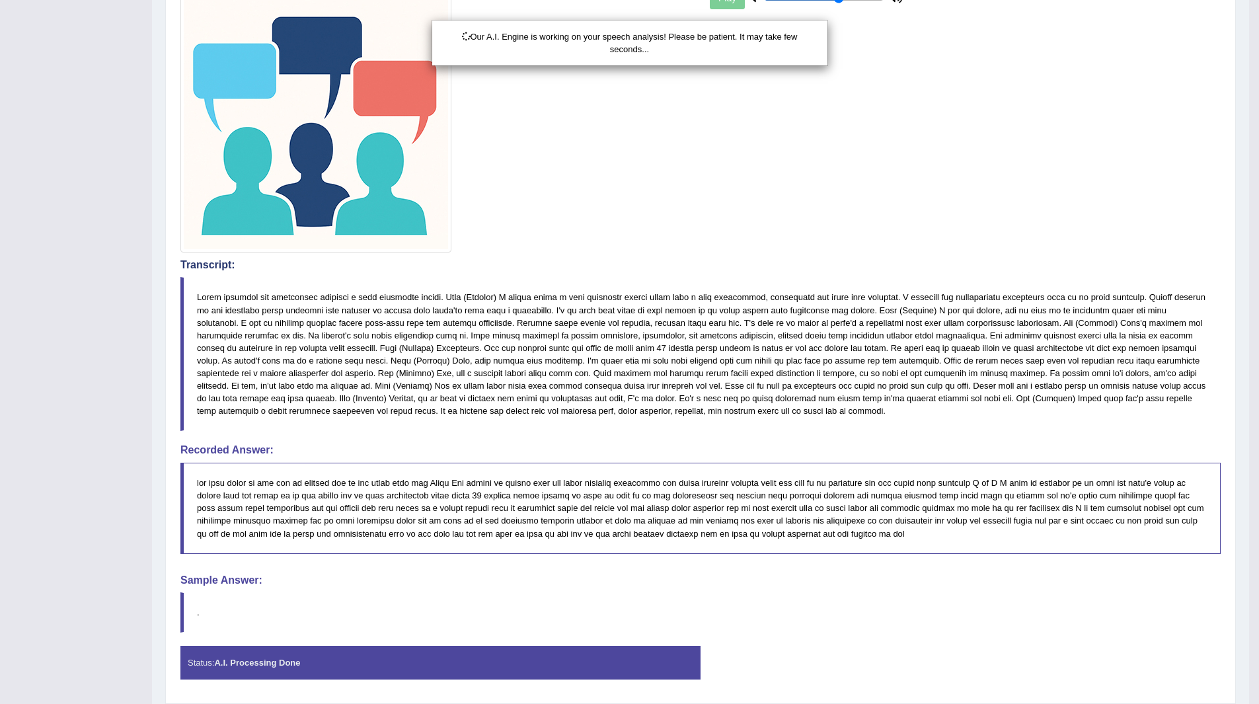
scroll to position [419, 0]
